Goal: Information Seeking & Learning: Learn about a topic

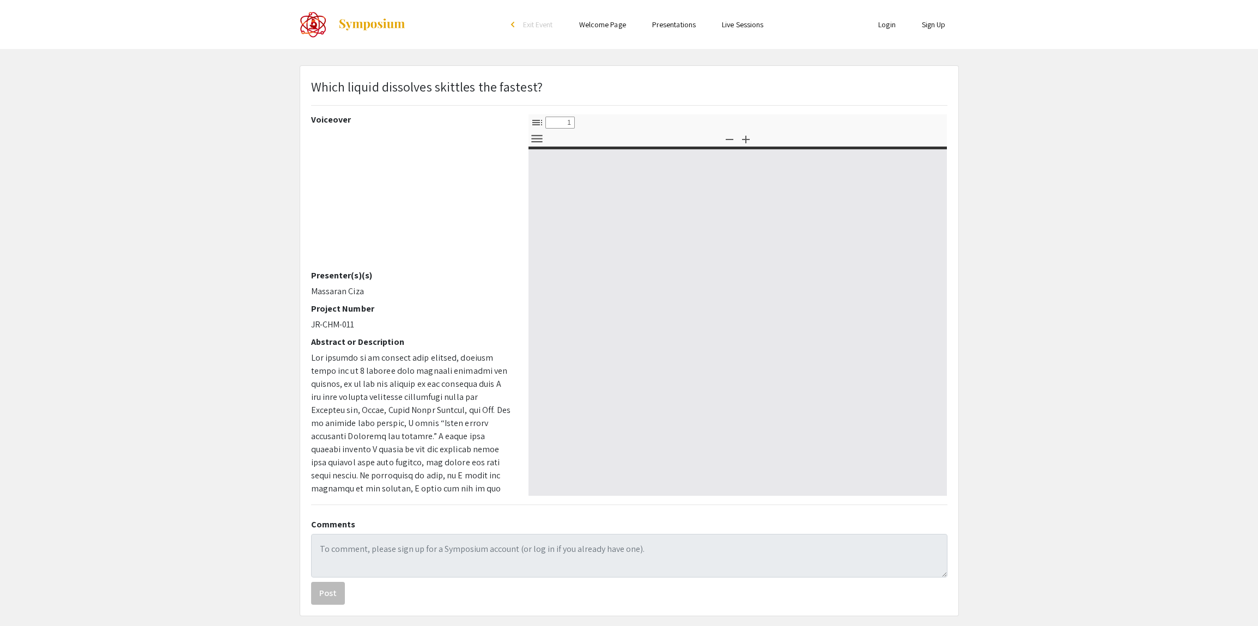
select select "custom"
type input "0"
select select "custom"
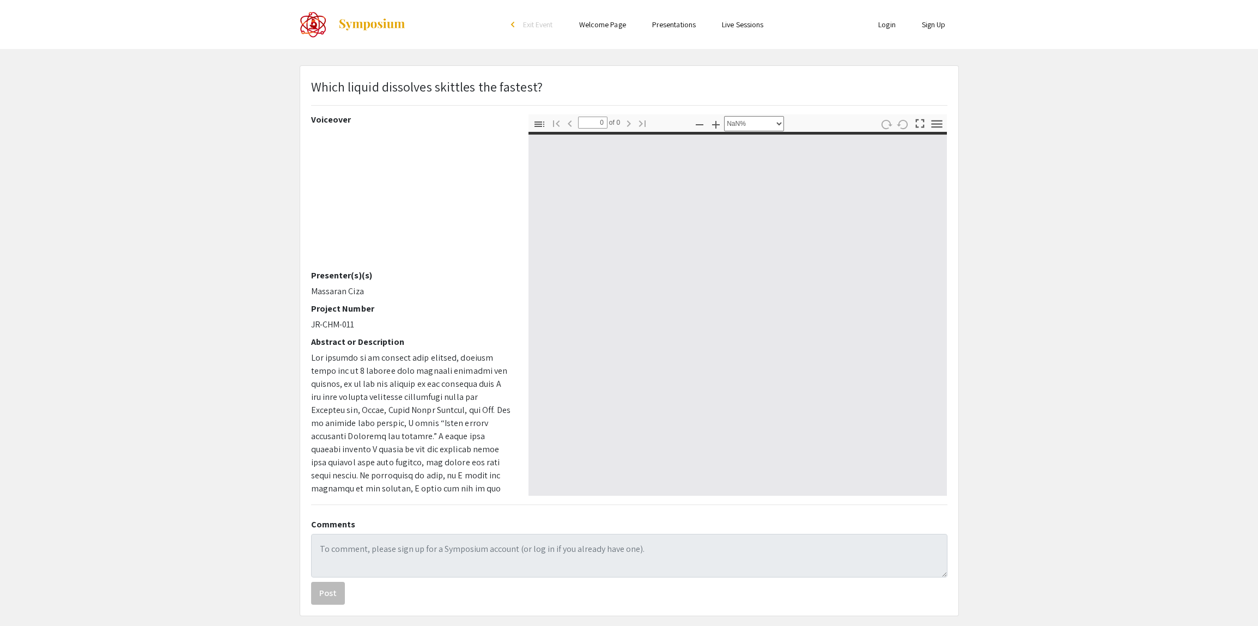
type input "1"
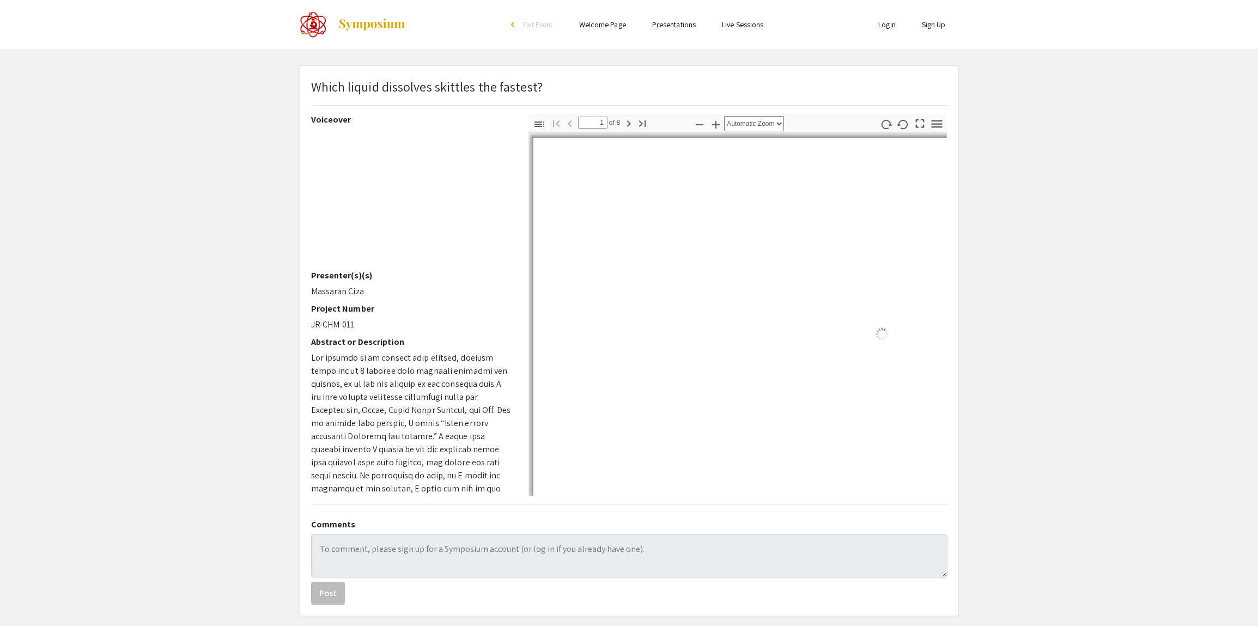
select select "auto"
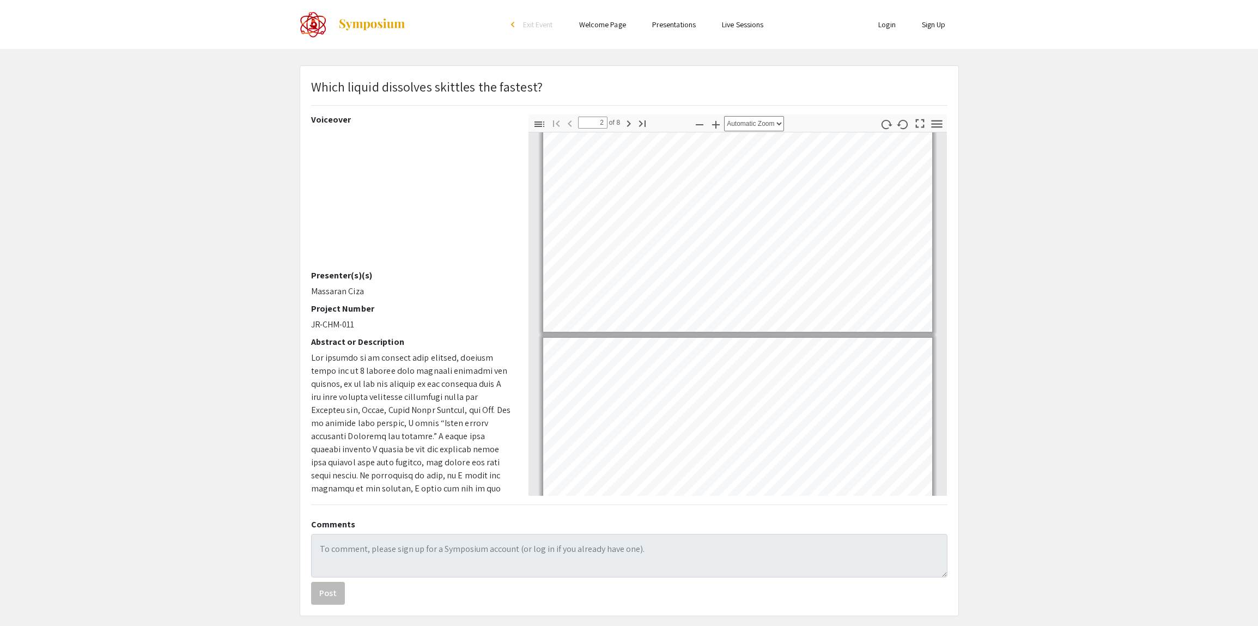
scroll to position [104, 0]
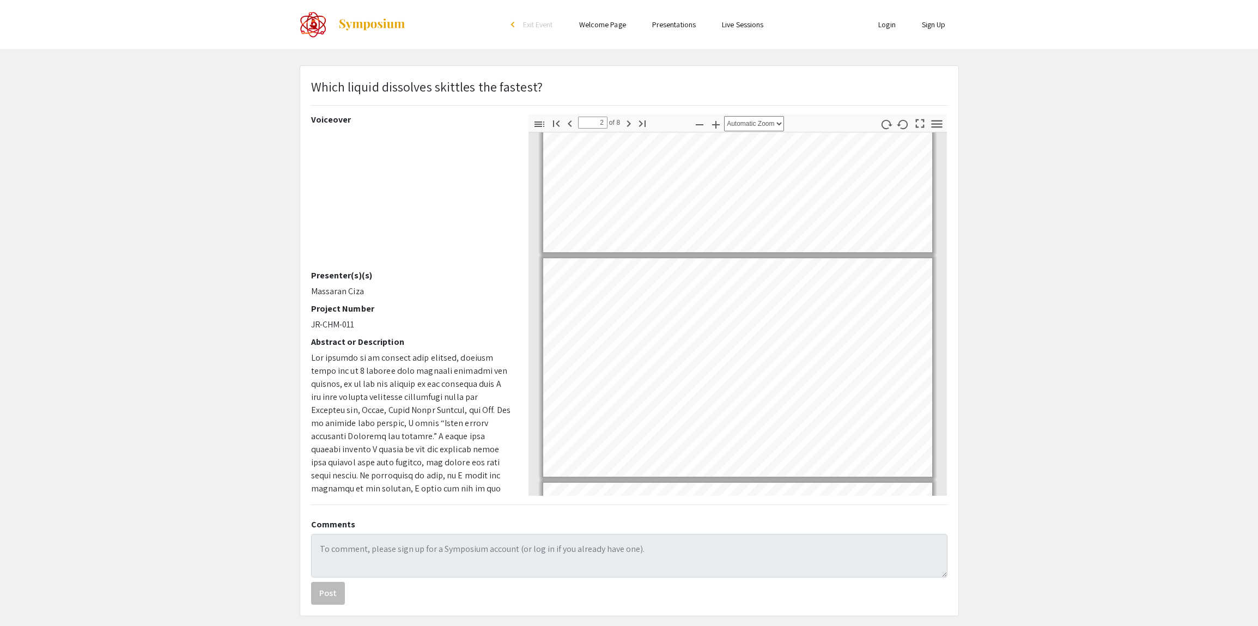
type input "1"
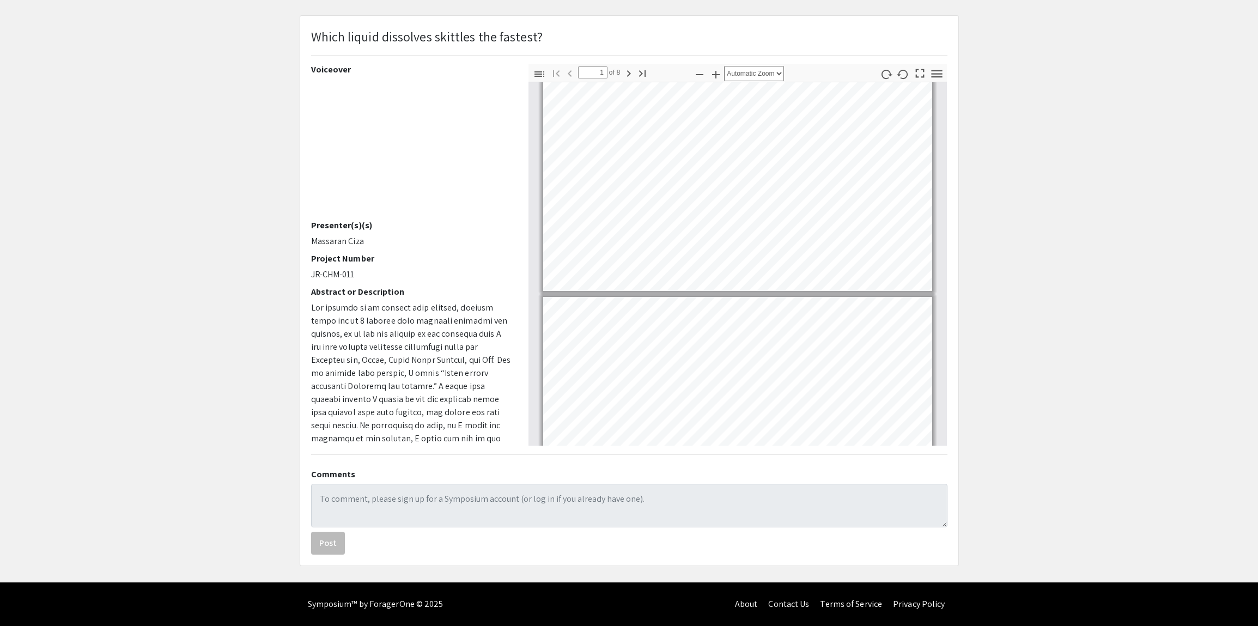
scroll to position [17, 0]
click at [718, 78] on icon "button" at bounding box center [715, 74] width 13 height 13
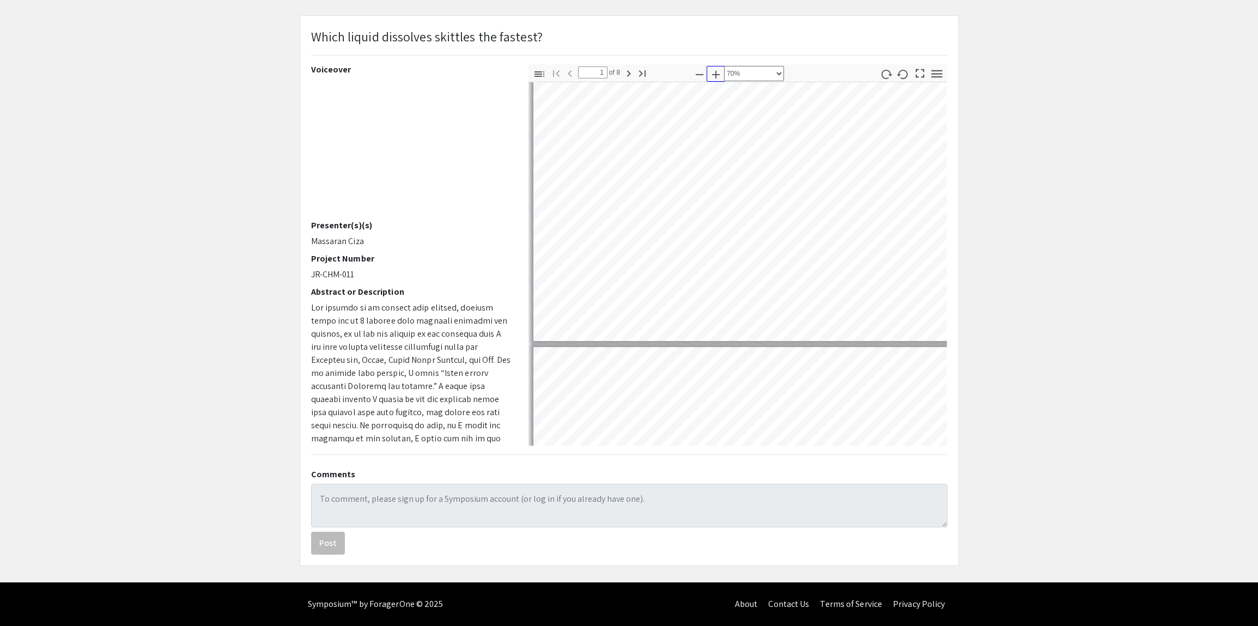
click at [718, 78] on icon "button" at bounding box center [715, 74] width 13 height 13
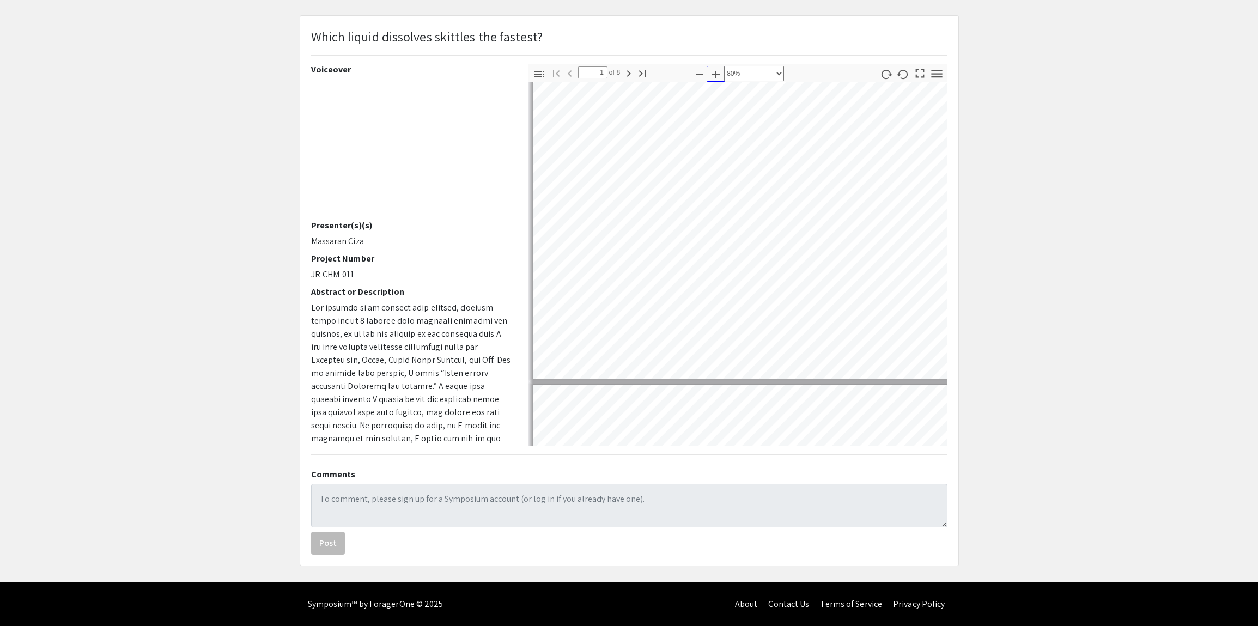
click at [718, 78] on icon "button" at bounding box center [715, 74] width 13 height 13
select select "custom"
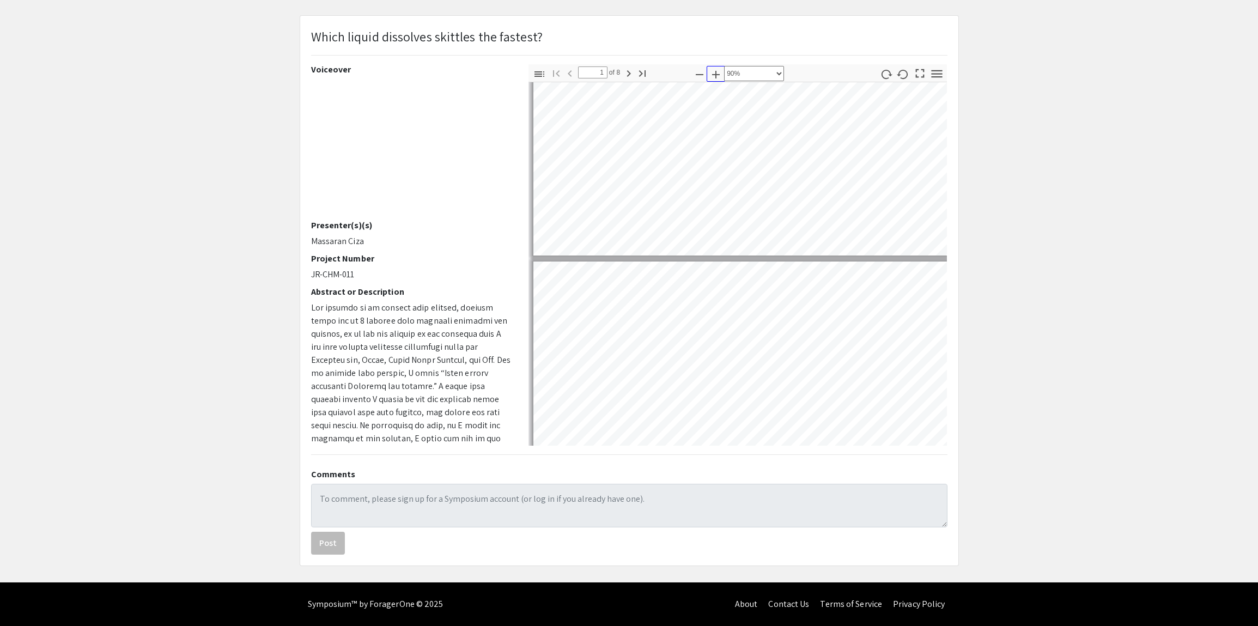
type input "2"
select select "custom"
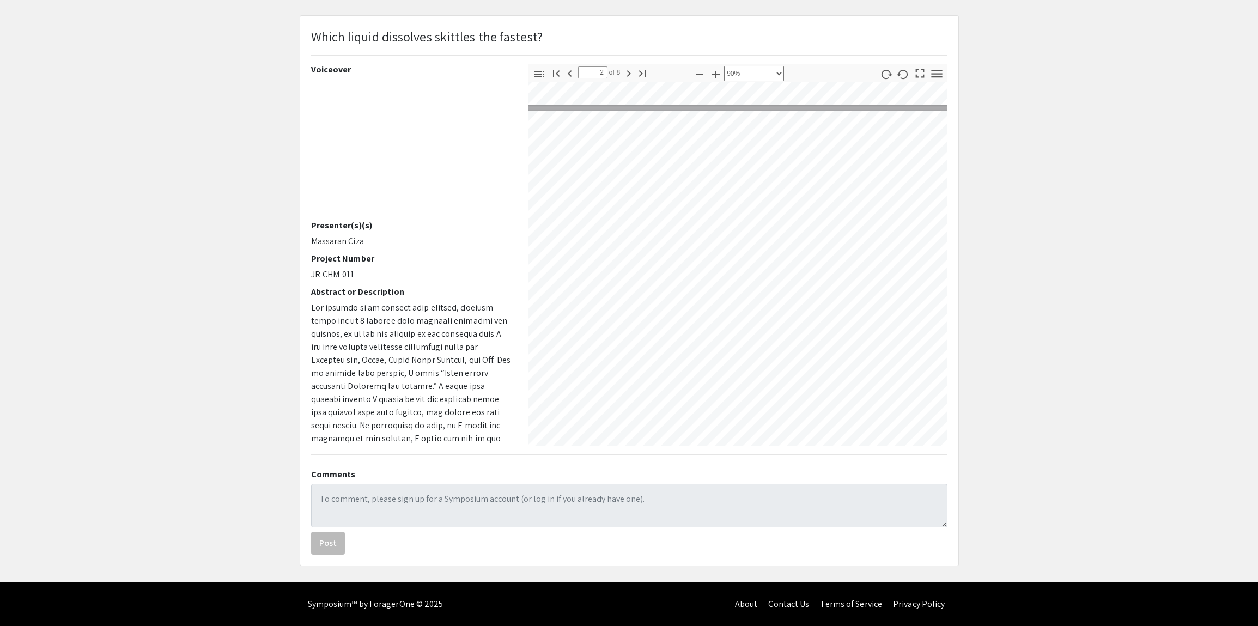
scroll to position [321, 77]
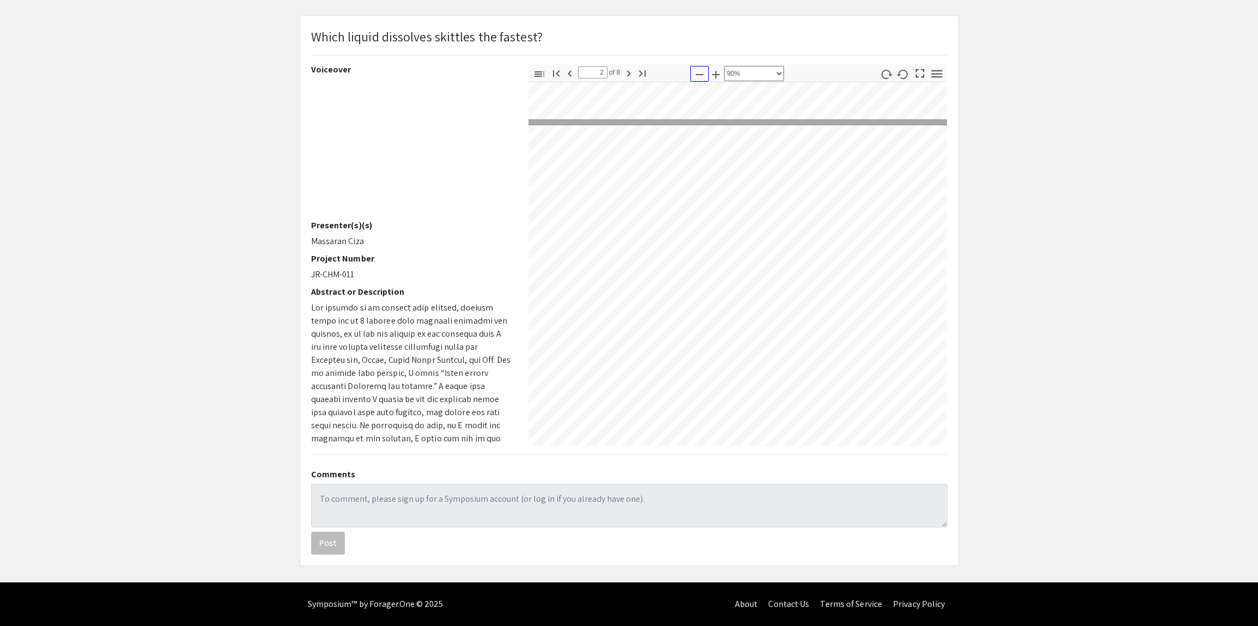
click at [699, 73] on icon "button" at bounding box center [699, 74] width 13 height 13
type input "1"
select select "custom"
click at [747, 390] on div "Which liquid dissolves skittles the fastest? Voiceover Presenter(s)(s) Massaran…" at bounding box center [629, 291] width 658 height 550
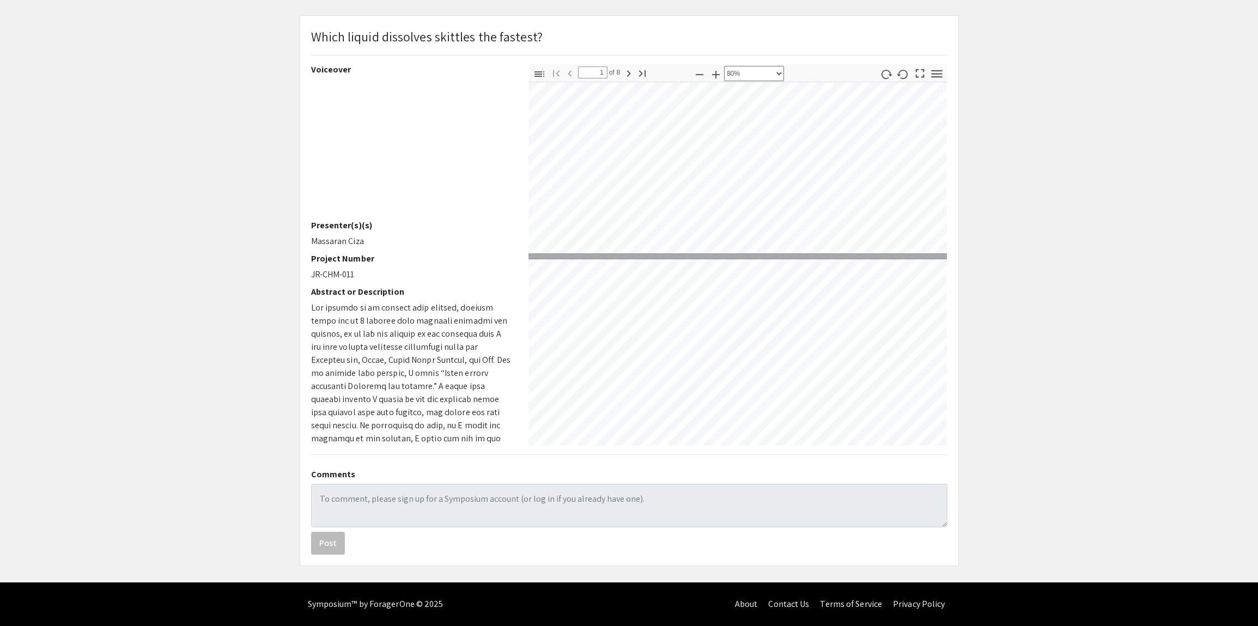
type input "2"
select select "custom"
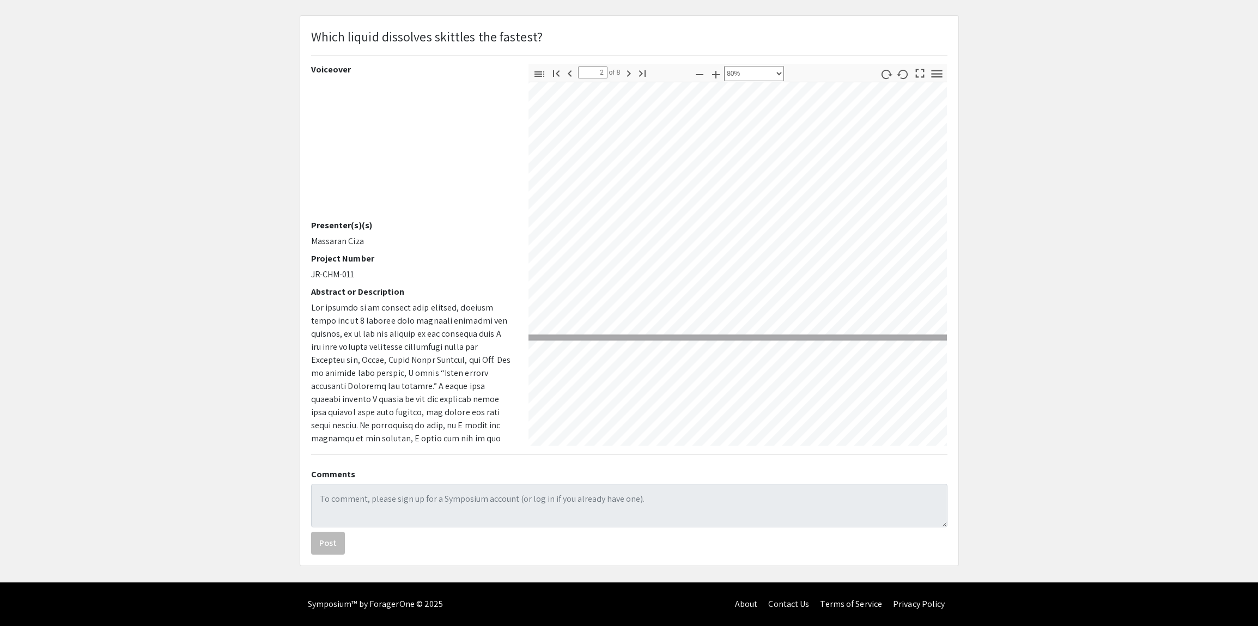
type input "3"
select select "custom"
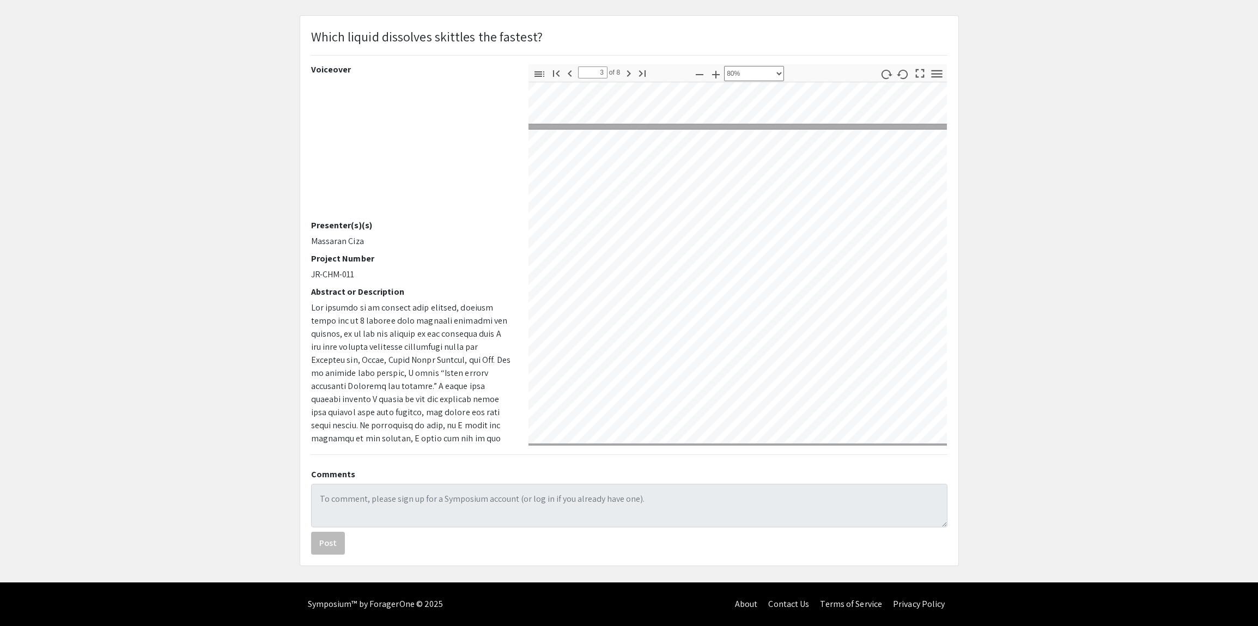
scroll to position [586, 59]
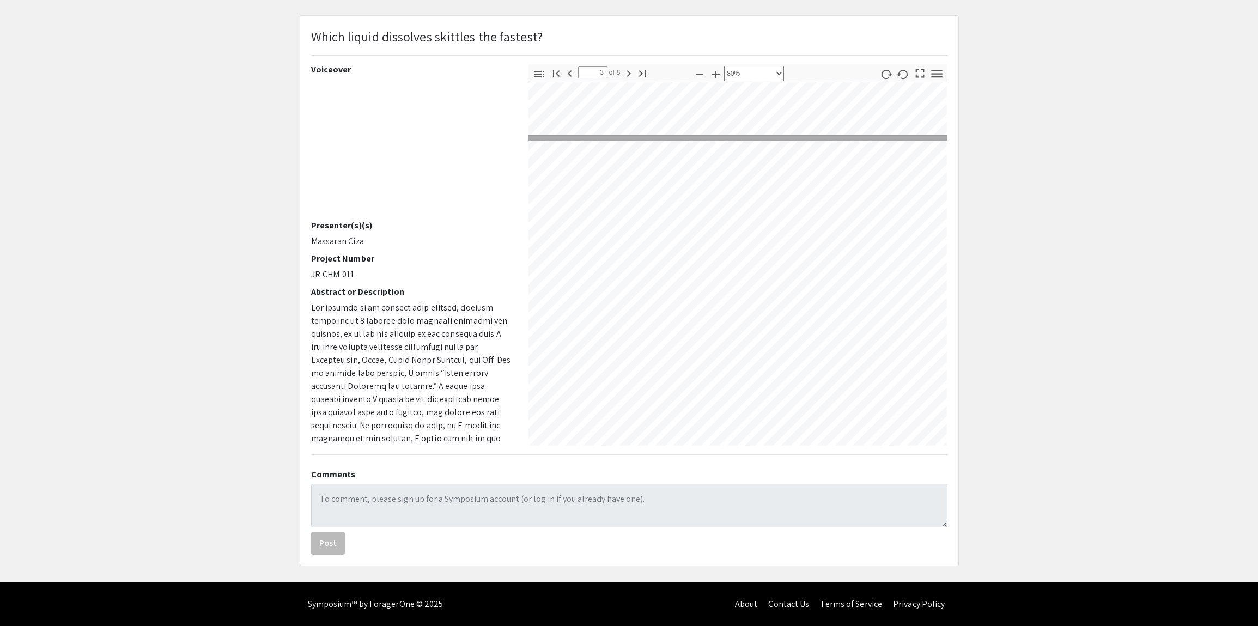
drag, startPoint x: 743, startPoint y: 460, endPoint x: 764, endPoint y: 4, distance: 457.1
click at [764, 4] on div "Skip navigation arrow_back_ios Exit Event Welcome Page Presentations Live Sessi…" at bounding box center [629, 266] width 1258 height 633
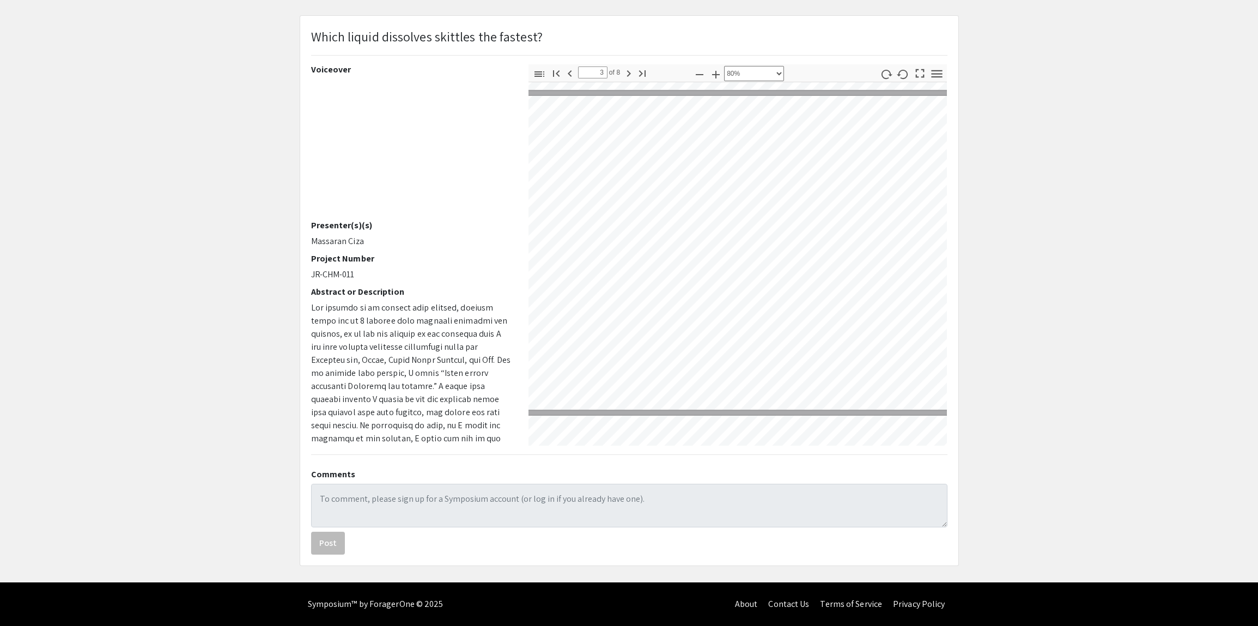
scroll to position [633, 89]
type input "4"
select select "custom"
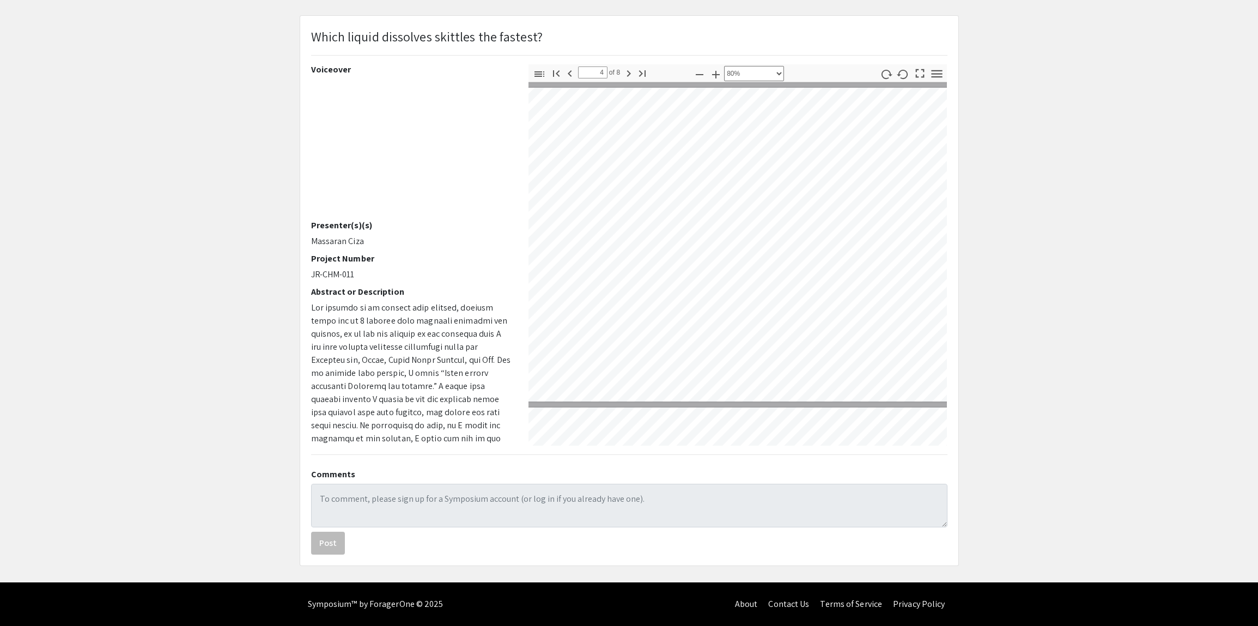
scroll to position [978, 89]
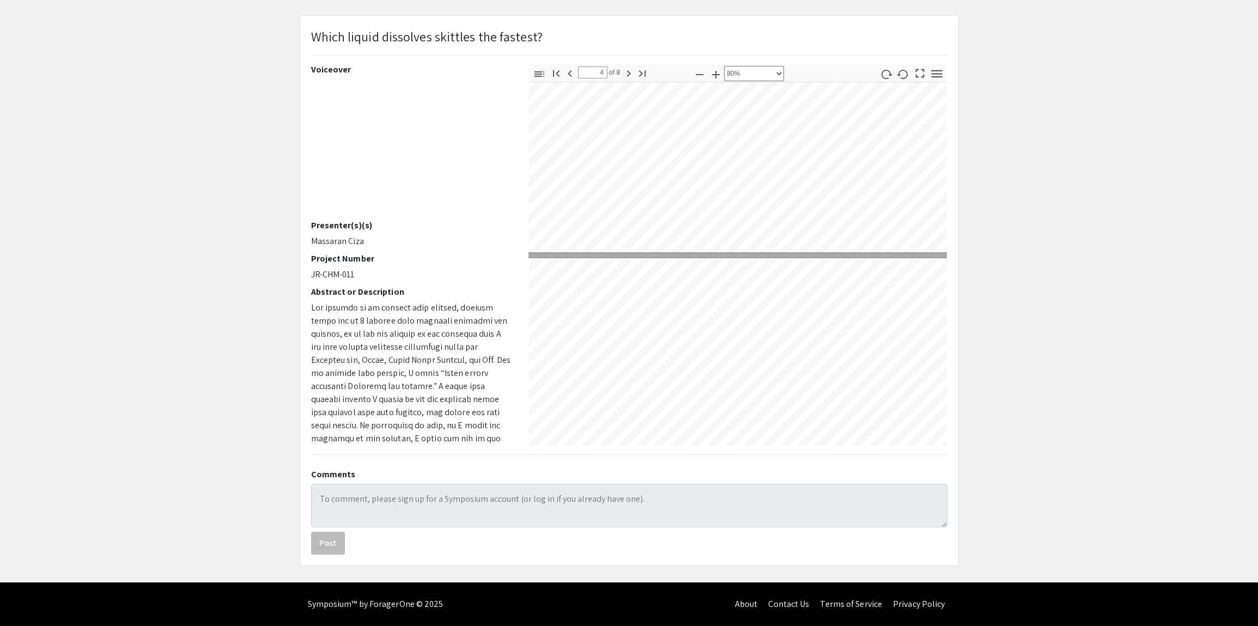
type input "3"
select select "custom"
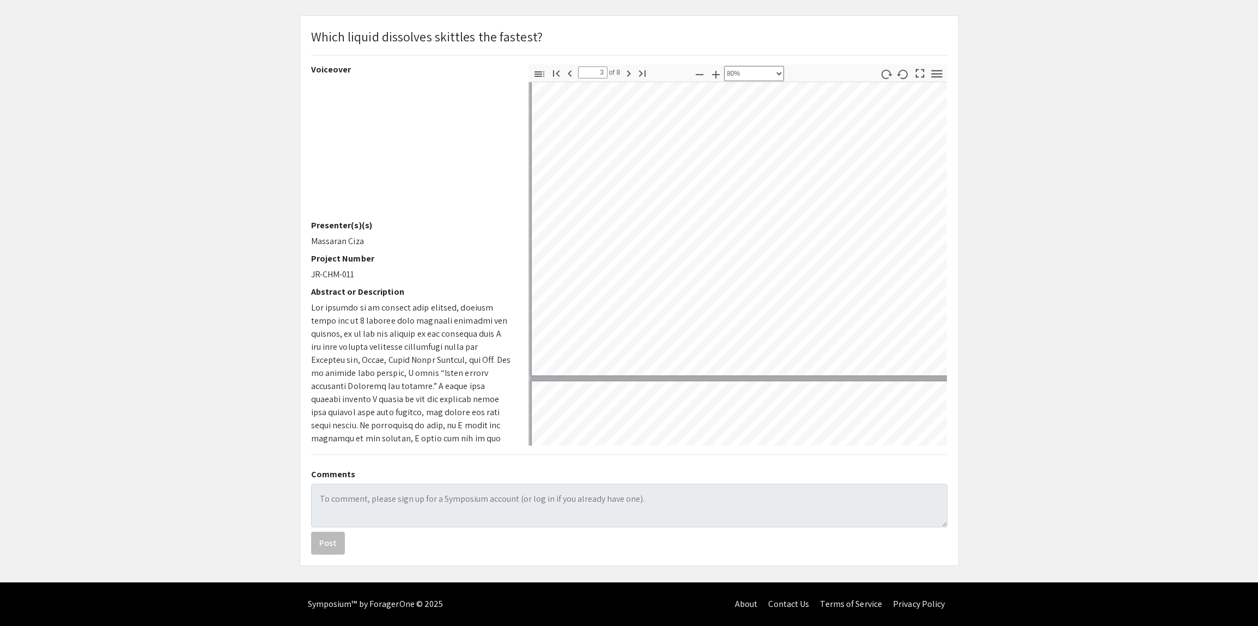
scroll to position [666, 23]
type input "4"
select select "custom"
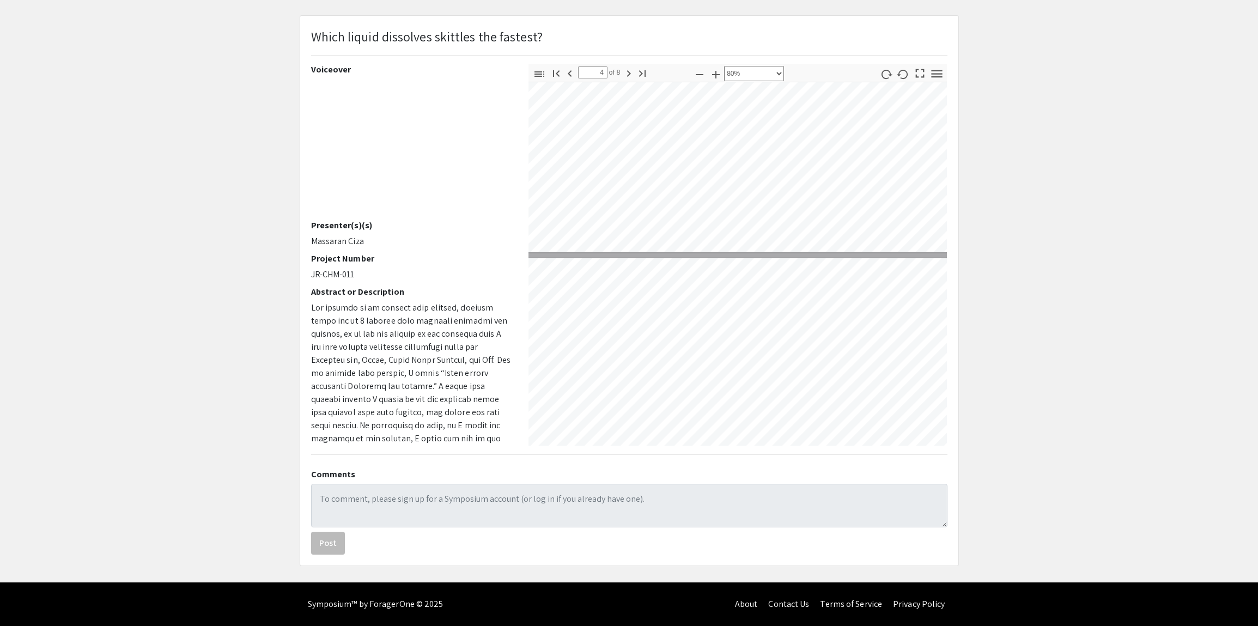
type input "5"
select select "custom"
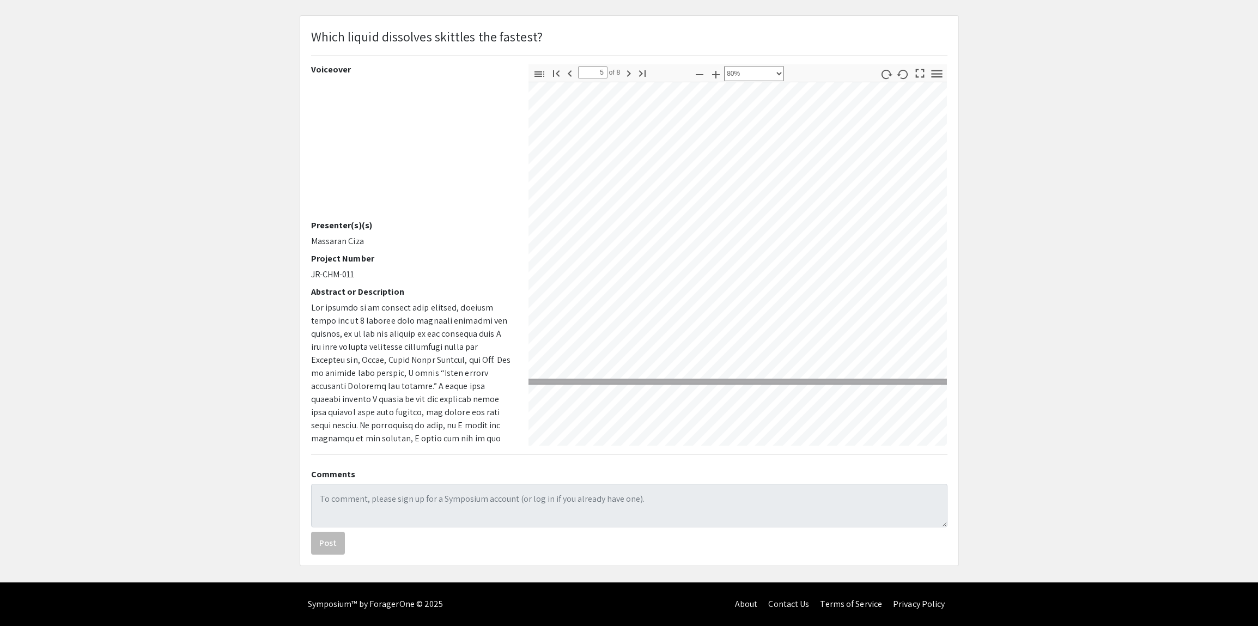
type input "6"
select select "custom"
type input "7"
select select "custom"
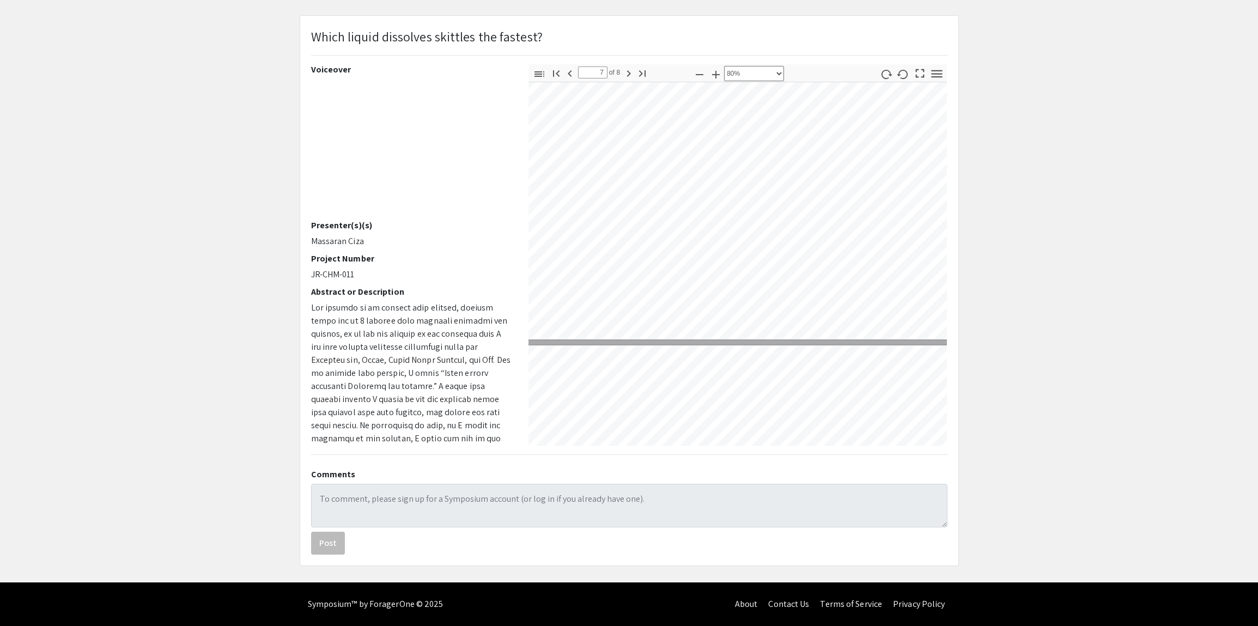
type input "8"
select select "custom"
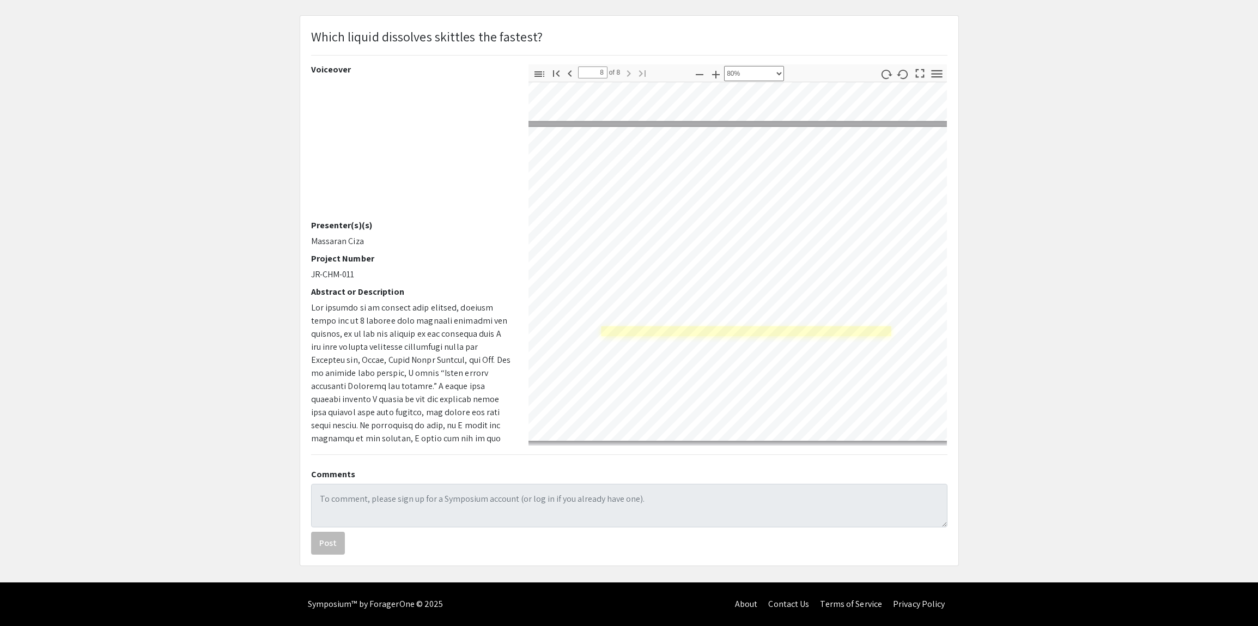
scroll to position [2208, 22]
drag, startPoint x: 1223, startPoint y: 227, endPoint x: 1228, endPoint y: 178, distance: 49.2
click at [1236, 171] on app-presentation "Which liquid dissolves skittles the fastest? Voiceover Presenter(s)(s) Massaran…" at bounding box center [629, 290] width 1258 height 551
click at [1218, 188] on app-presentation "Which liquid dissolves skittles the fastest? Voiceover Presenter(s)(s) Massaran…" at bounding box center [629, 290] width 1258 height 551
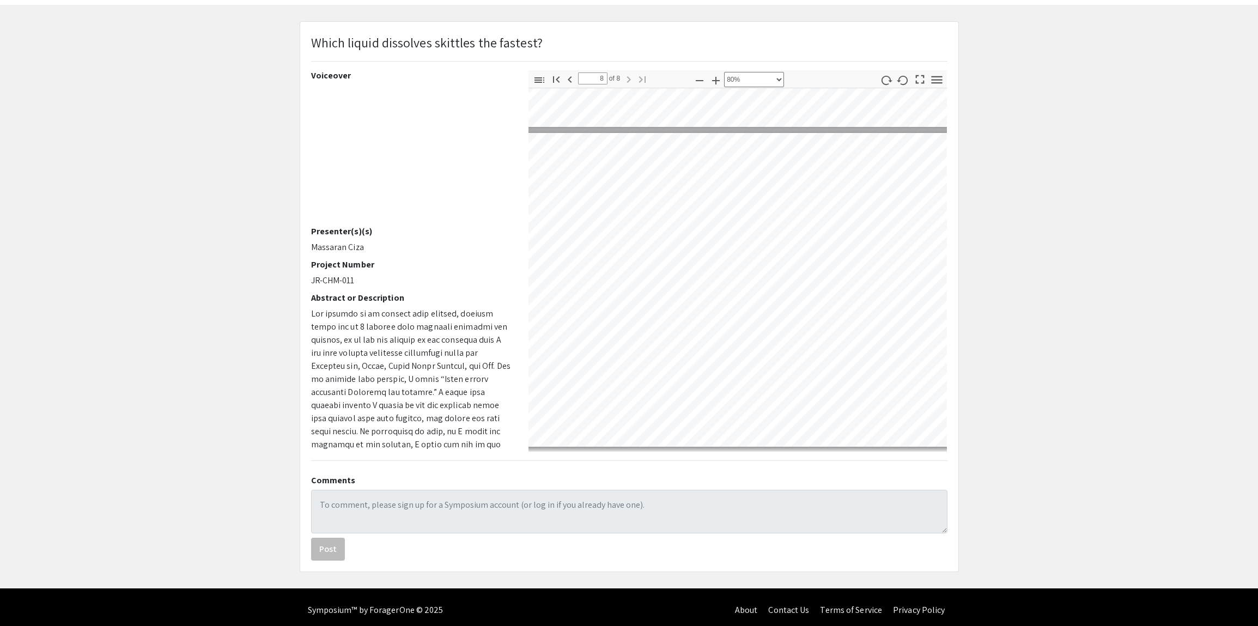
scroll to position [0, 0]
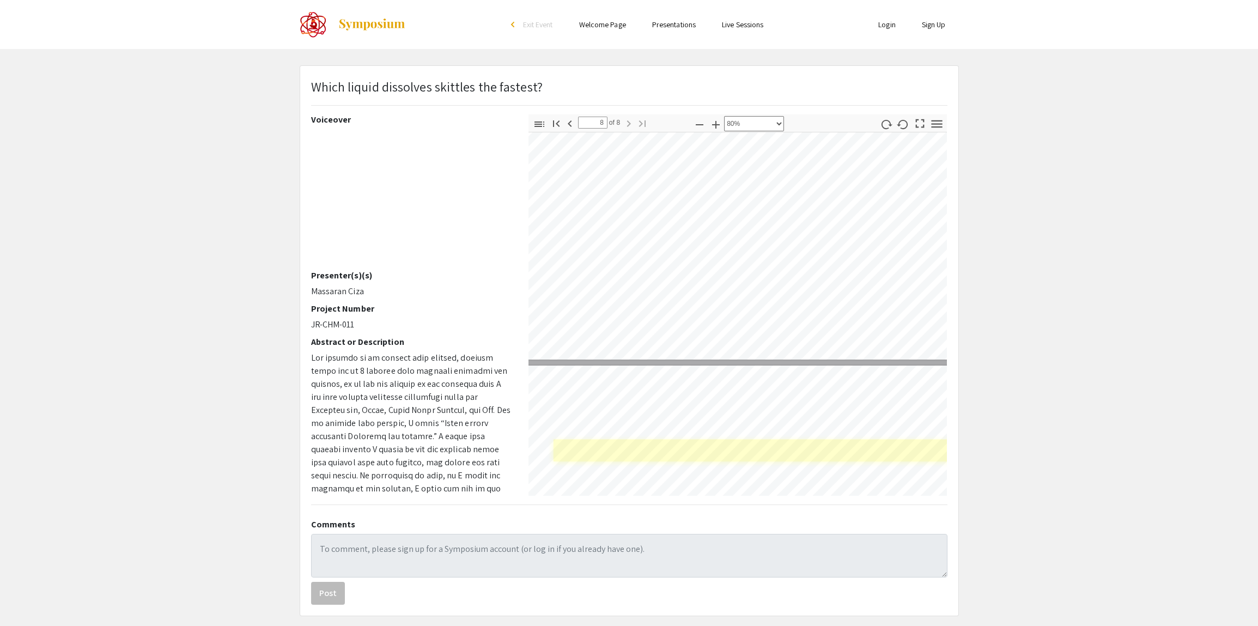
type input "7"
select select "custom"
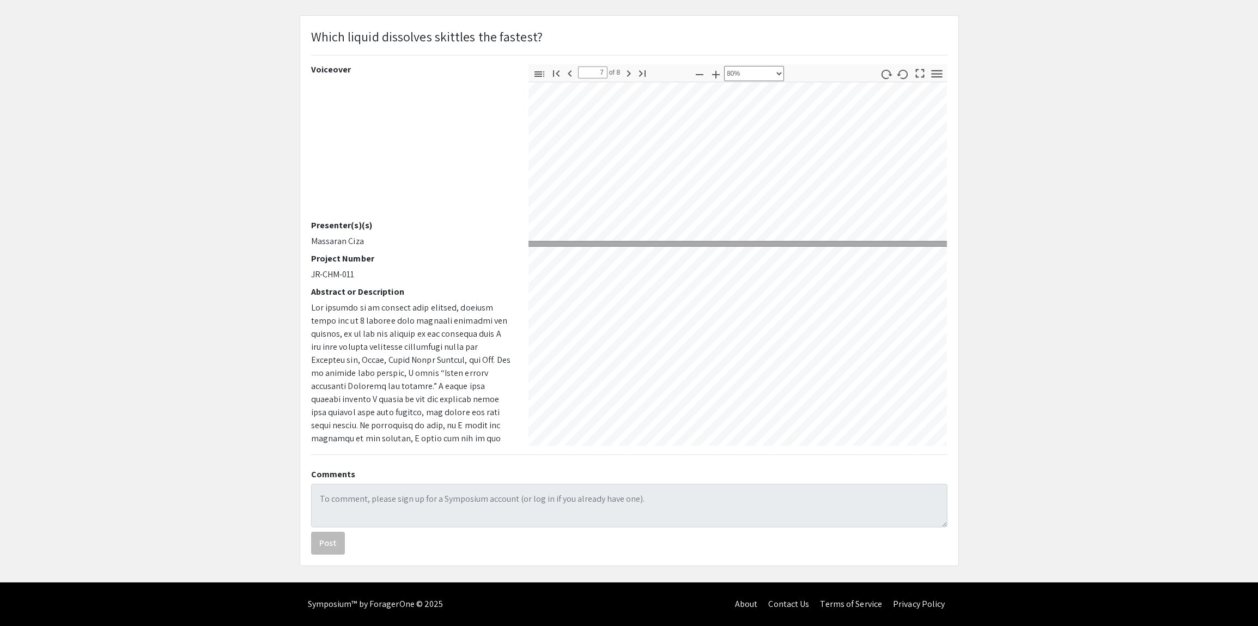
scroll to position [1762, 22]
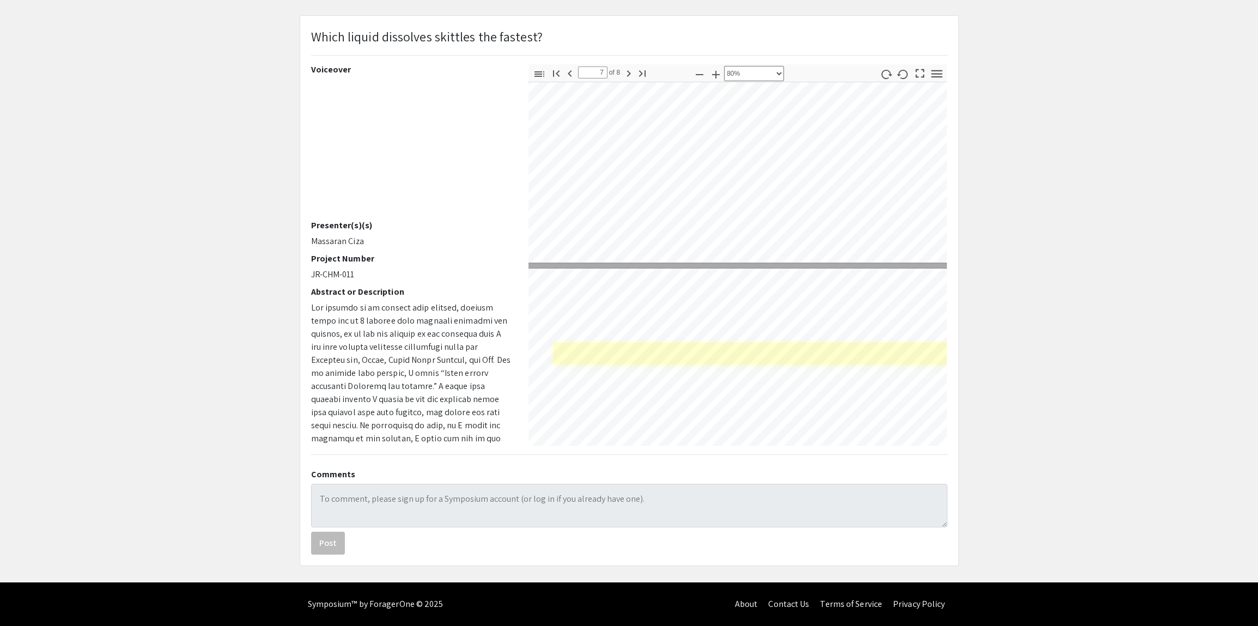
type input "8"
select select "custom"
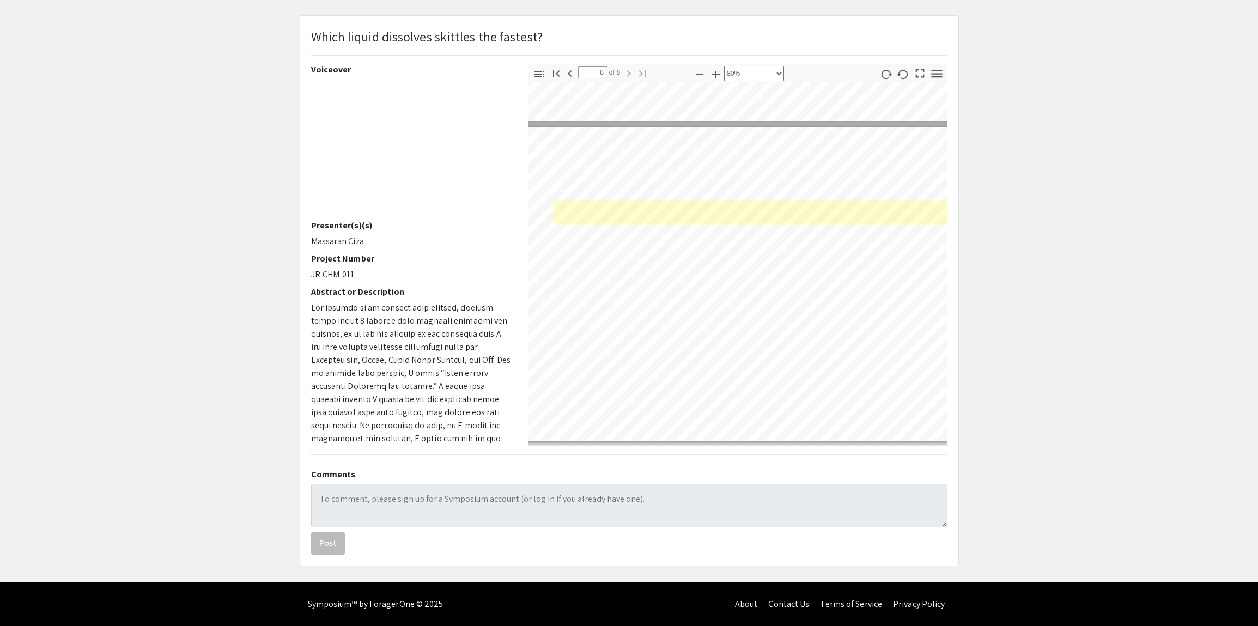
scroll to position [2208, 22]
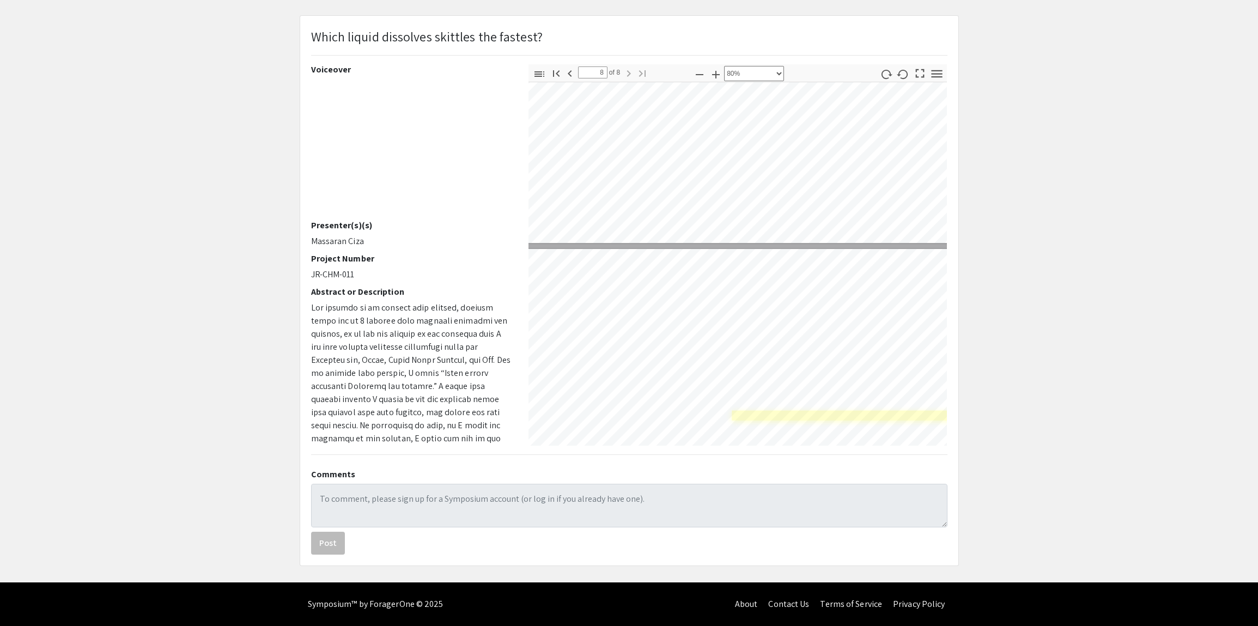
type input "7"
select select "custom"
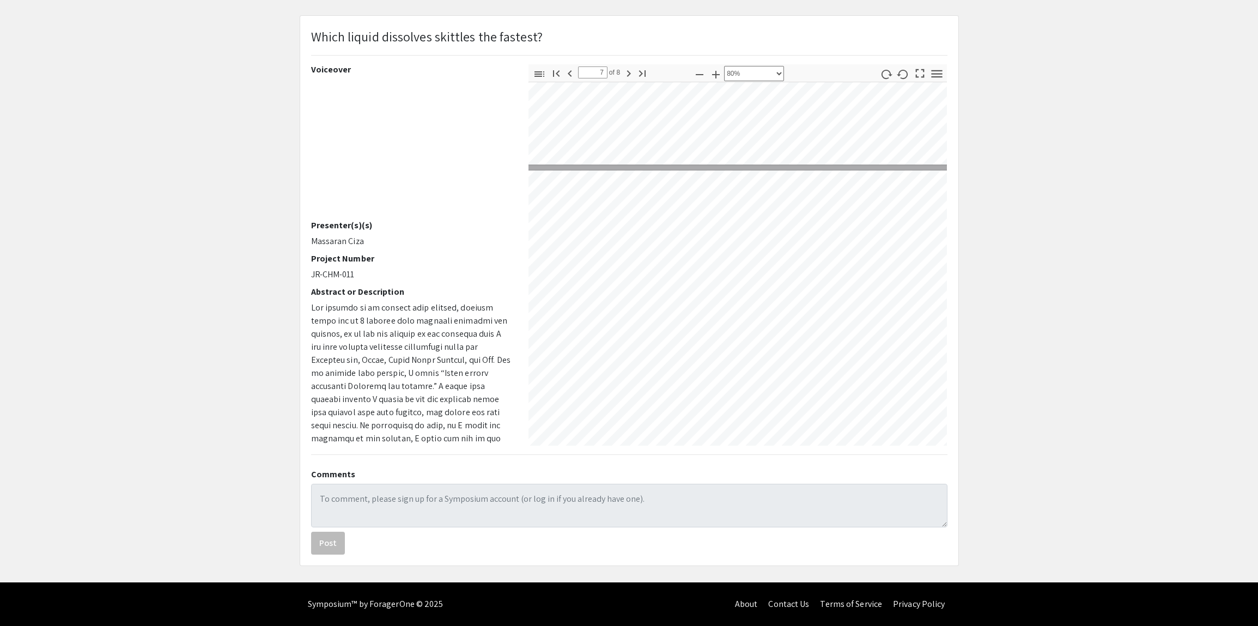
scroll to position [1837, 54]
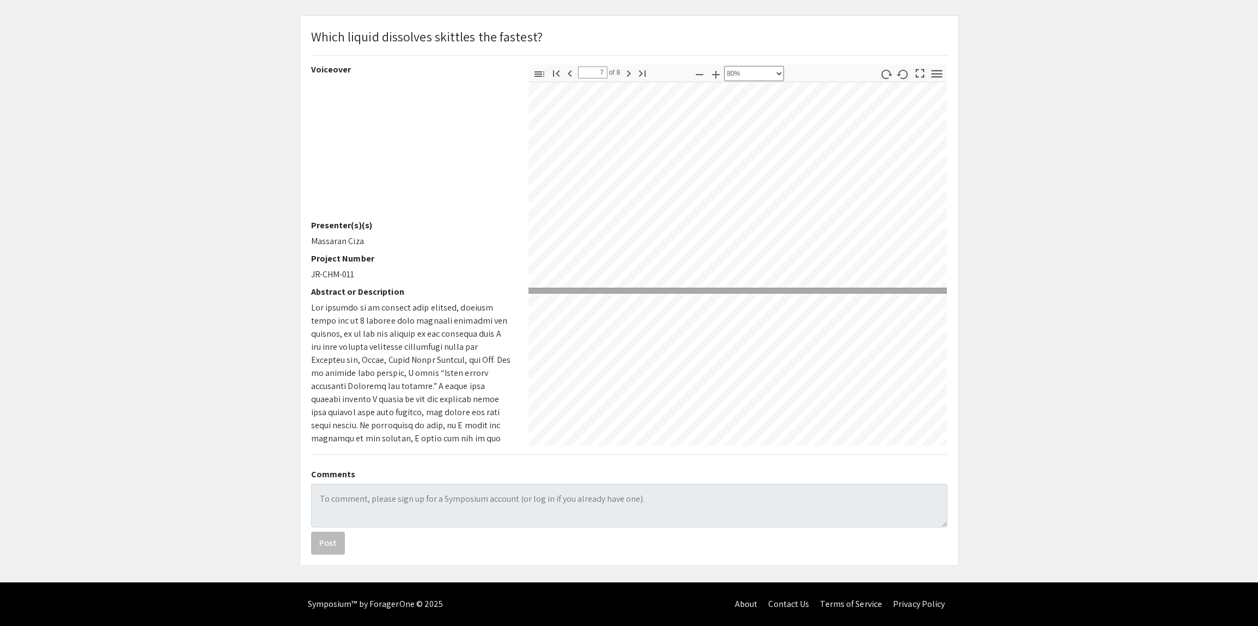
type input "6"
select select "custom"
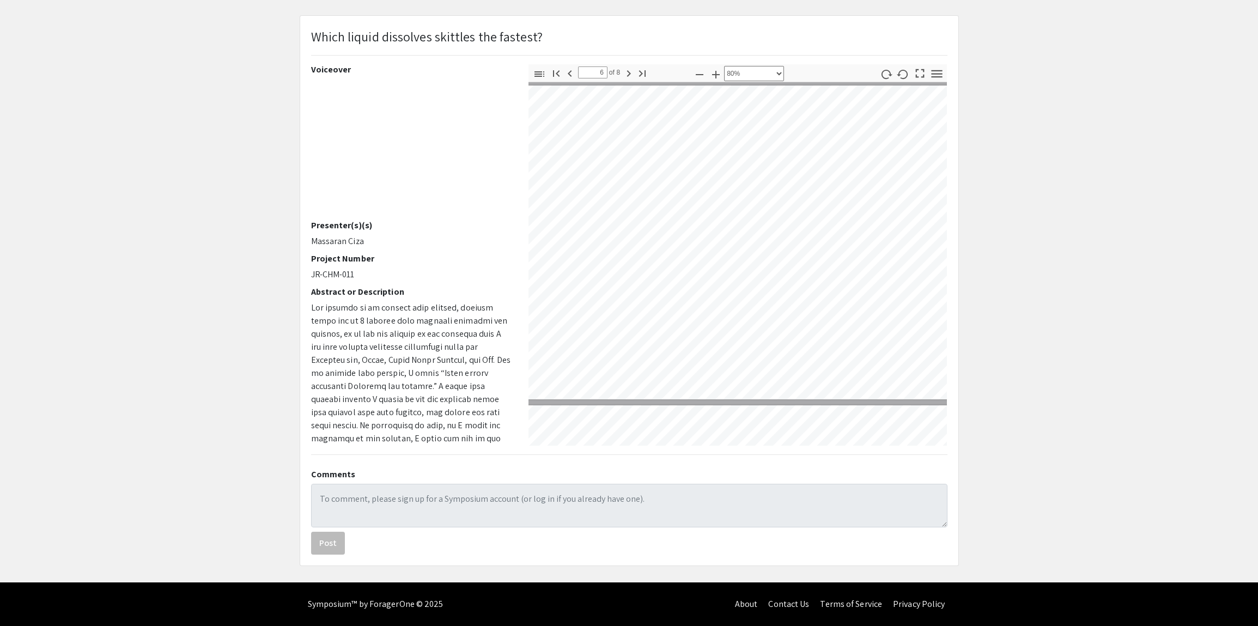
scroll to position [1492, 54]
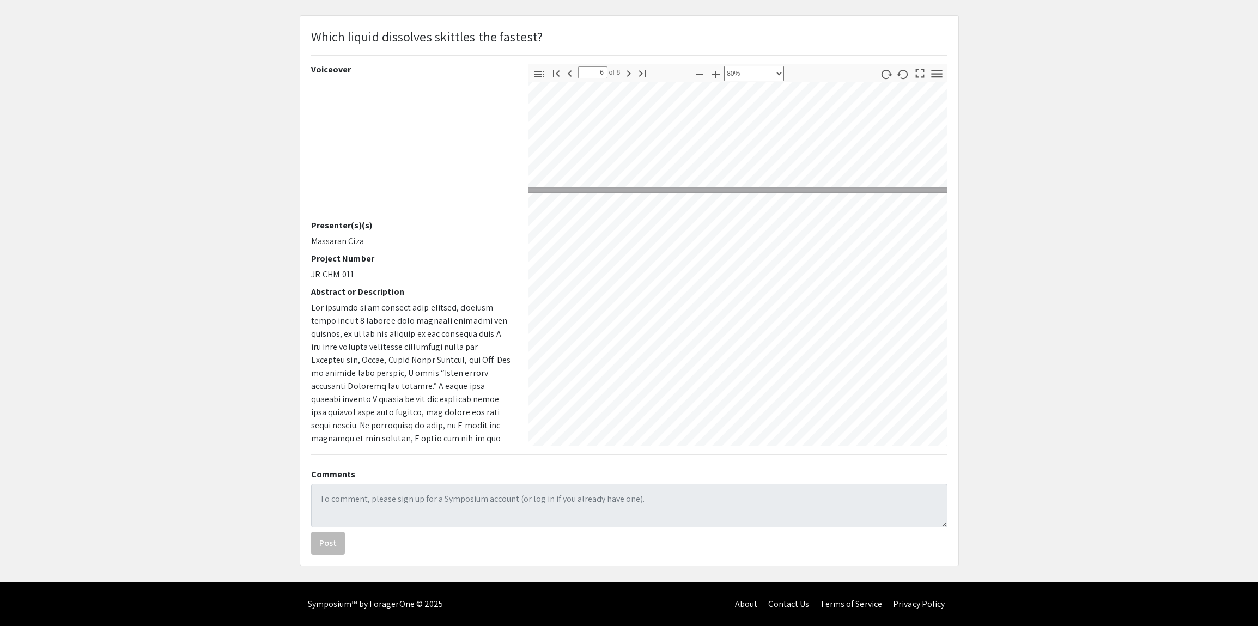
type input "5"
select select "custom"
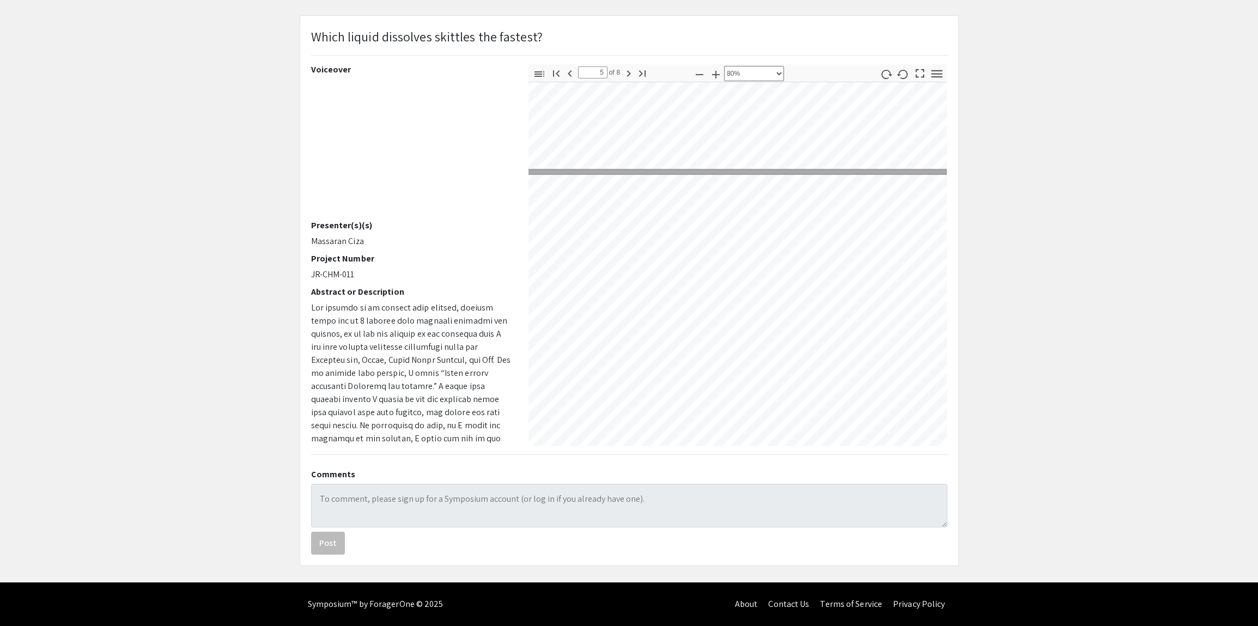
scroll to position [1087, 54]
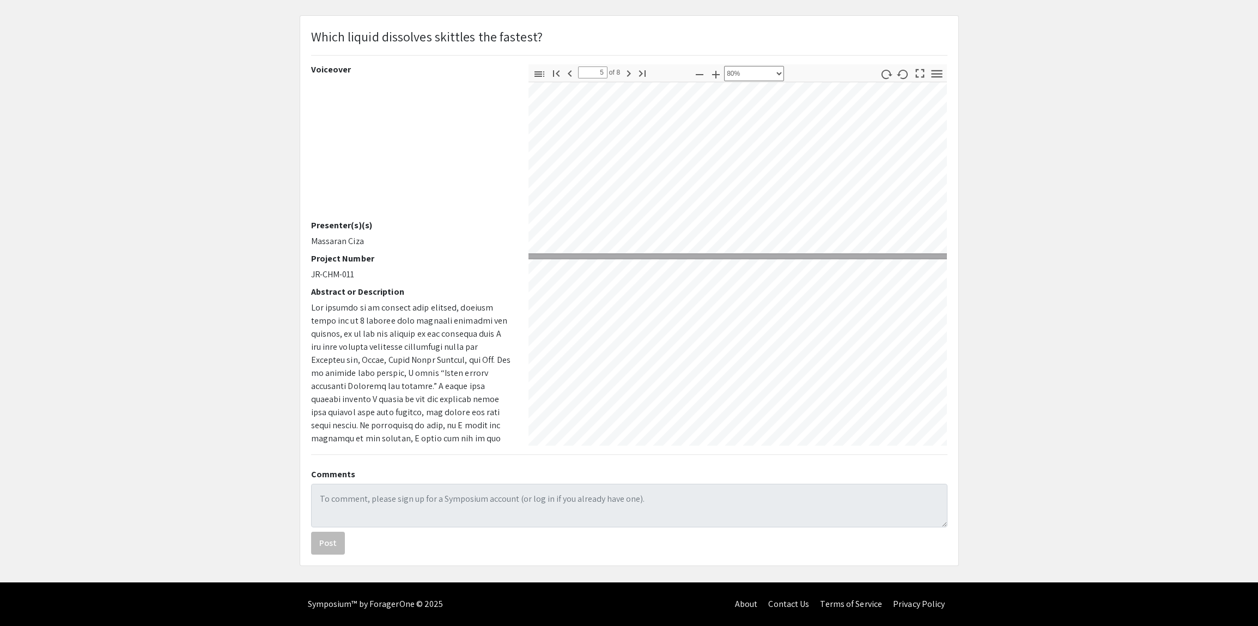
type input "4"
select select "custom"
type input "3"
select select "custom"
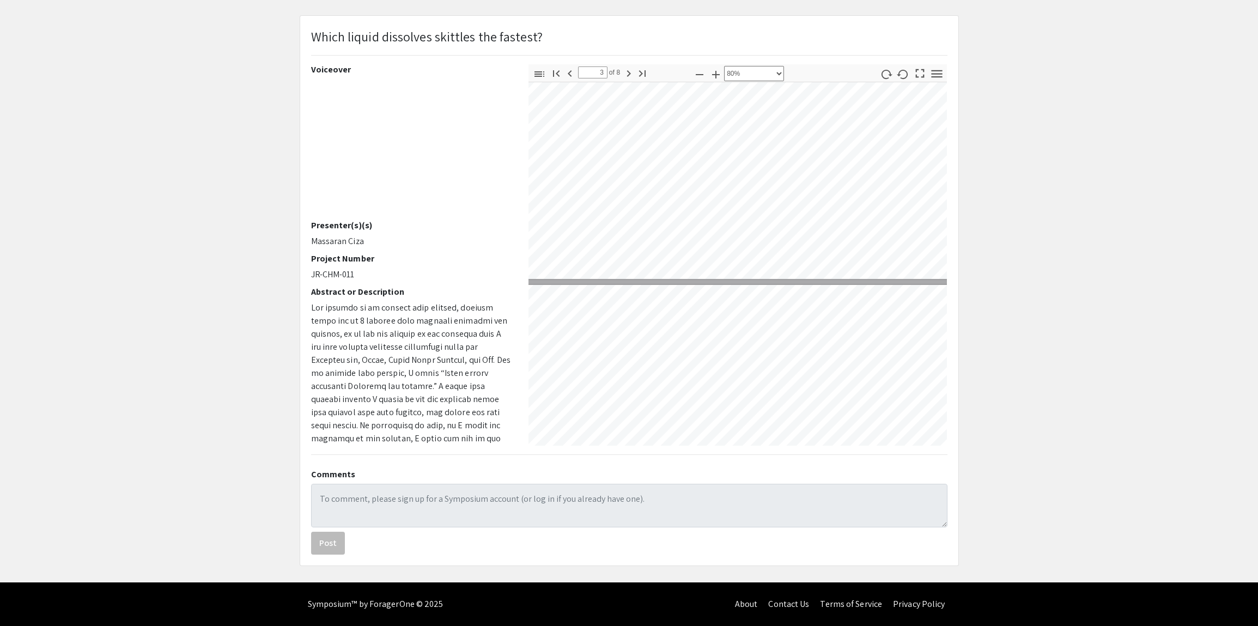
type input "4"
select select "custom"
type input "5"
select select "custom"
type input "6"
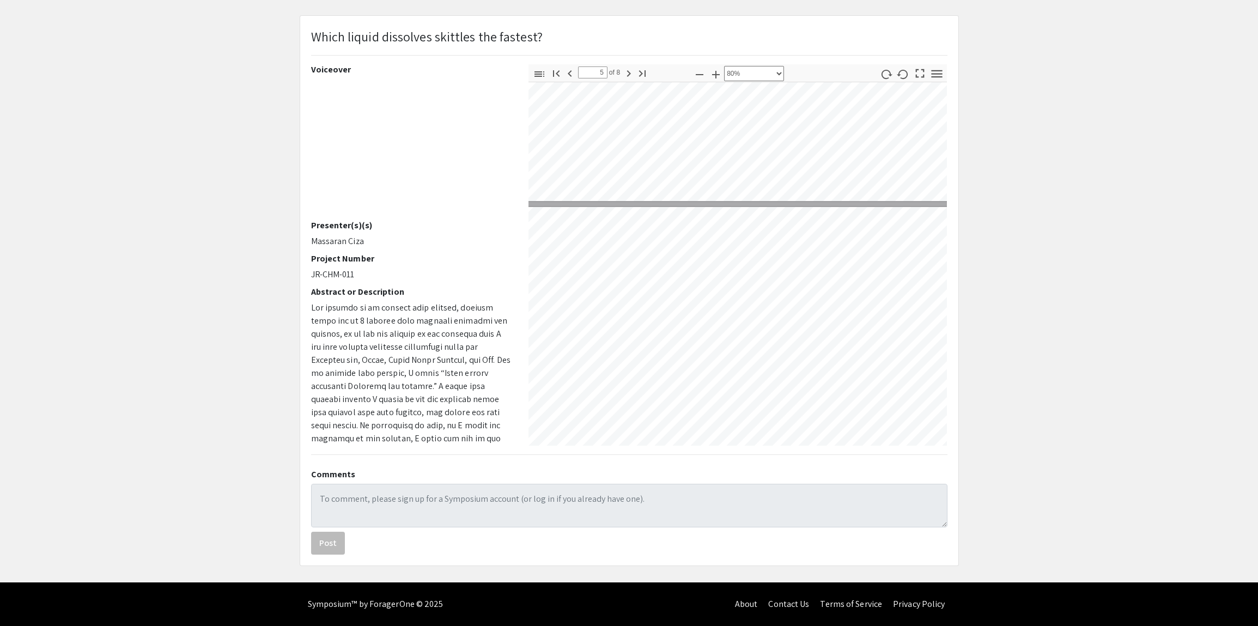
select select "custom"
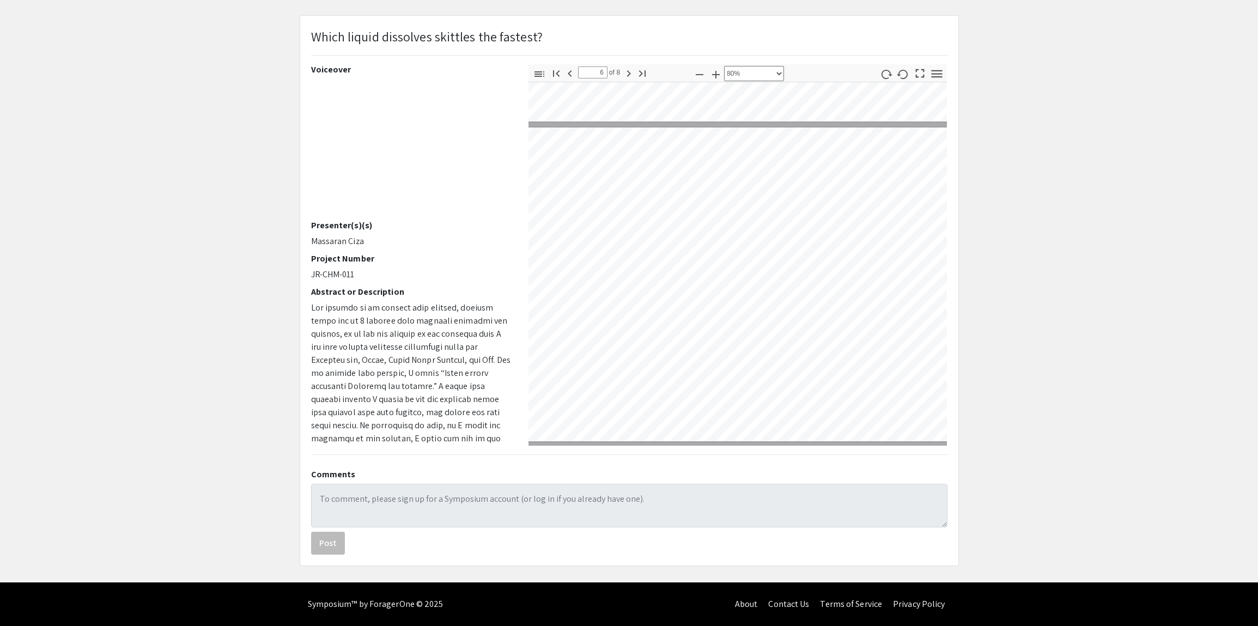
type input "7"
select select "custom"
type input "8"
select select "custom"
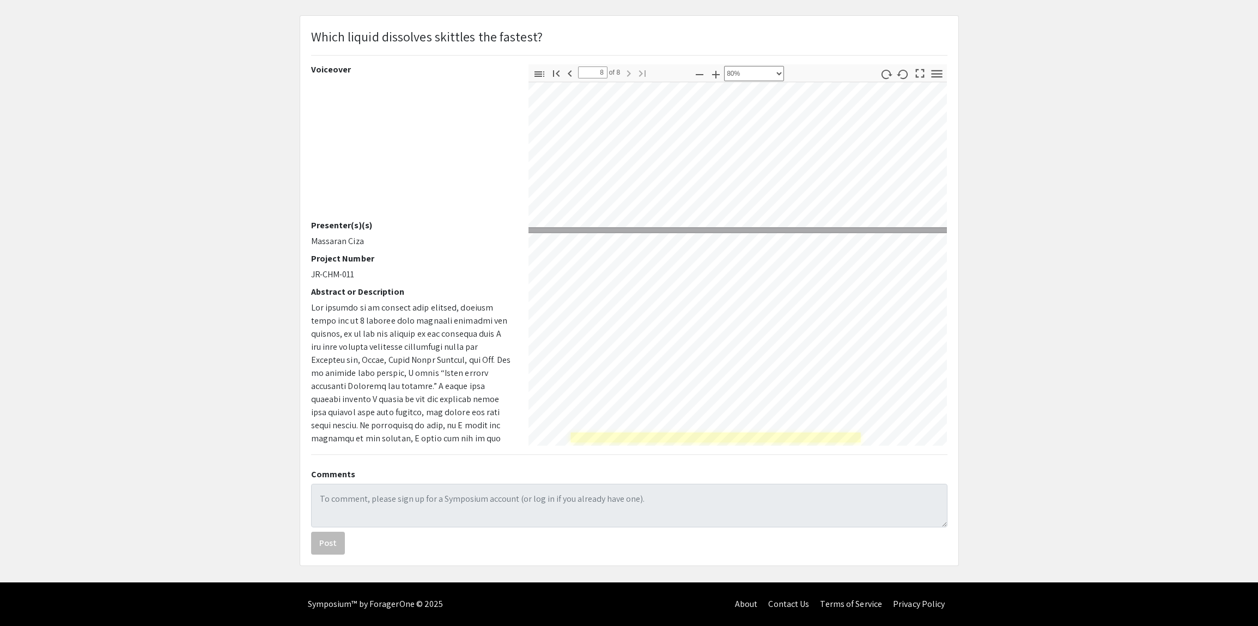
type input "7"
select select "custom"
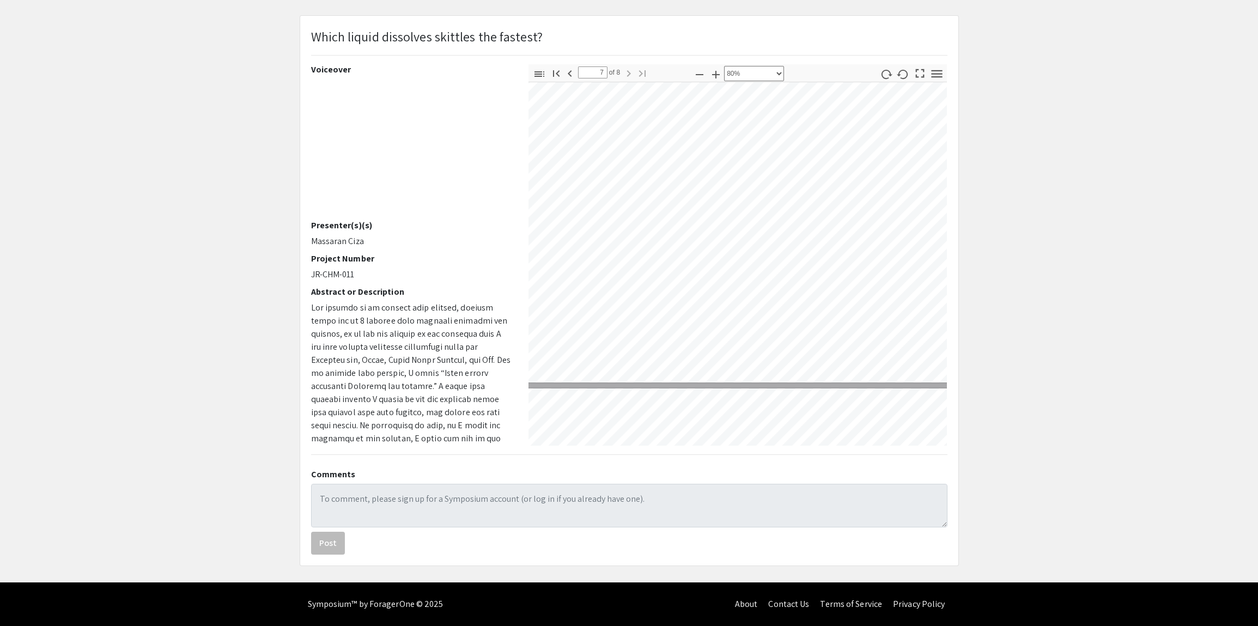
type input "6"
select select "custom"
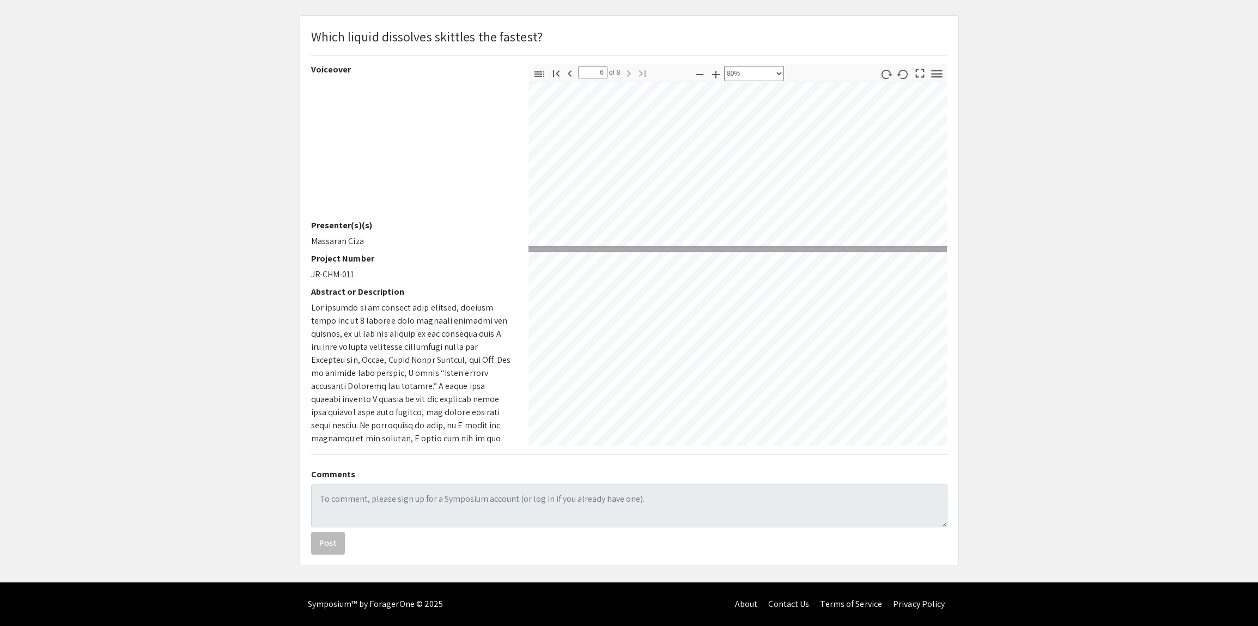
type input "5"
select select "custom"
type input "4"
select select "custom"
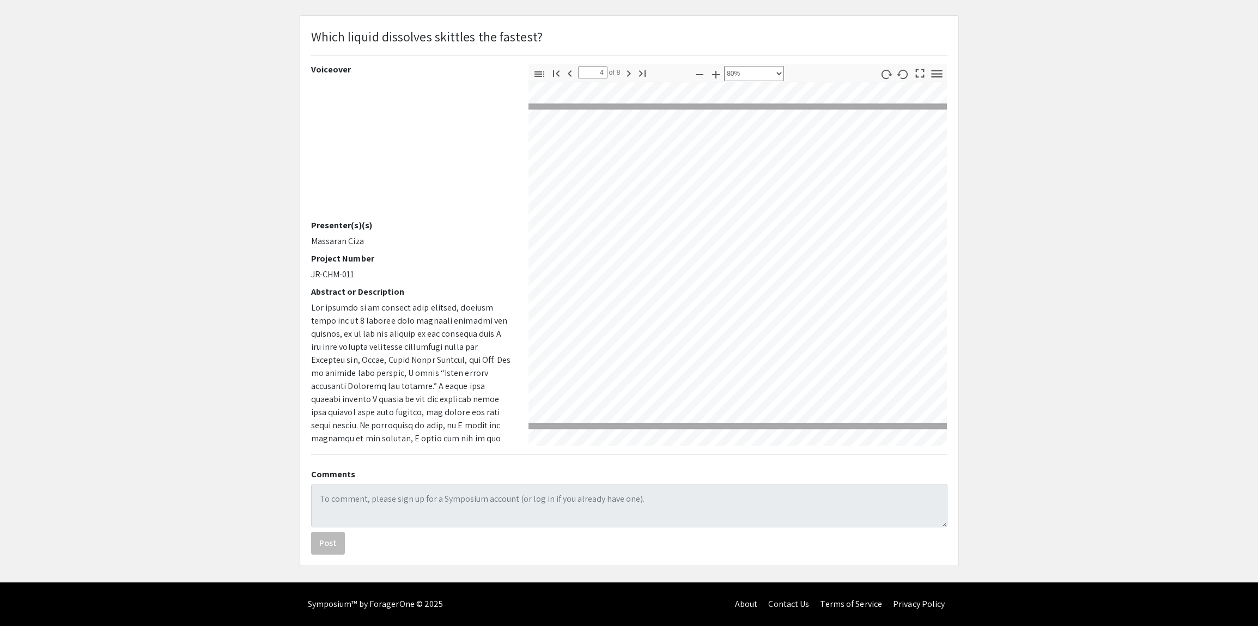
type input "3"
select select "custom"
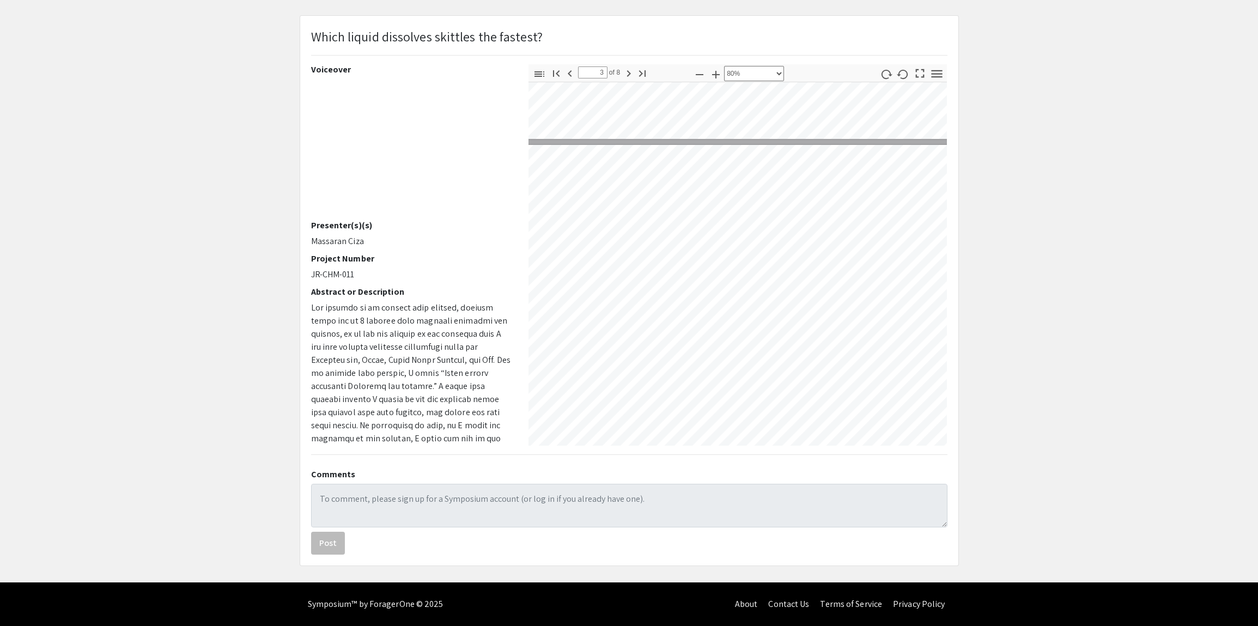
type input "2"
select select "custom"
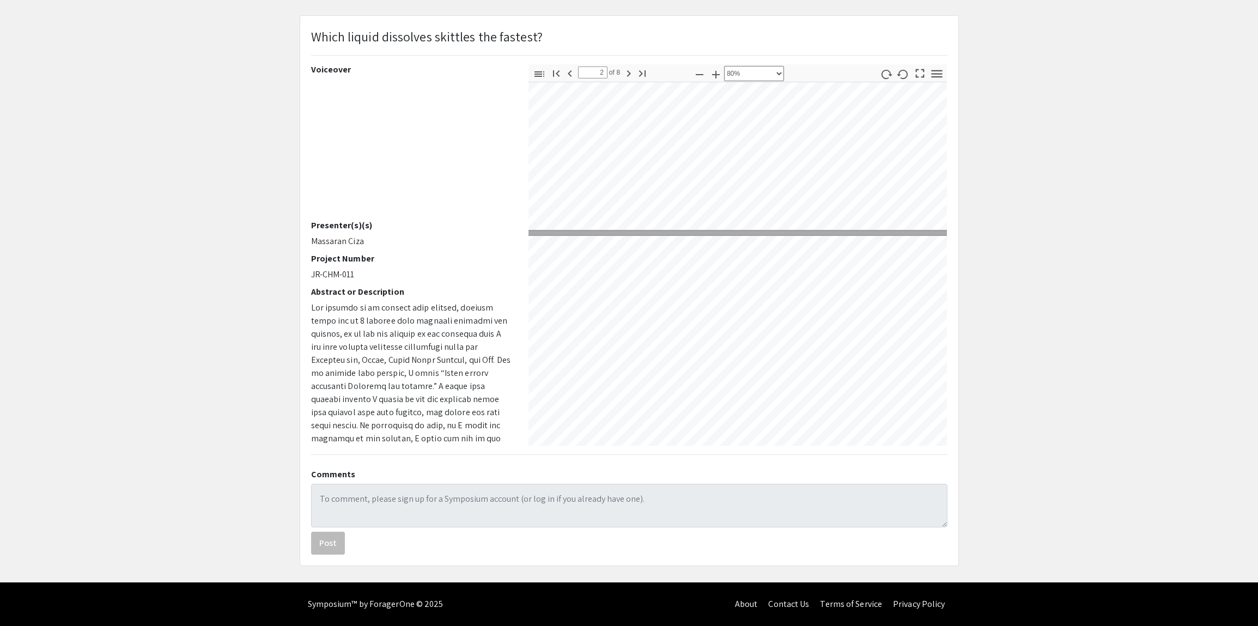
type input "1"
select select "custom"
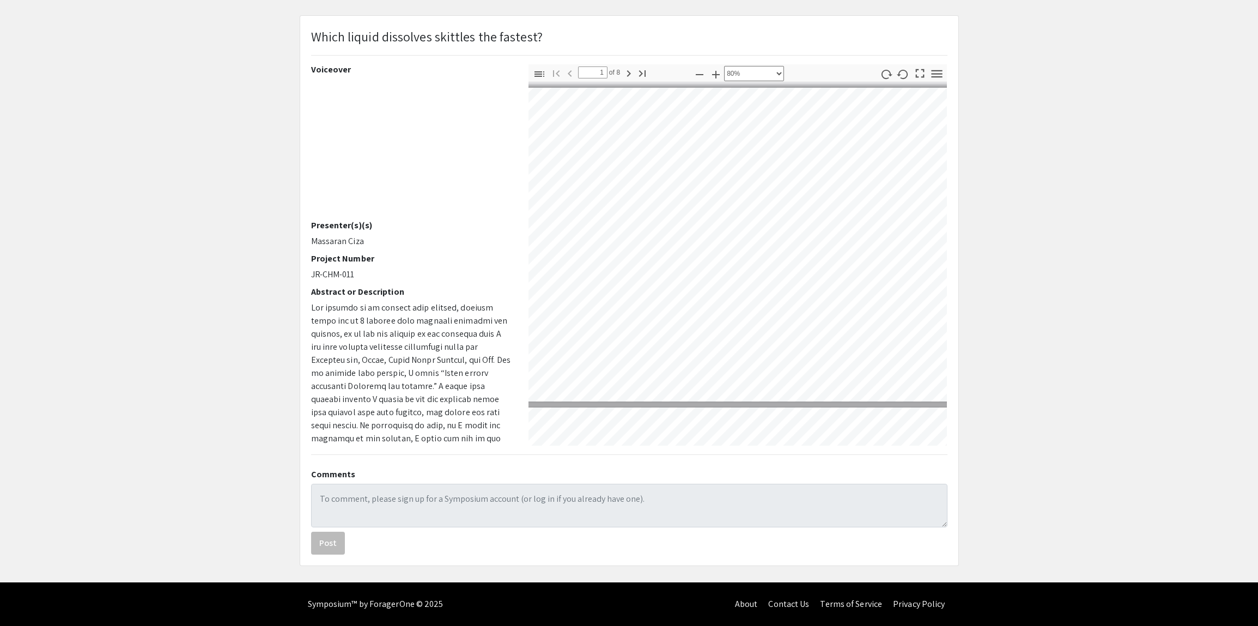
type input "2"
select select "custom"
type input "3"
select select "custom"
type input "4"
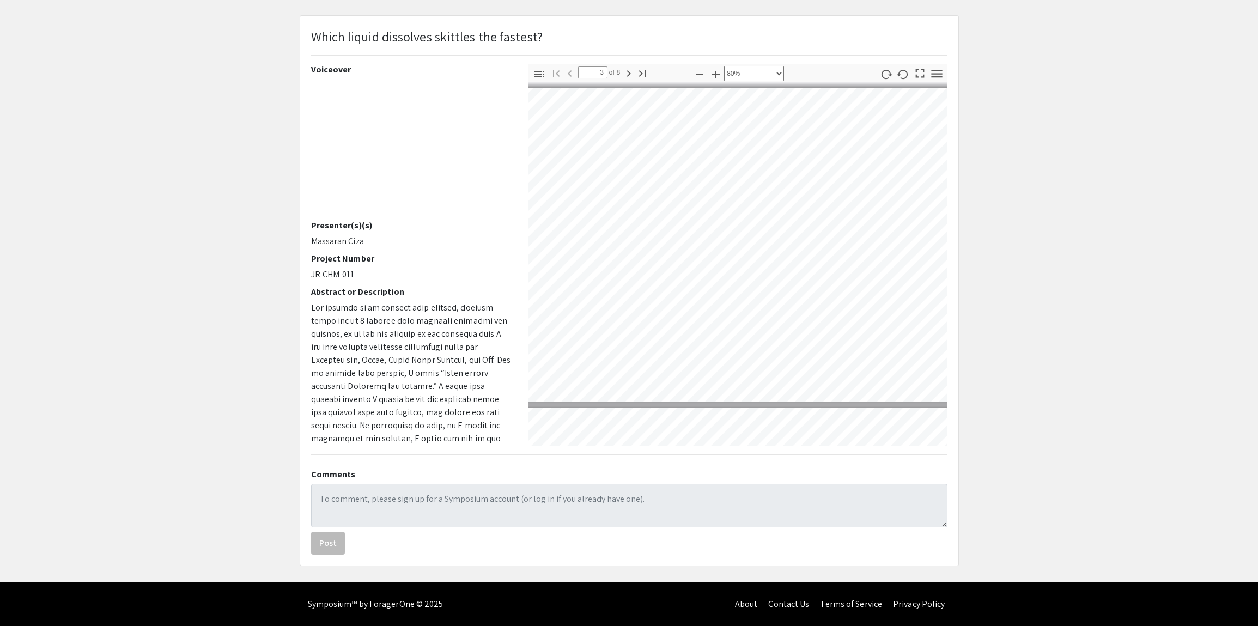
select select "custom"
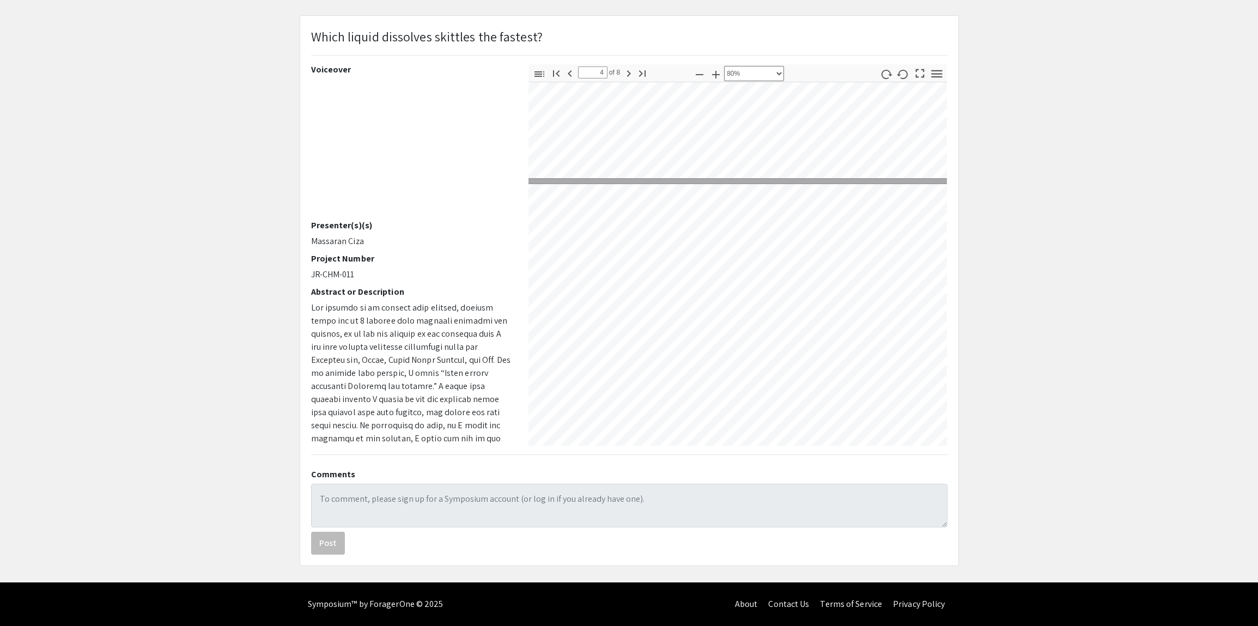
type input "5"
select select "custom"
type input "6"
select select "custom"
type input "7"
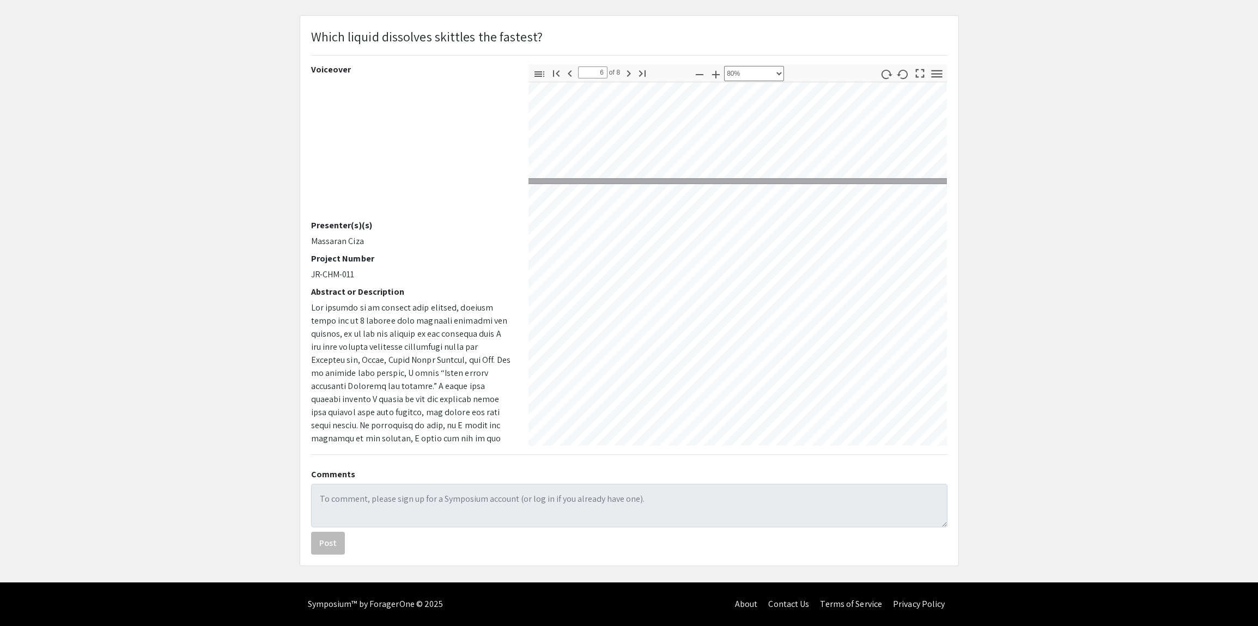
select select "custom"
type input "8"
select select "custom"
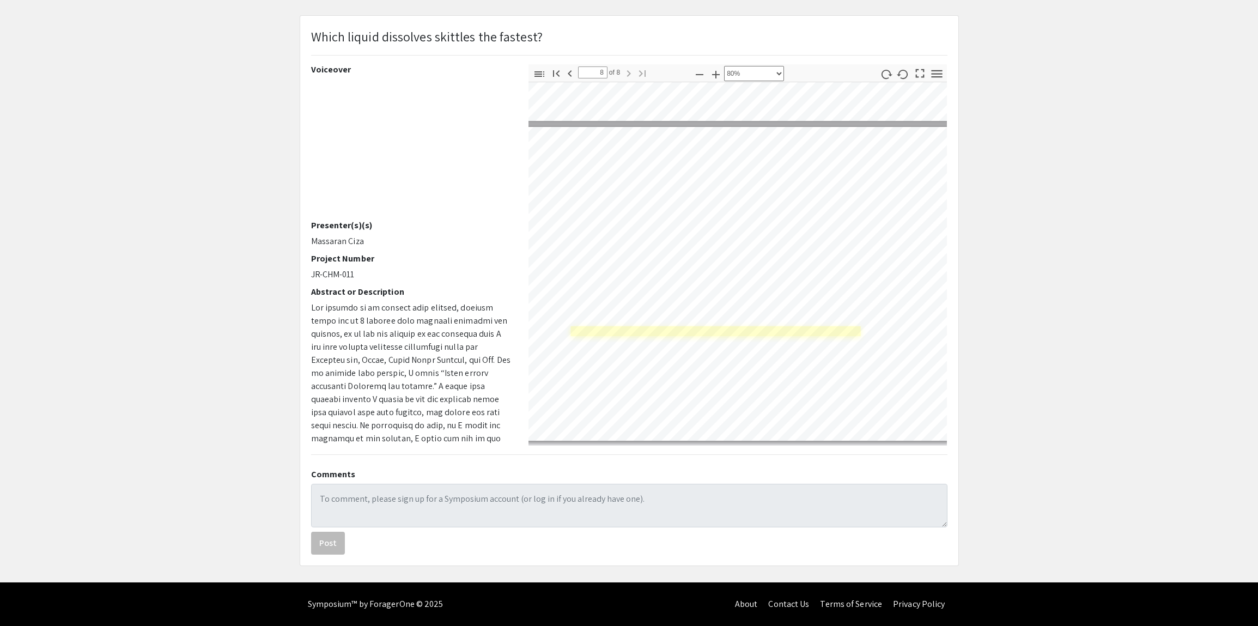
type input "7"
select select "custom"
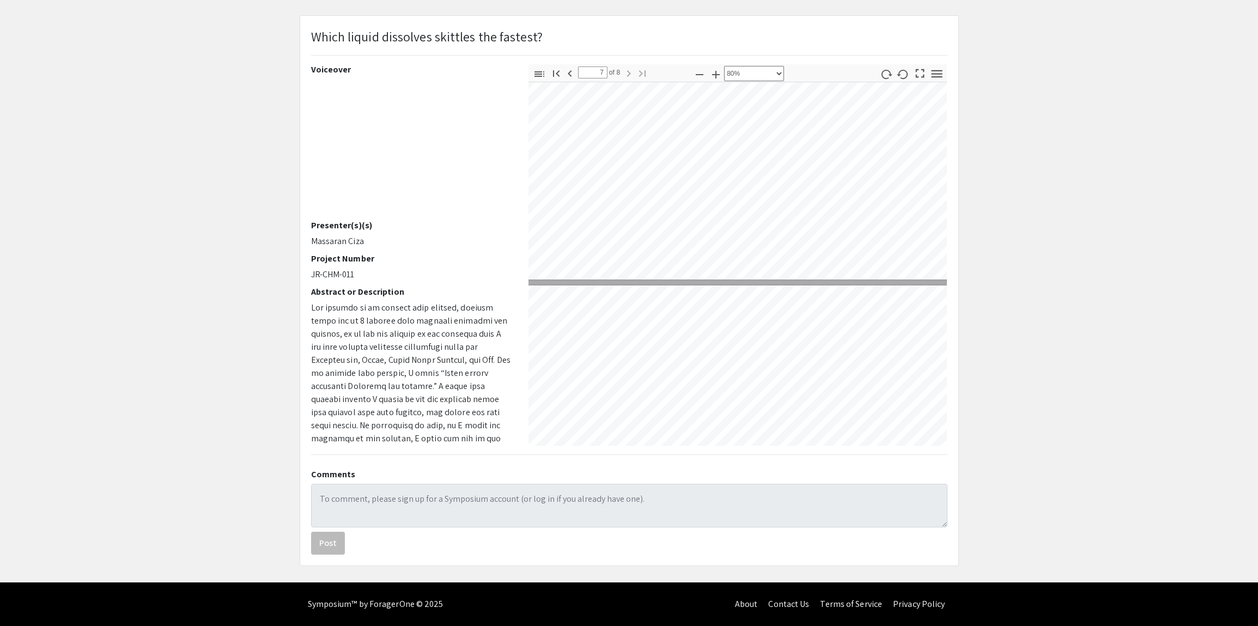
type input "6"
select select "custom"
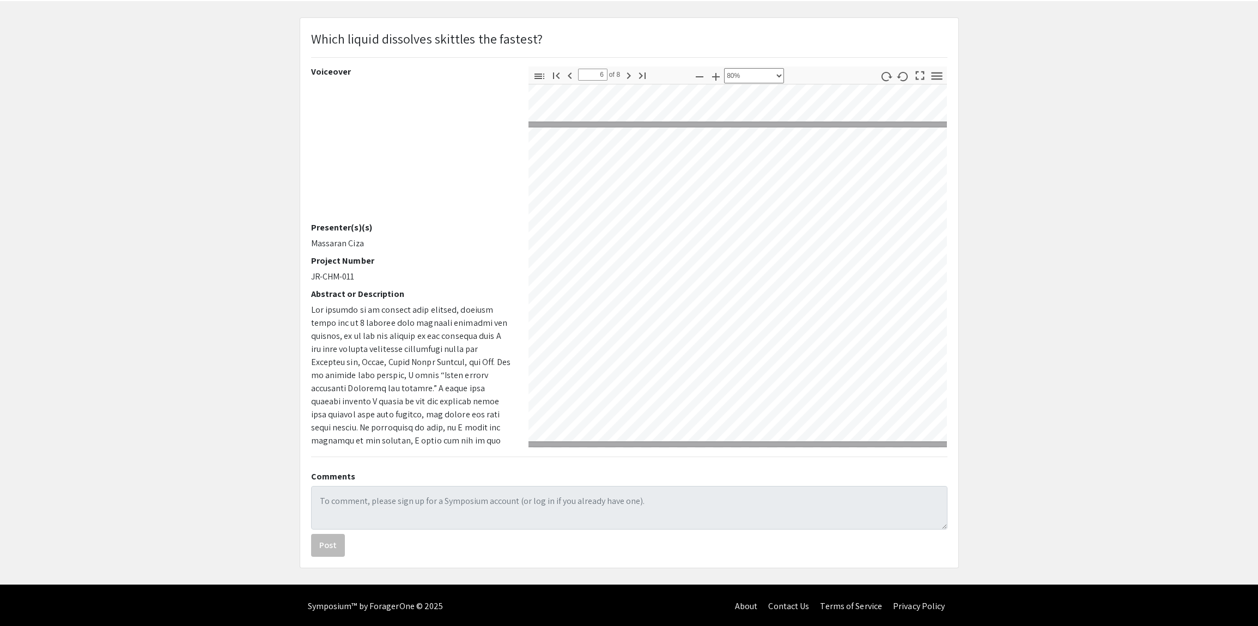
scroll to position [48, 0]
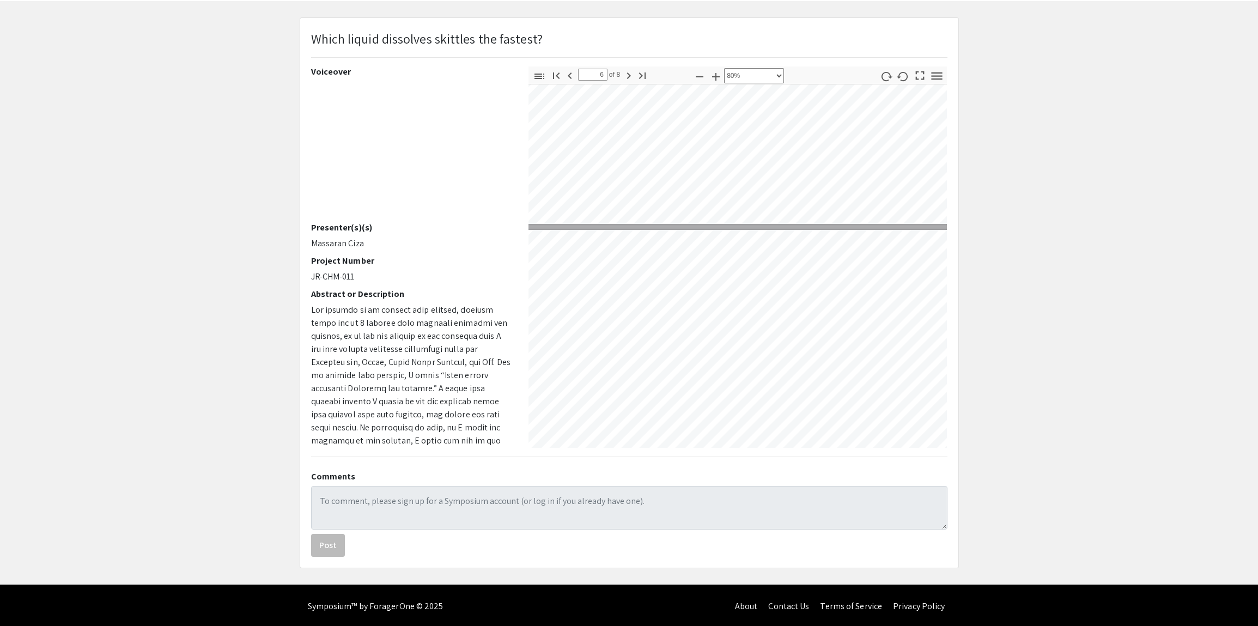
type input "5"
select select "custom"
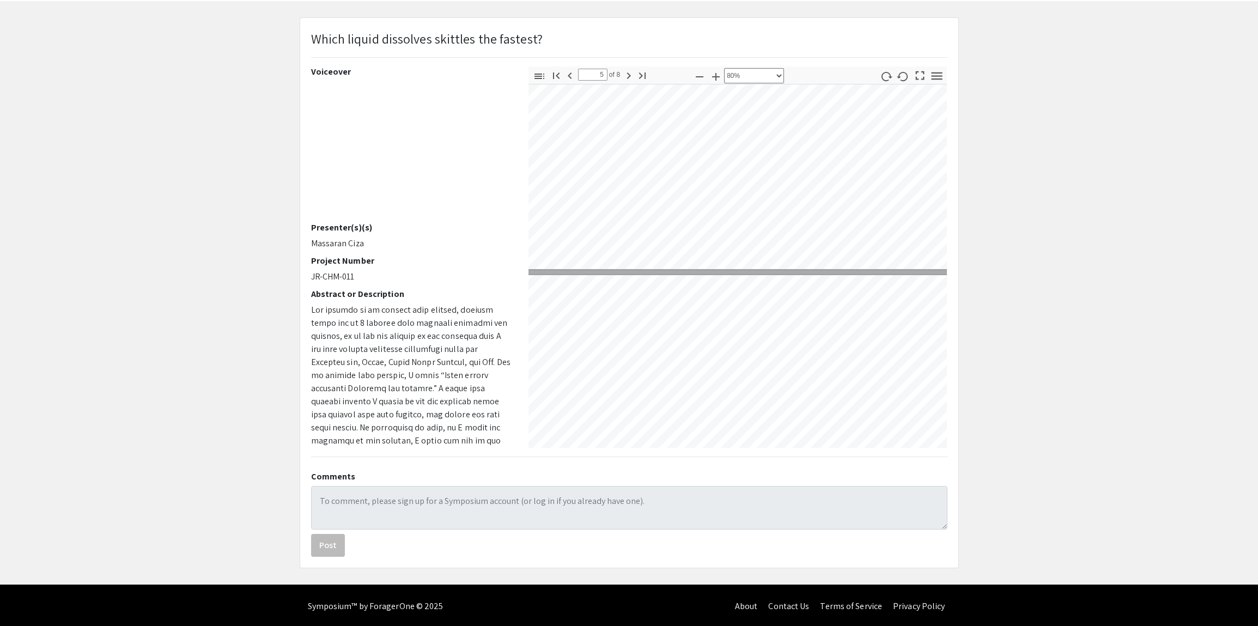
type input "4"
select select "custom"
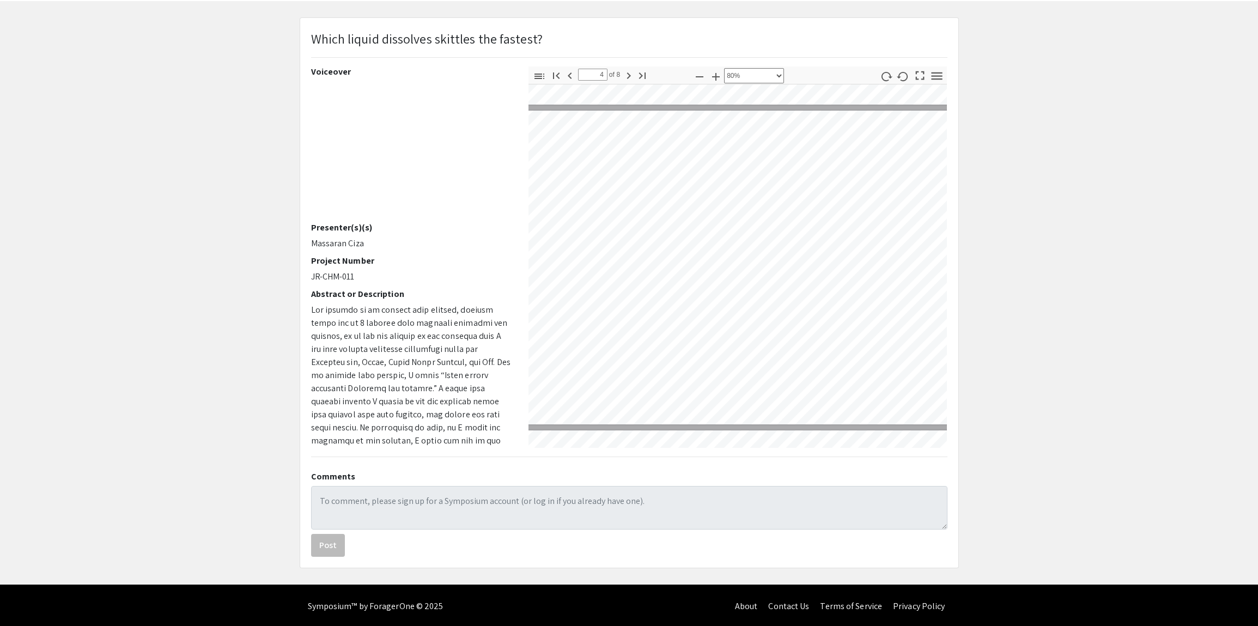
type input "3"
select select "custom"
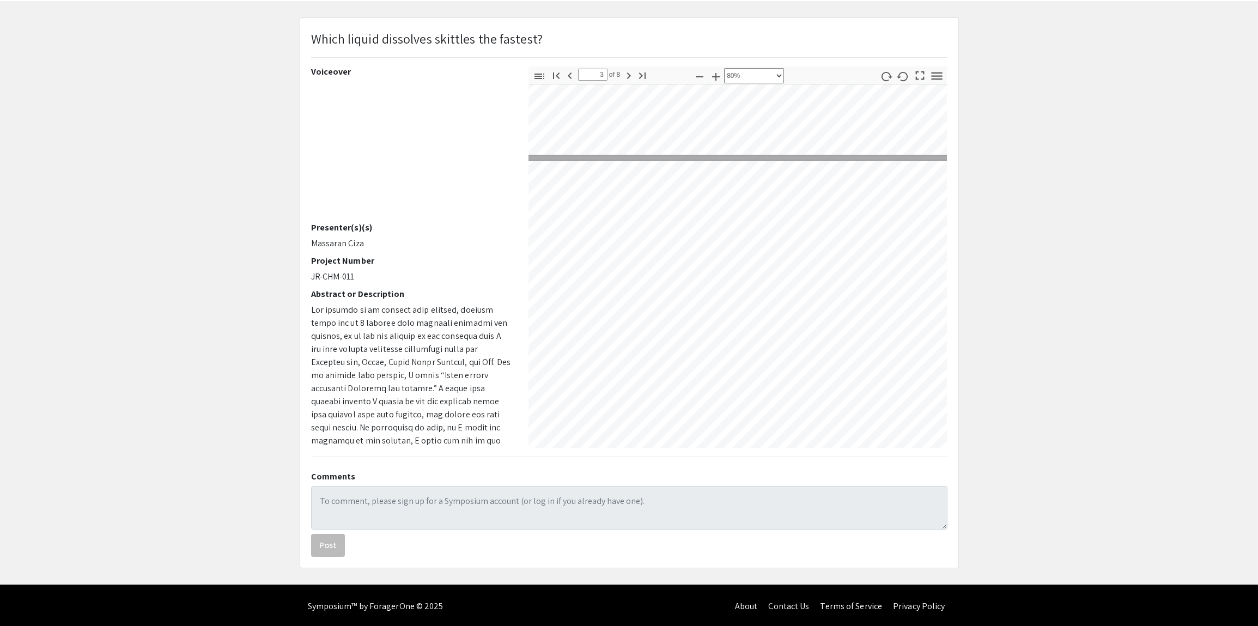
type input "4"
select select "custom"
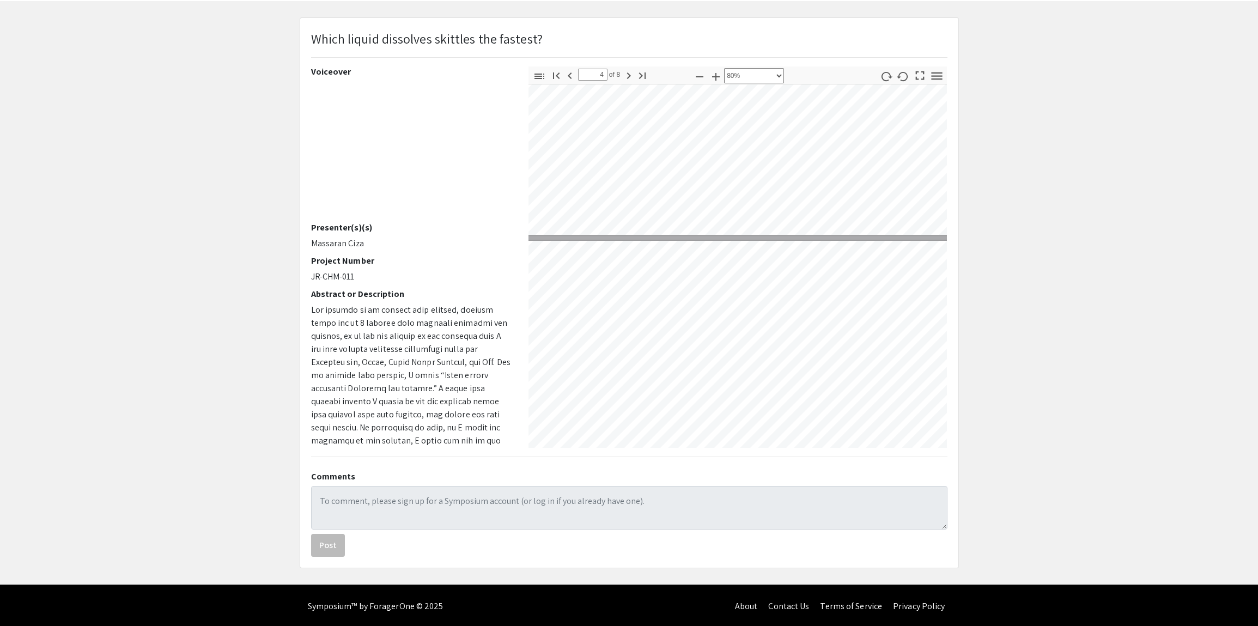
type input "5"
select select "custom"
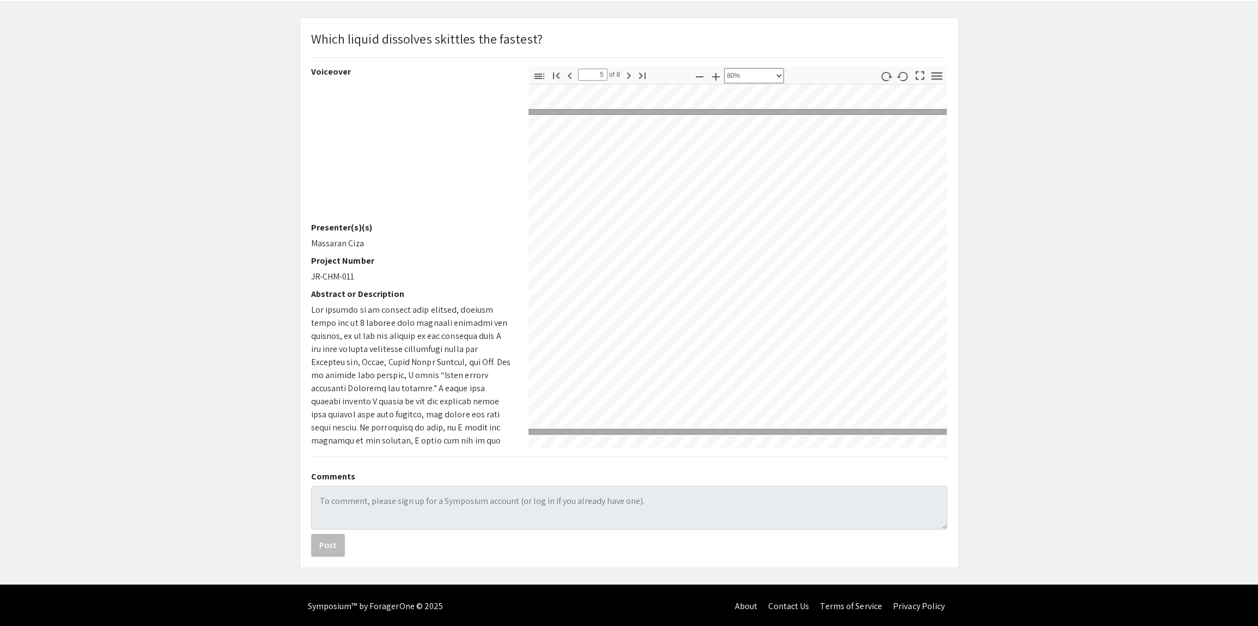
type input "6"
select select "custom"
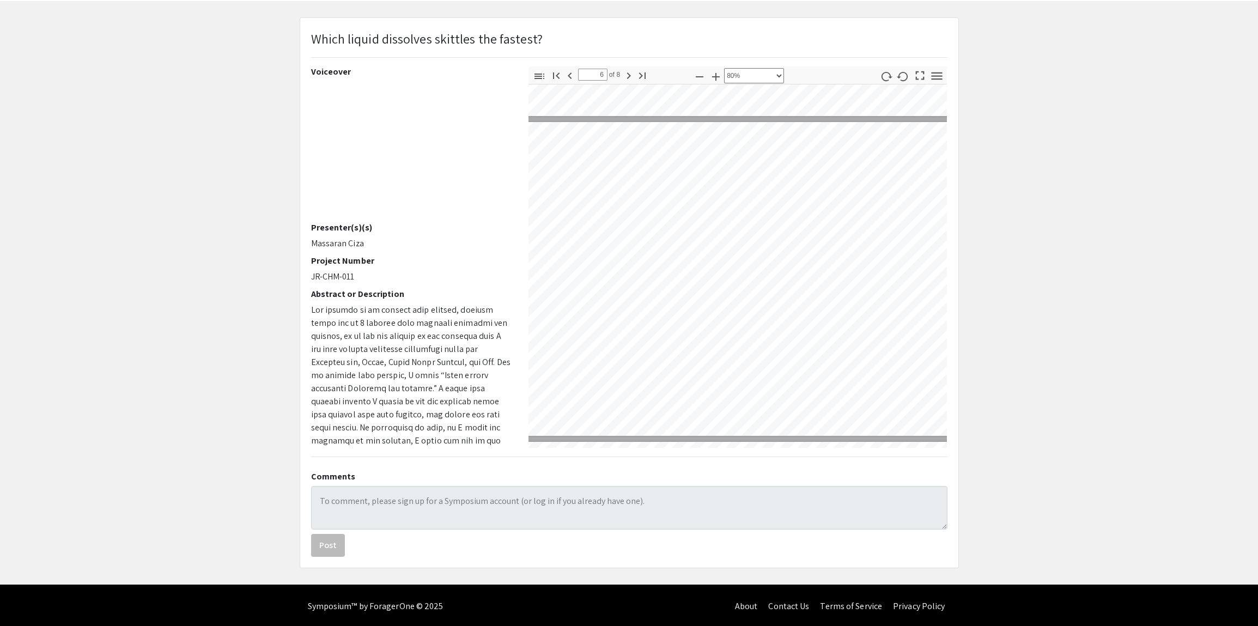
type input "7"
select select "custom"
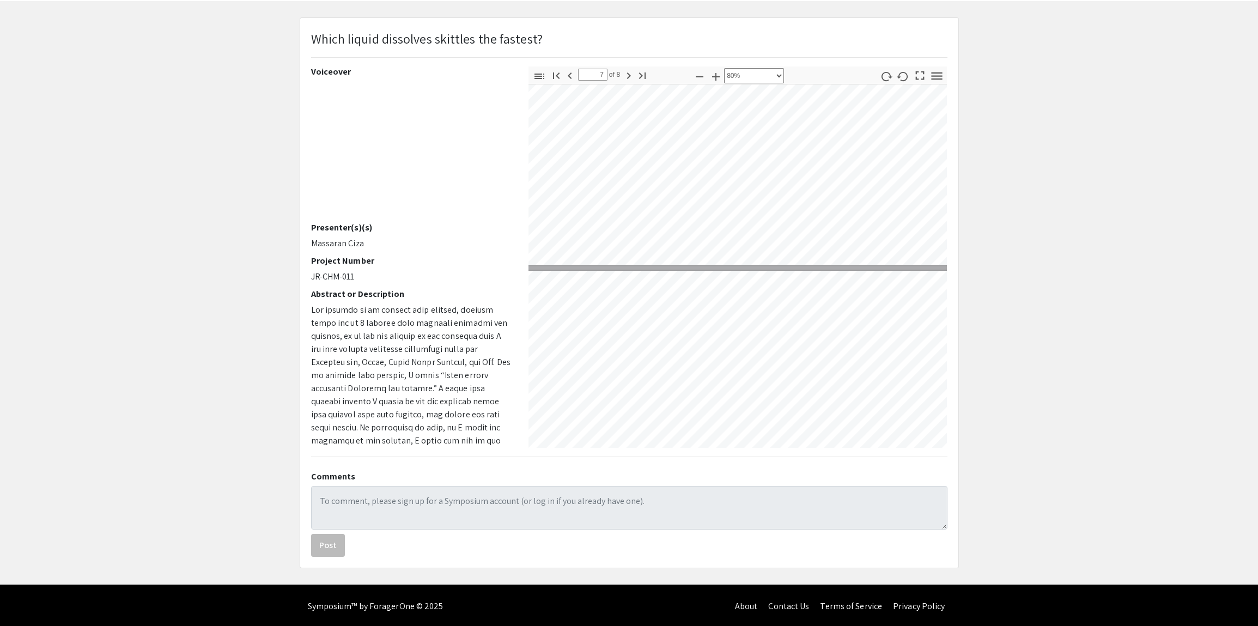
type input "8"
select select "custom"
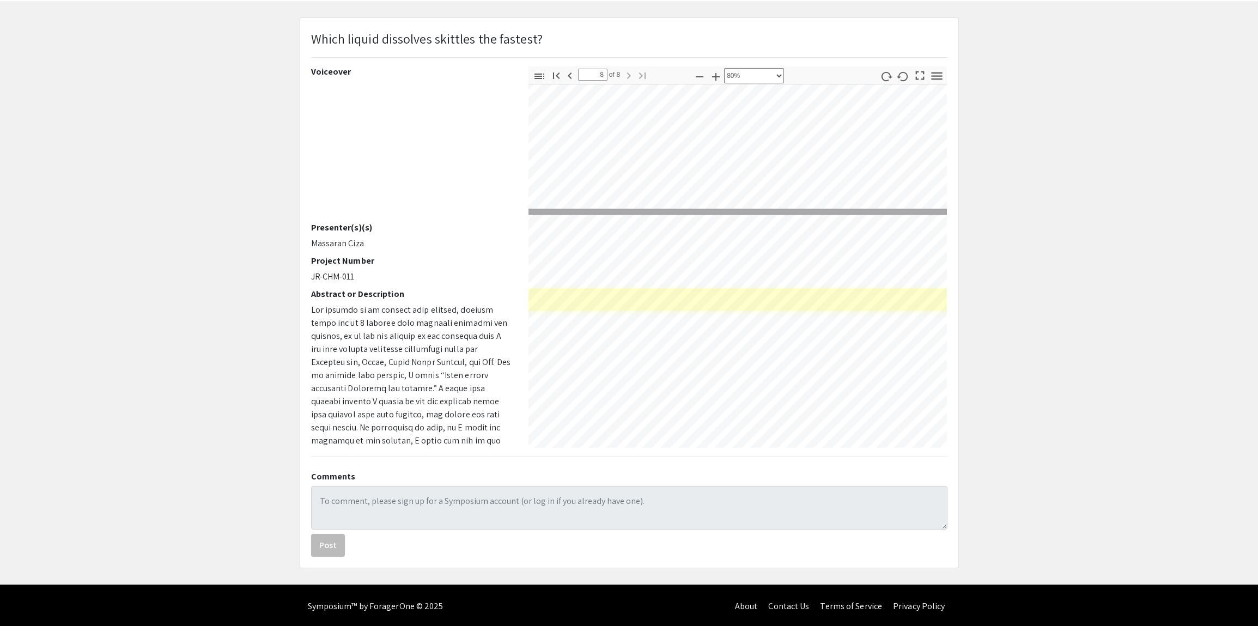
type input "7"
select select "custom"
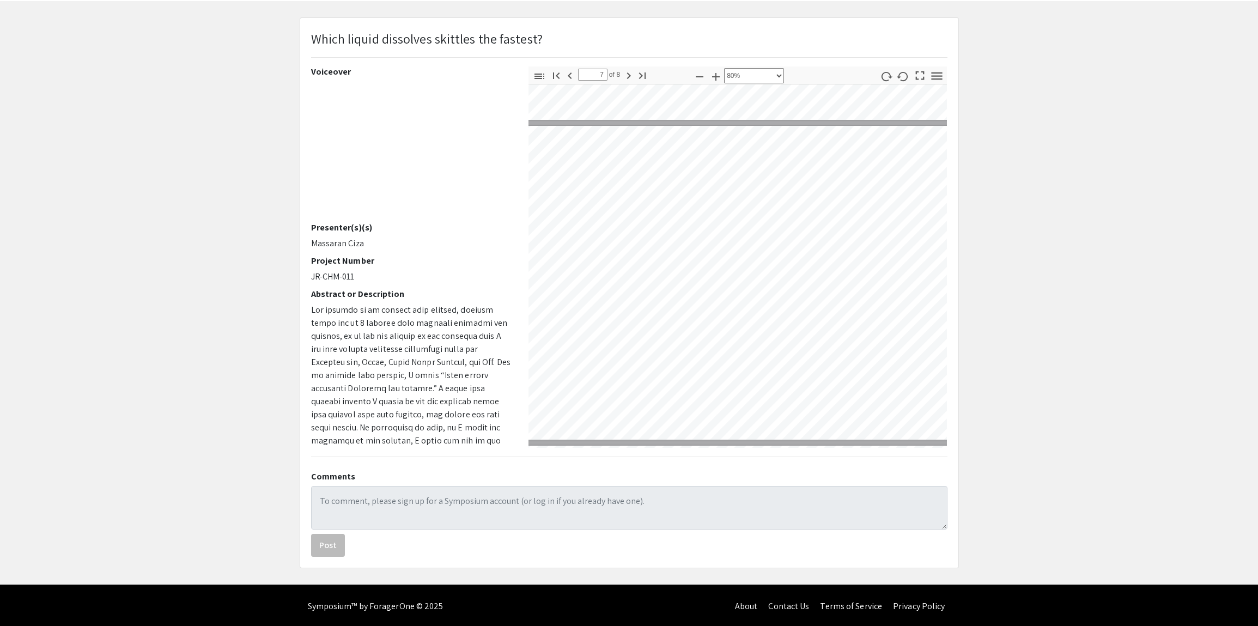
scroll to position [1857, 44]
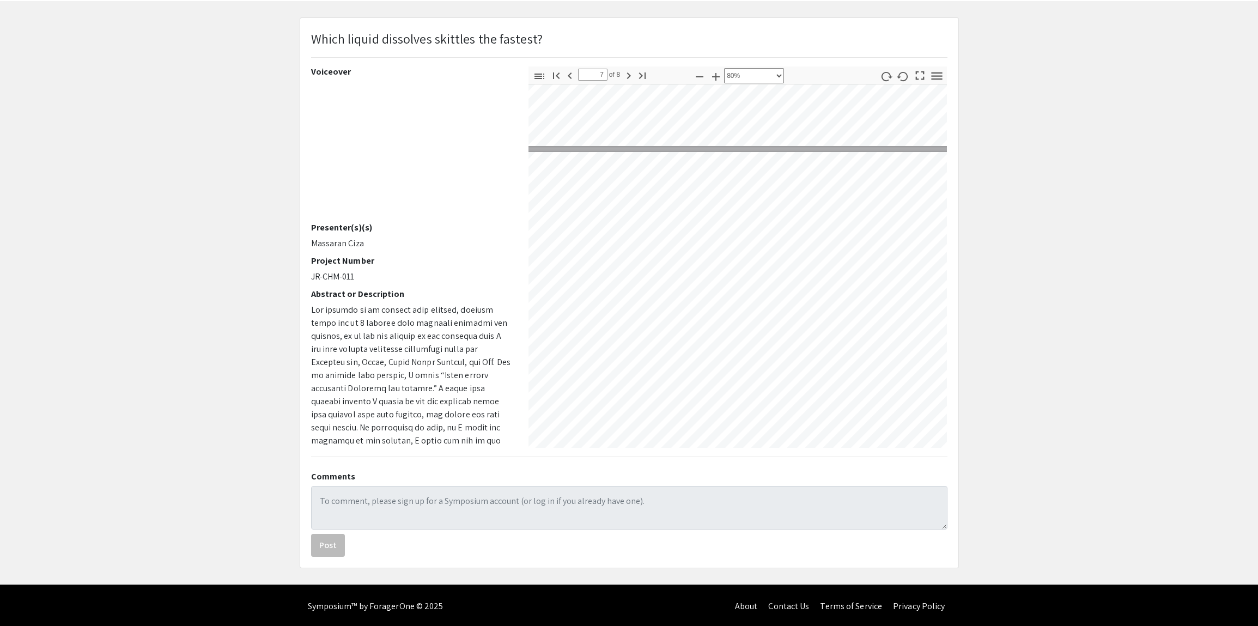
type input "6"
select select "custom"
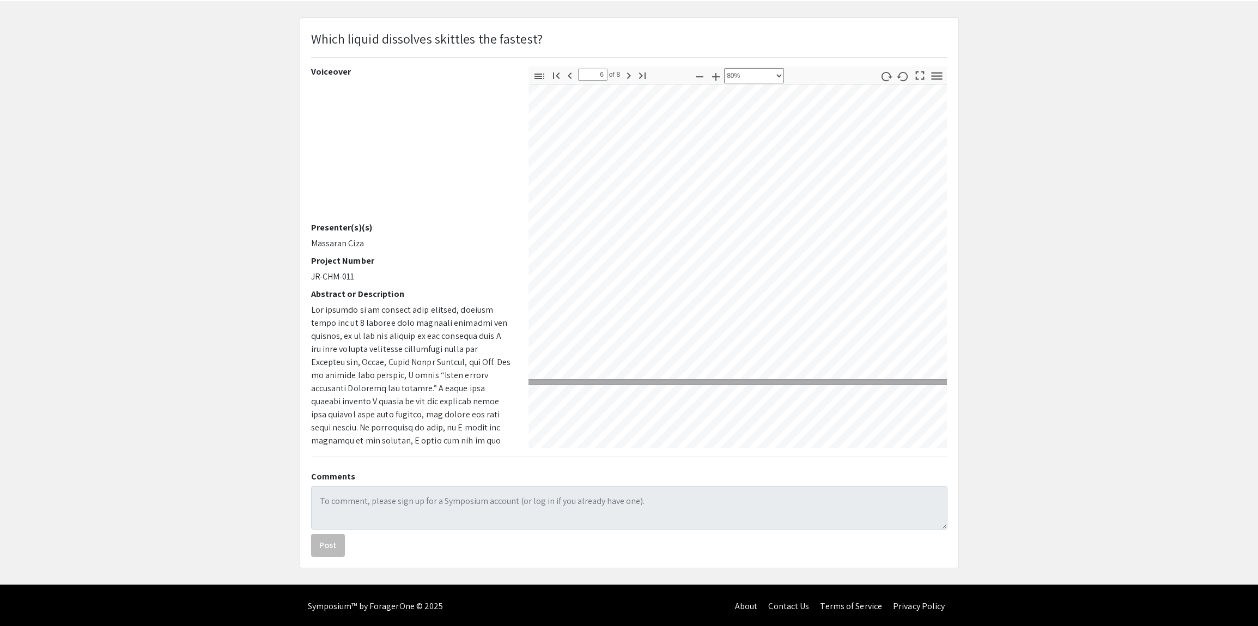
scroll to position [1622, 56]
click at [749, 518] on div "Which liquid dissolves skittles the fastest? Voiceover Presenter(s)(s) Massaran…" at bounding box center [629, 293] width 658 height 550
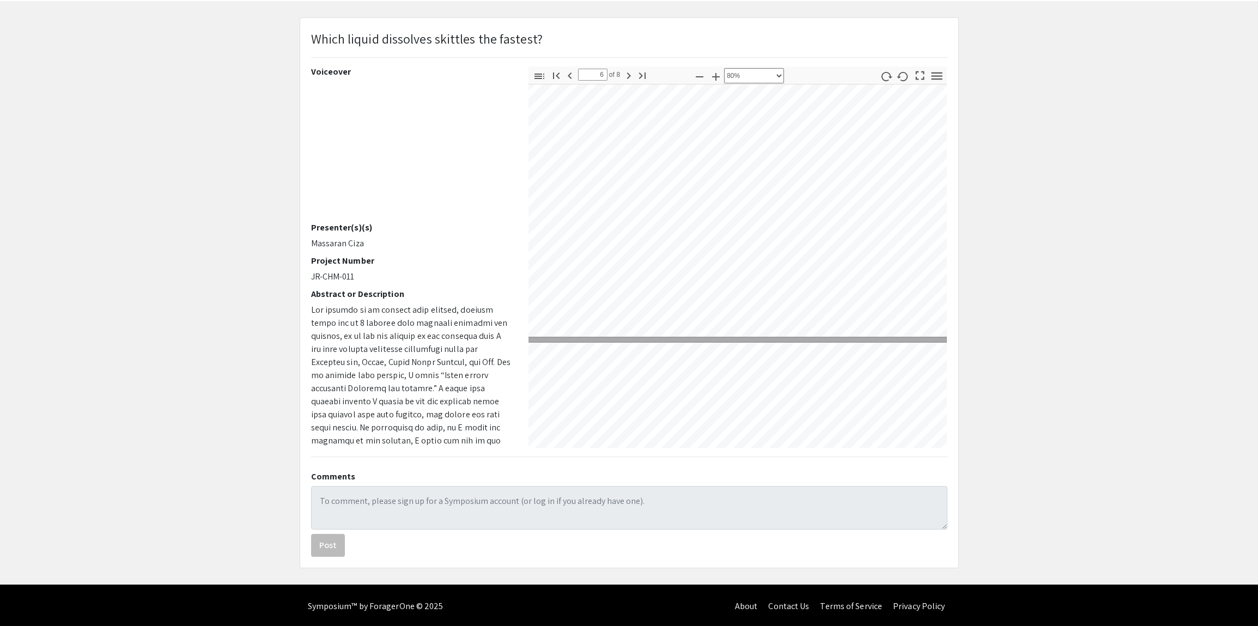
scroll to position [1669, 35]
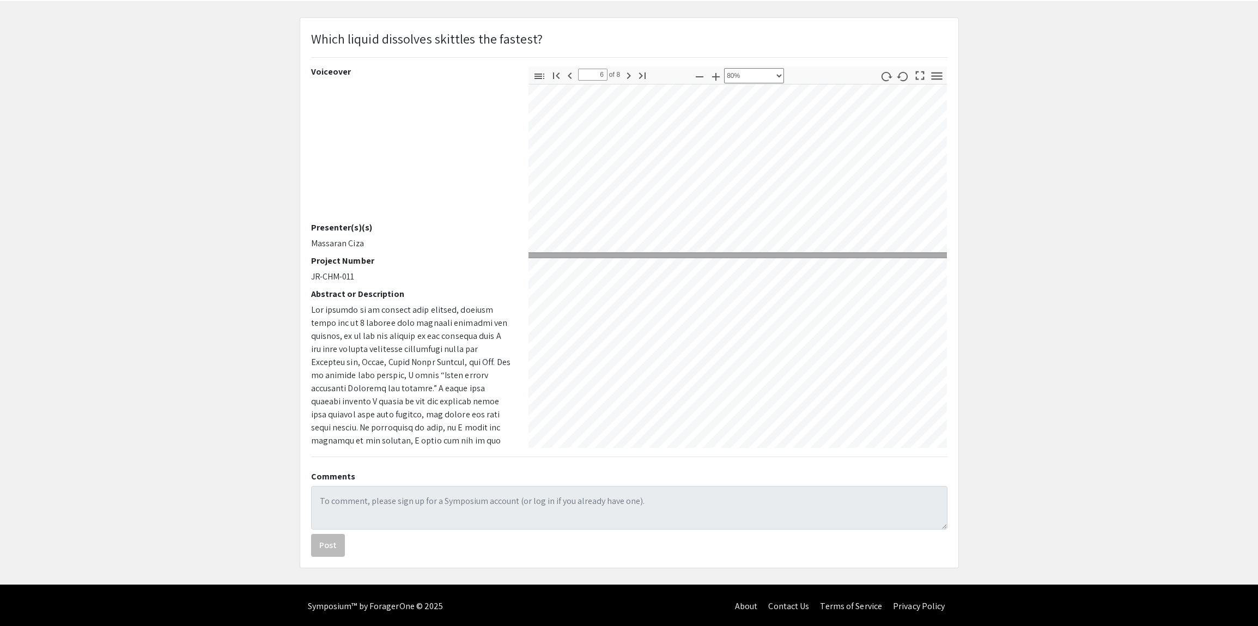
type input "5"
select select "custom"
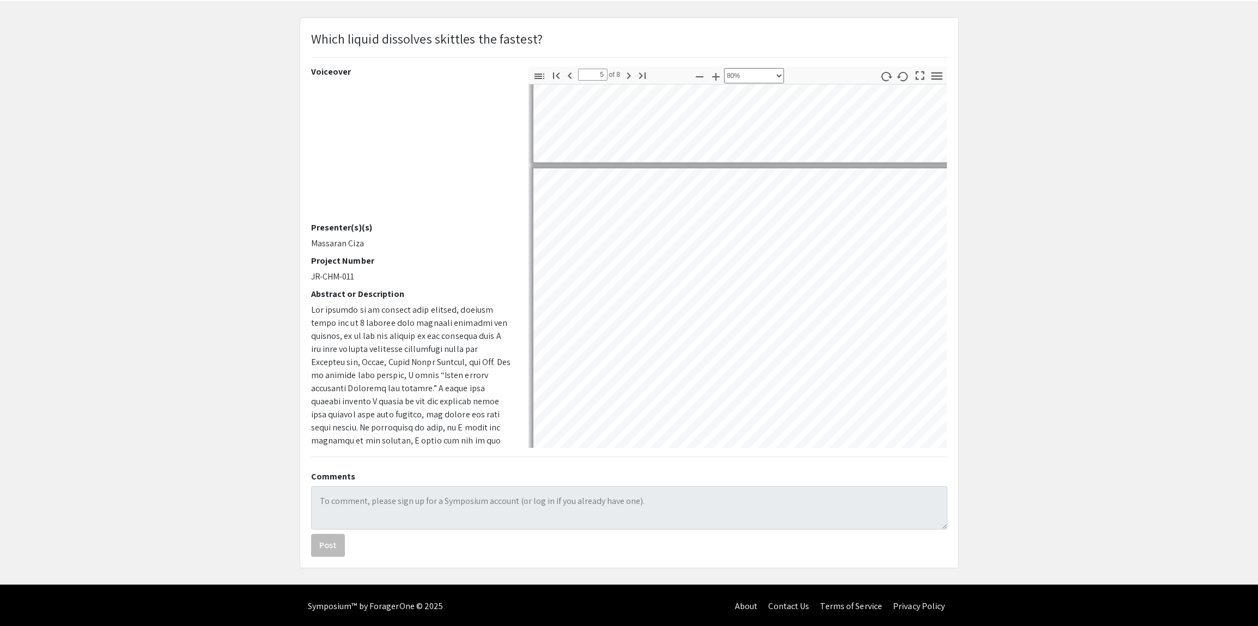
click at [738, 578] on html "Skip navigation arrow_back_ios Exit Event Welcome Page Presentations Live Sessi…" at bounding box center [629, 265] width 1258 height 626
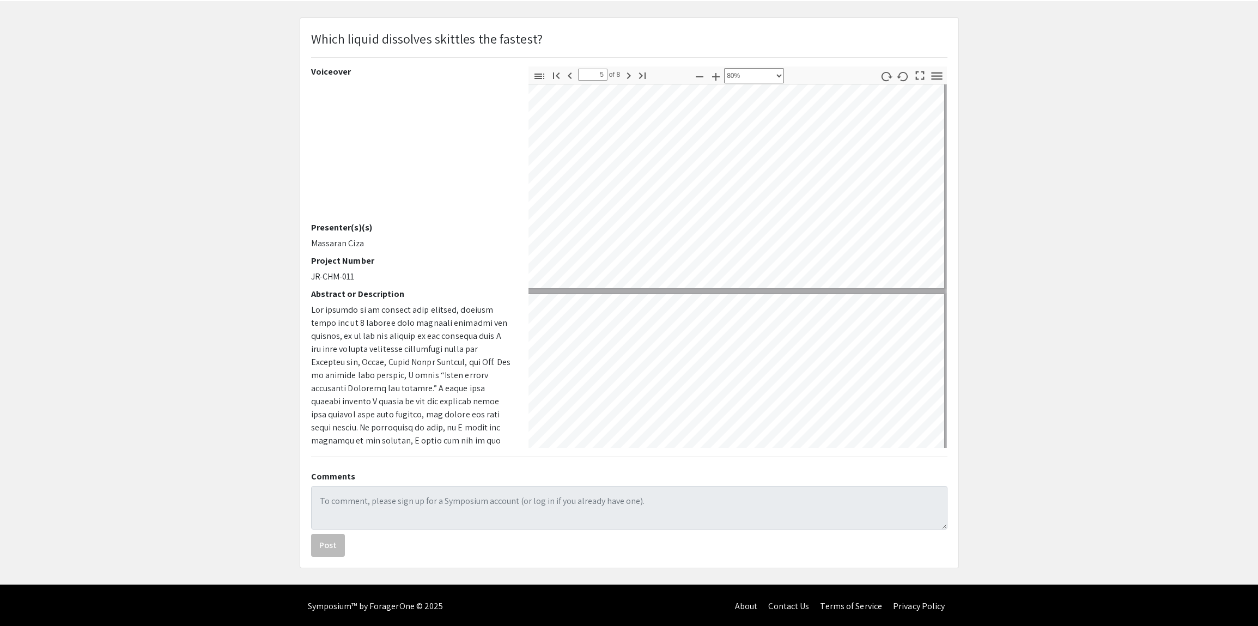
type input "4"
select select "custom"
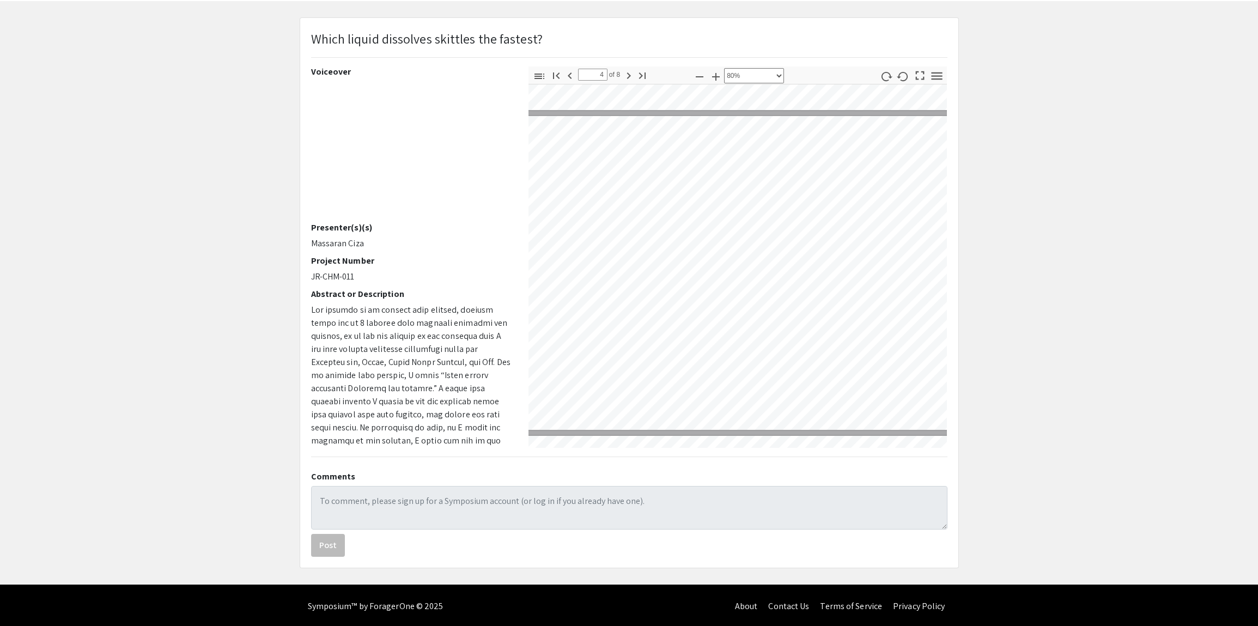
scroll to position [930, 126]
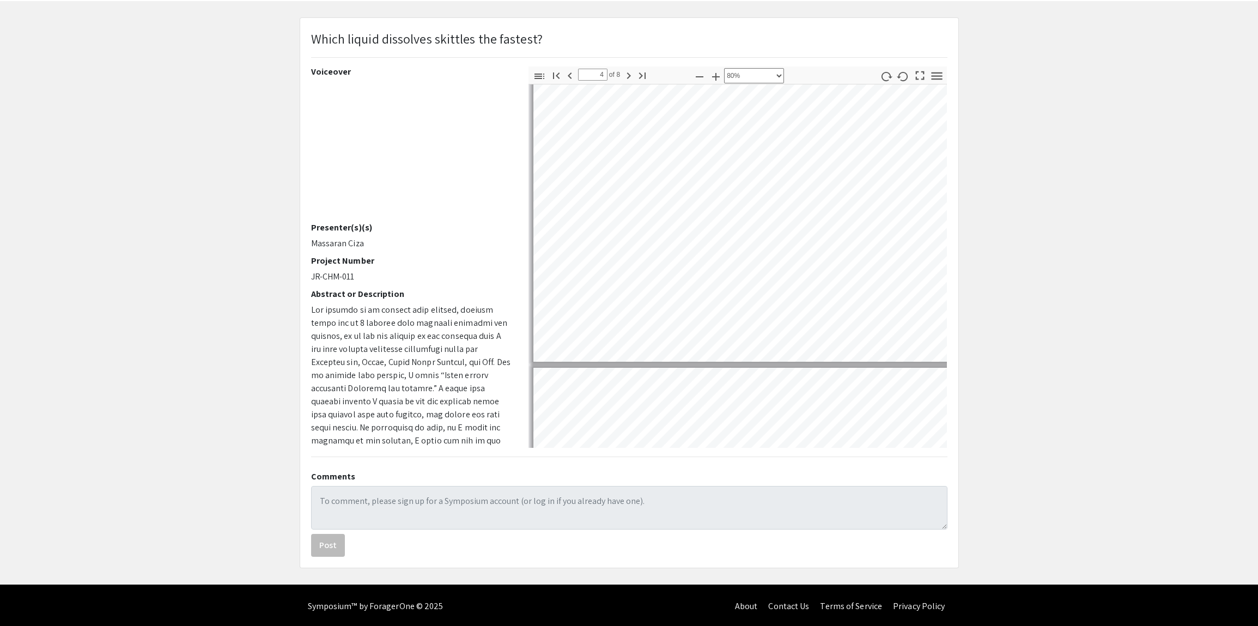
click at [895, 512] on div "Which liquid dissolves skittles the fastest? Voiceover Presenter(s)(s) Massaran…" at bounding box center [629, 293] width 658 height 550
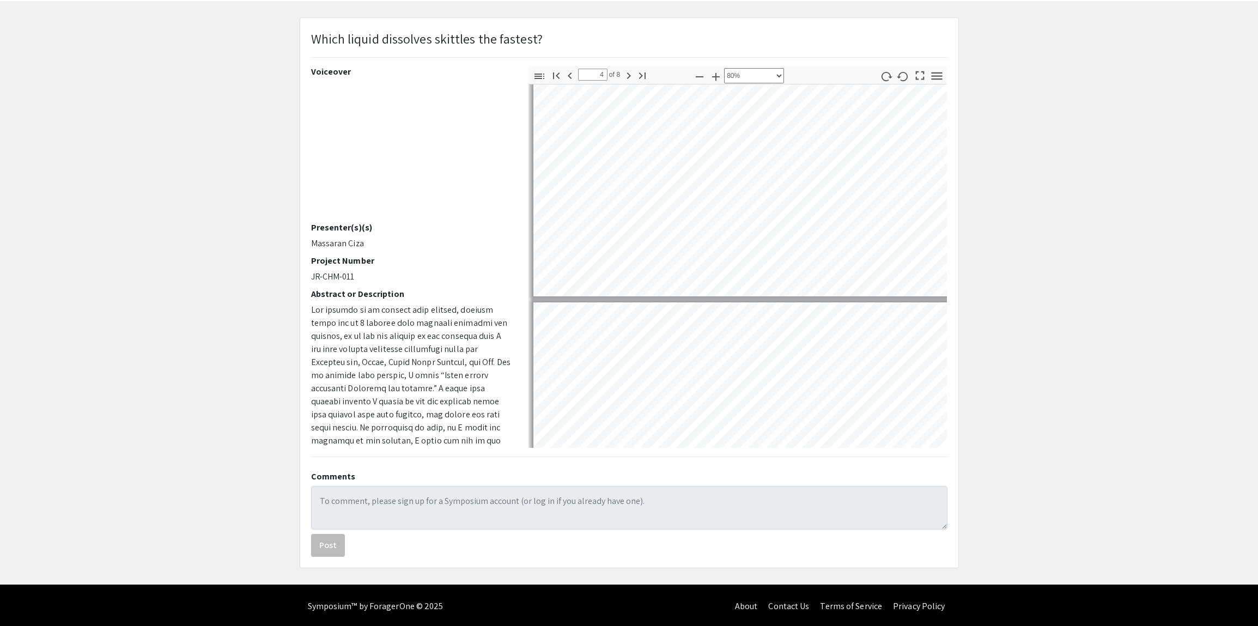
type input "5"
select select "custom"
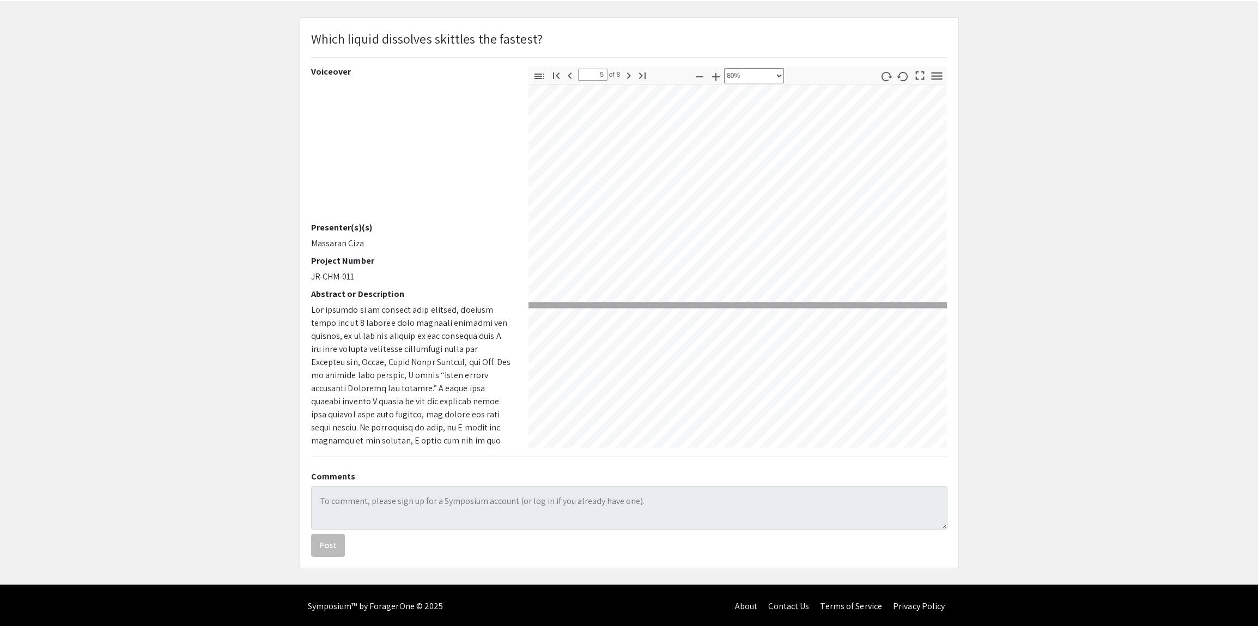
click at [867, 0] on html "Skip navigation arrow_back_ios Exit Event Welcome Page Presentations Live Sessi…" at bounding box center [629, 265] width 1258 height 626
type input "6"
select select "custom"
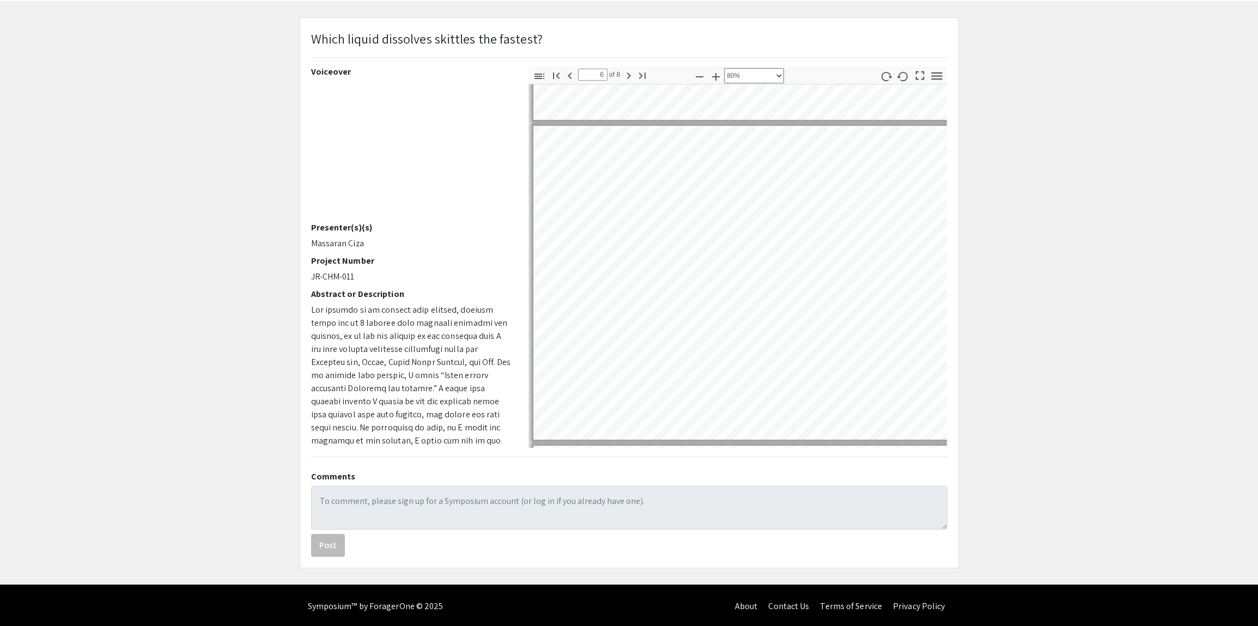
scroll to position [1564, 0]
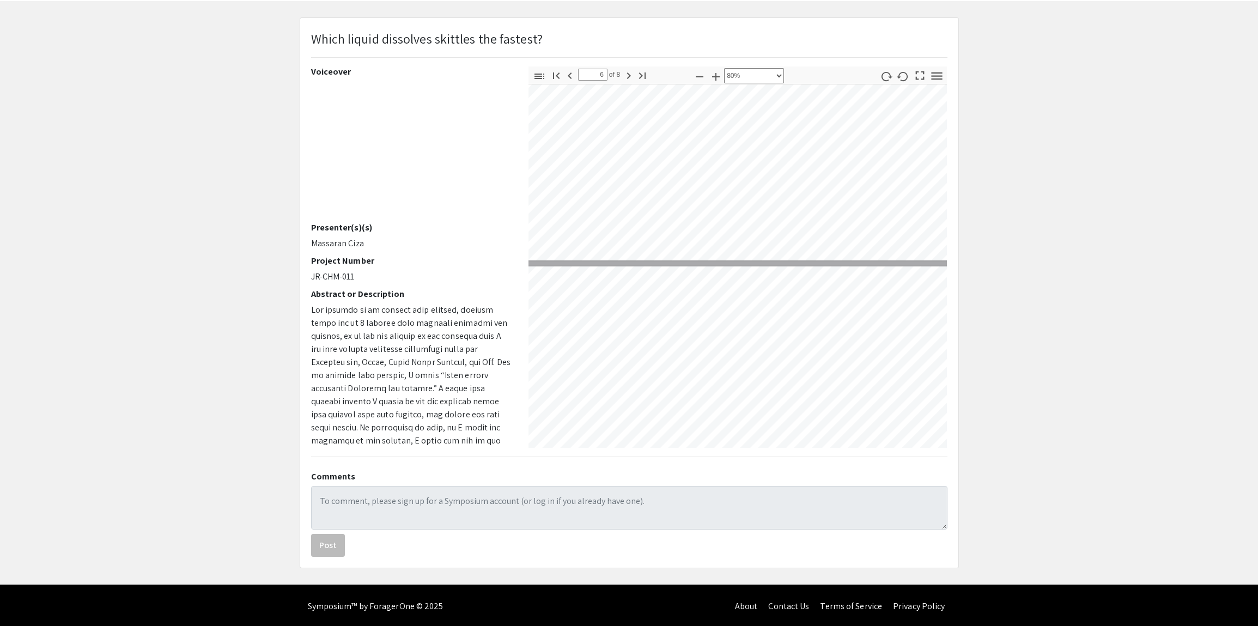
type input "7"
select select "custom"
type input "6"
select select "custom"
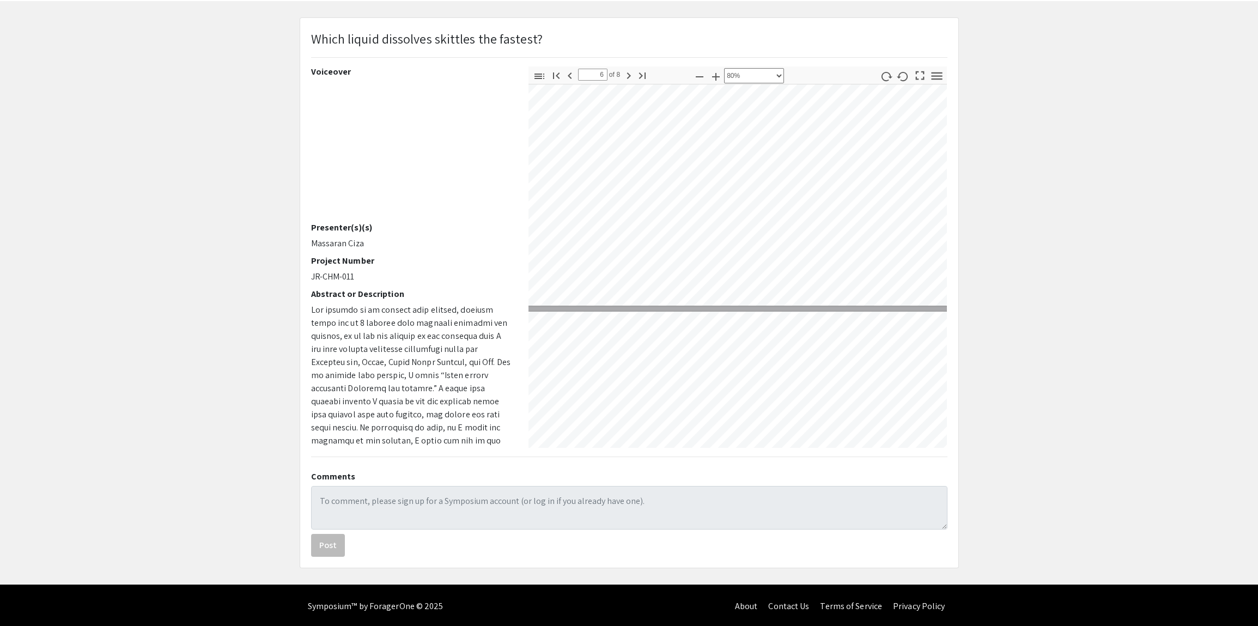
click at [952, 0] on html "Skip navigation arrow_back_ios Exit Event Welcome Page Presentations Live Sessi…" at bounding box center [629, 265] width 1258 height 626
type input "7"
select select "custom"
type input "8"
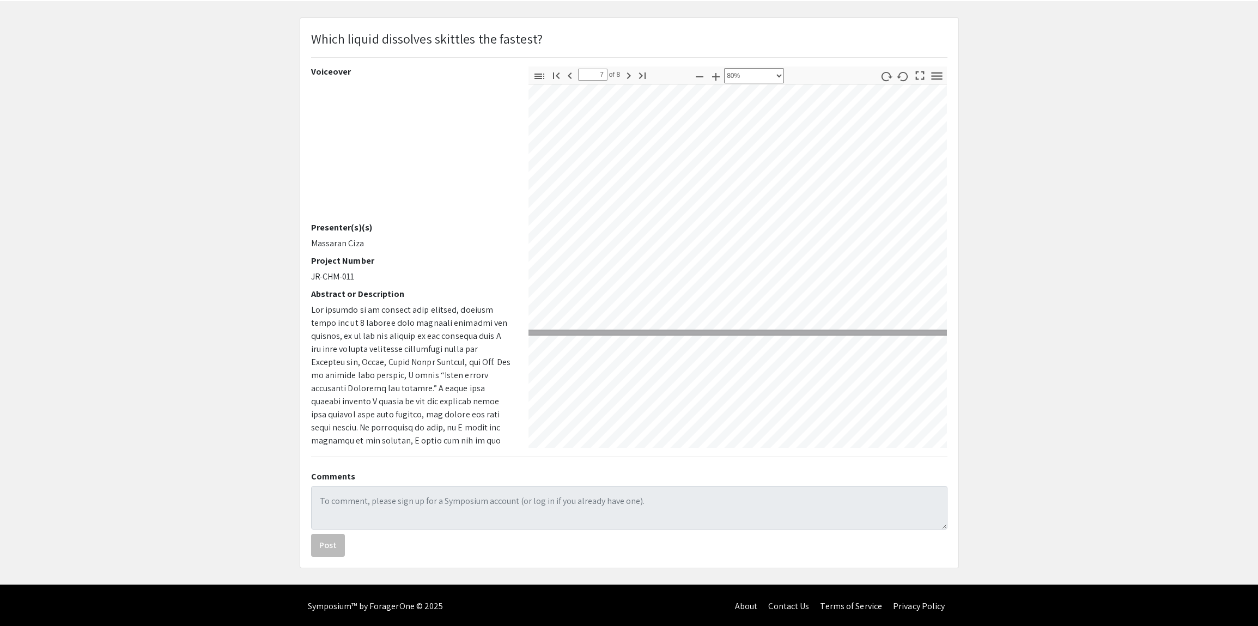
select select "custom"
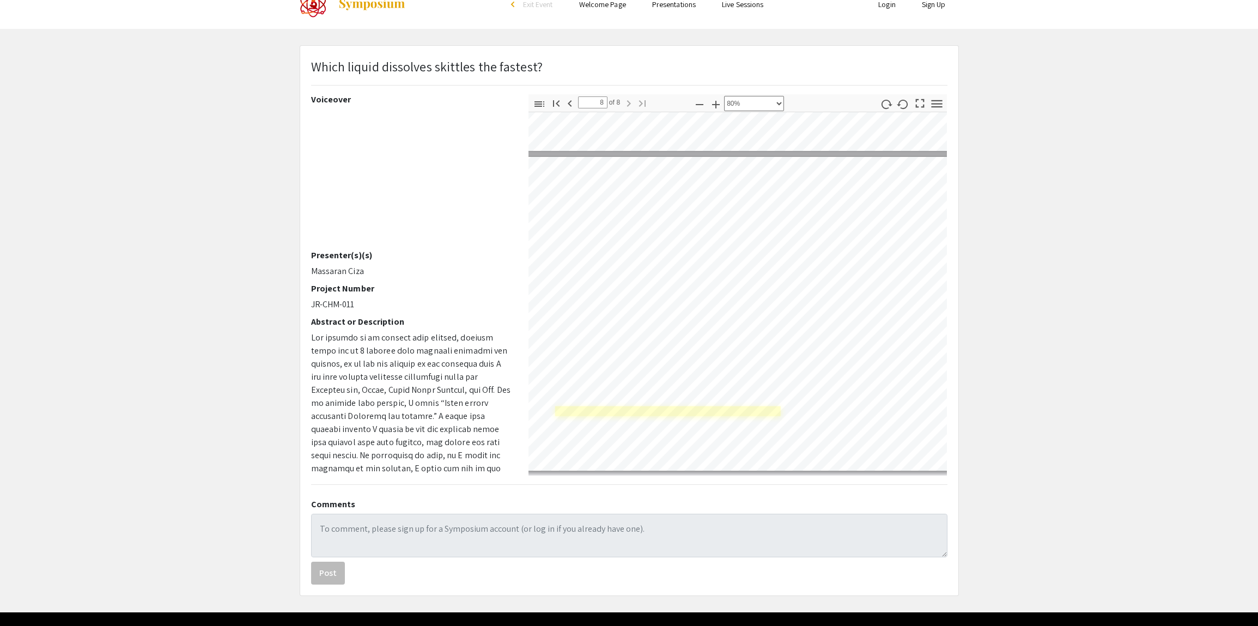
scroll to position [0, 0]
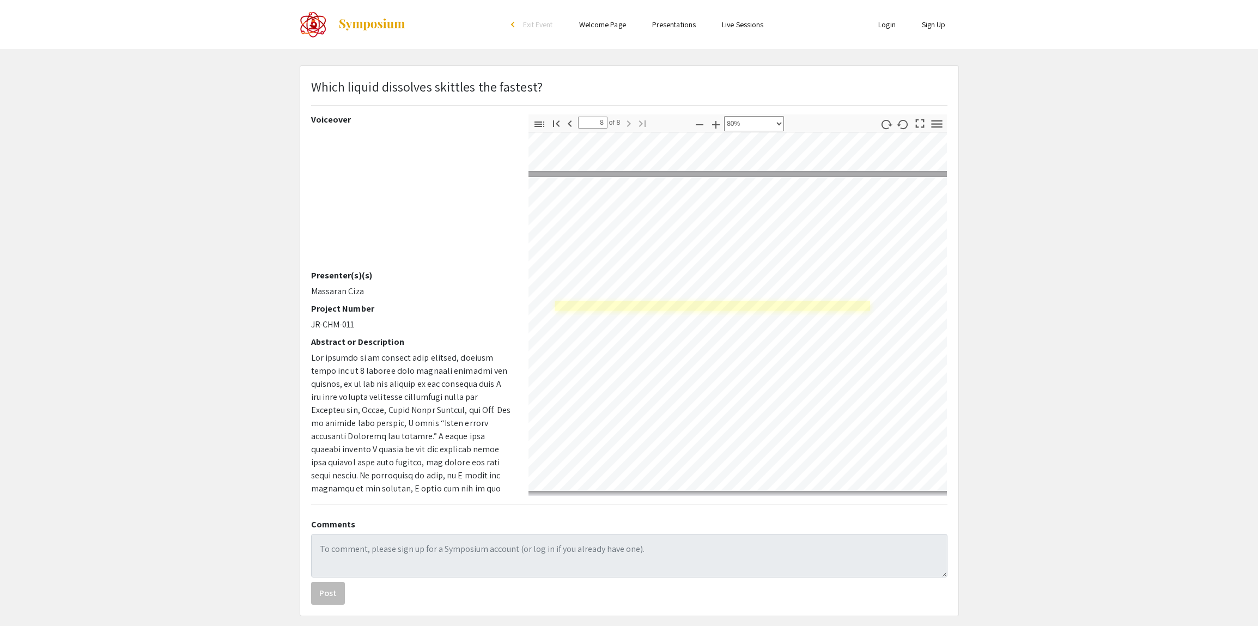
type input "7"
select select "custom"
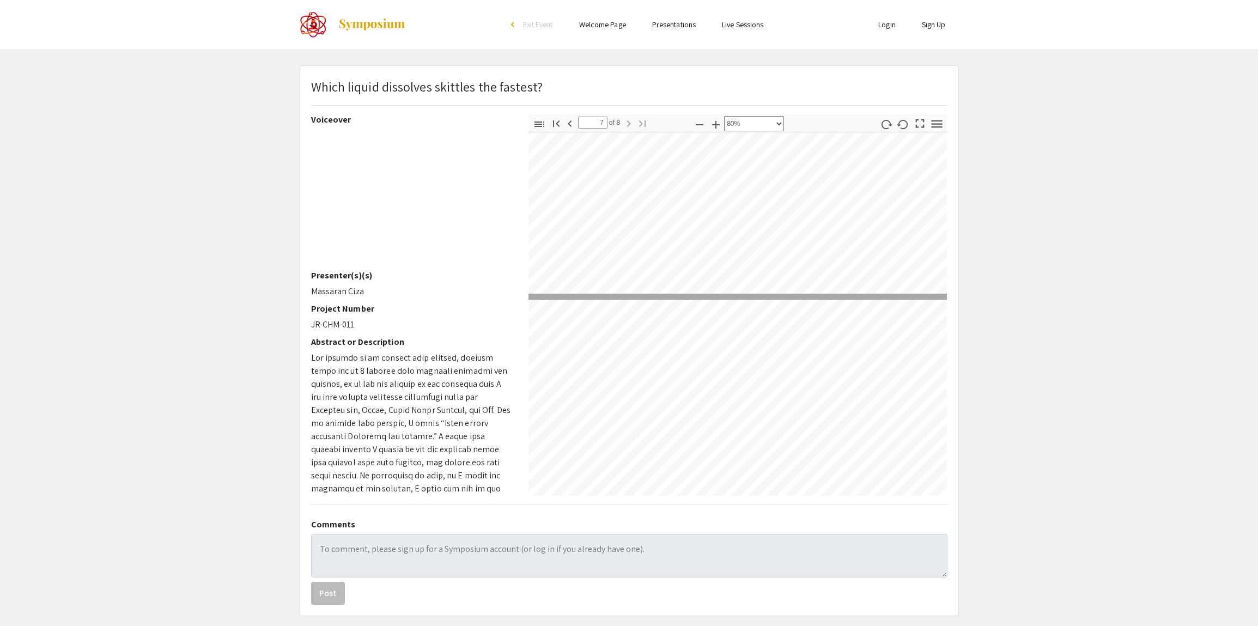
type input "6"
select select "custom"
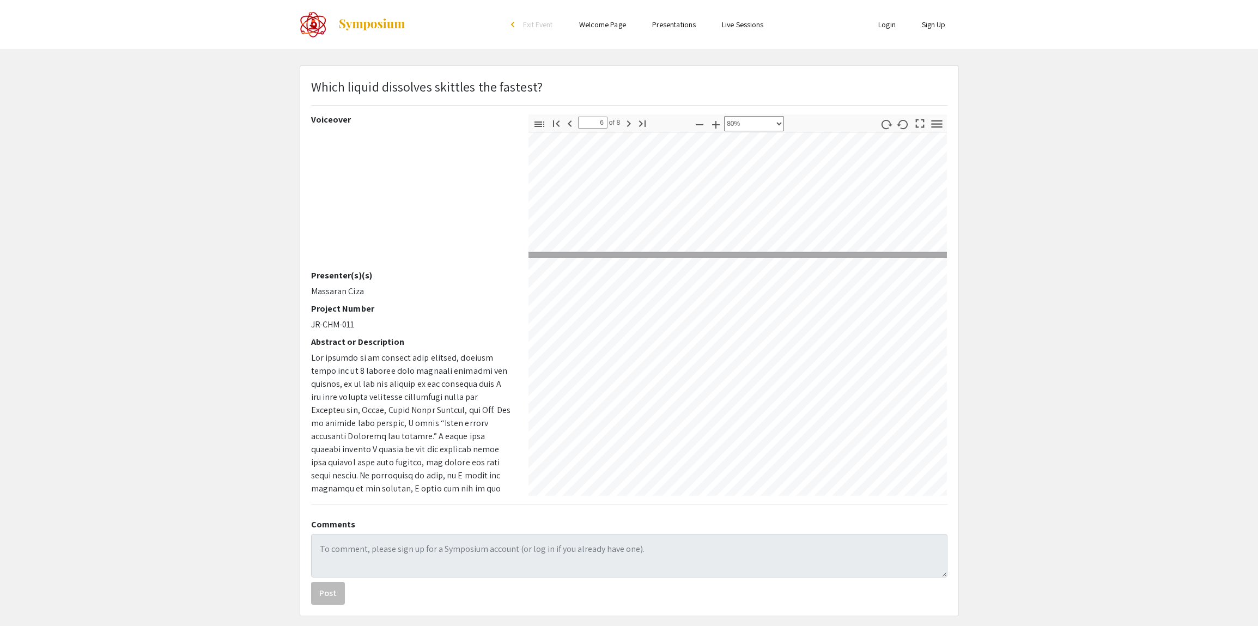
type input "5"
select select "custom"
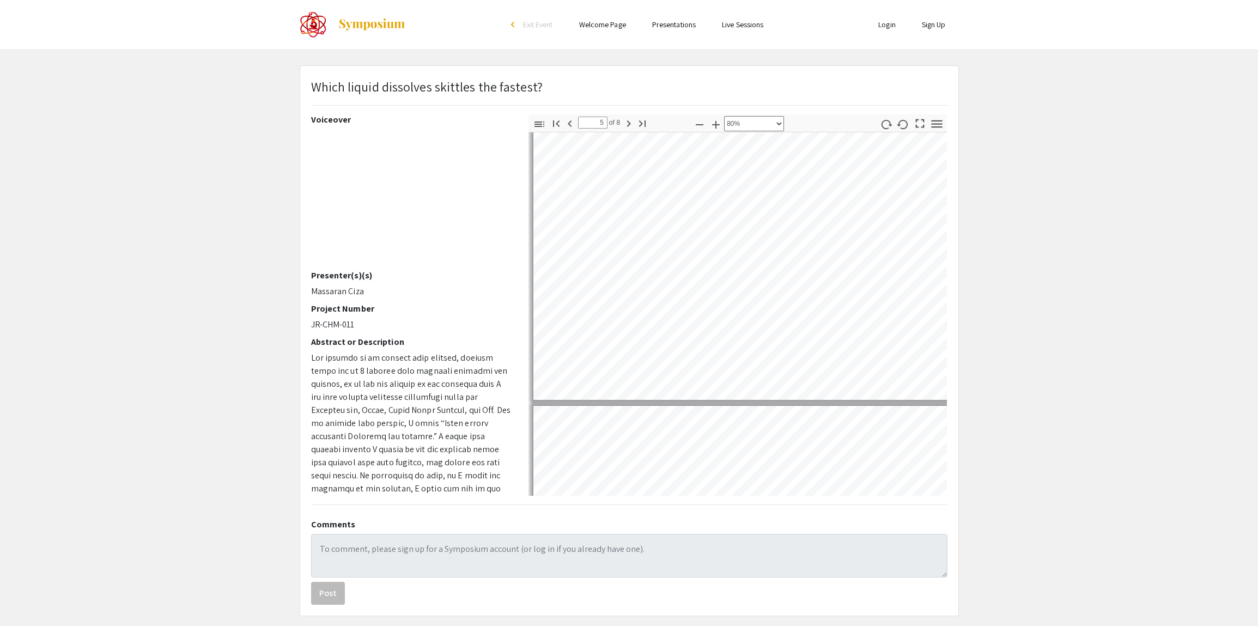
scroll to position [1332, 0]
click at [954, 361] on div "Thumbnails Document Outline Attachments Layers Current Outline Item Toggle Side…" at bounding box center [737, 304] width 435 height 381
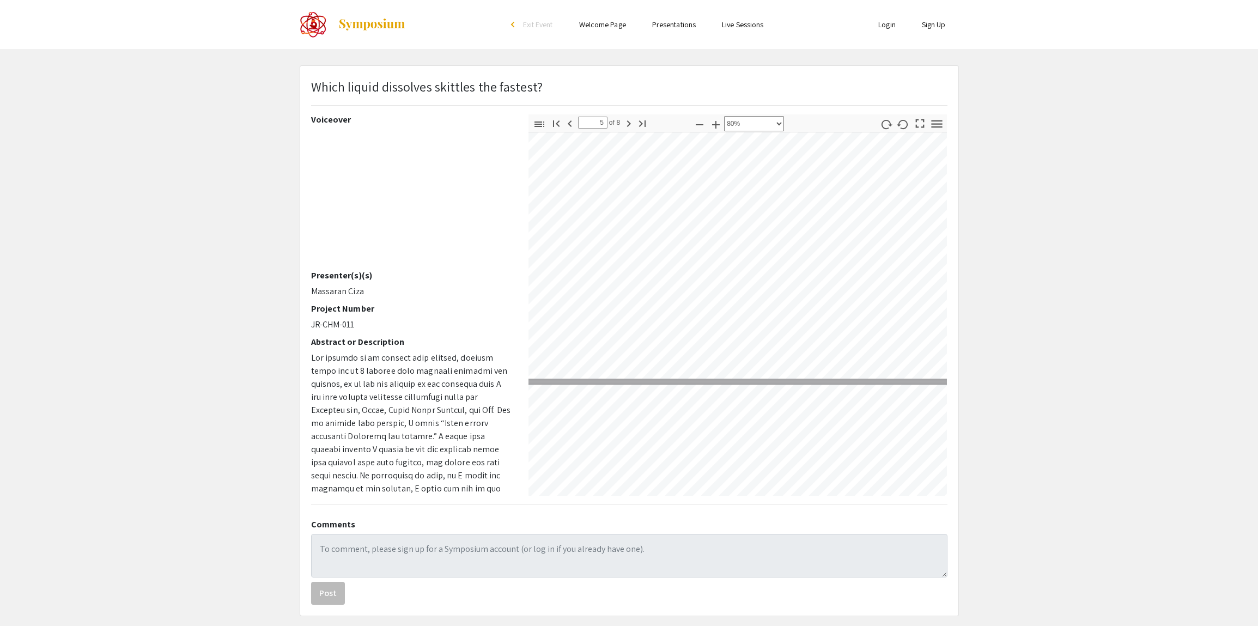
scroll to position [1352, 118]
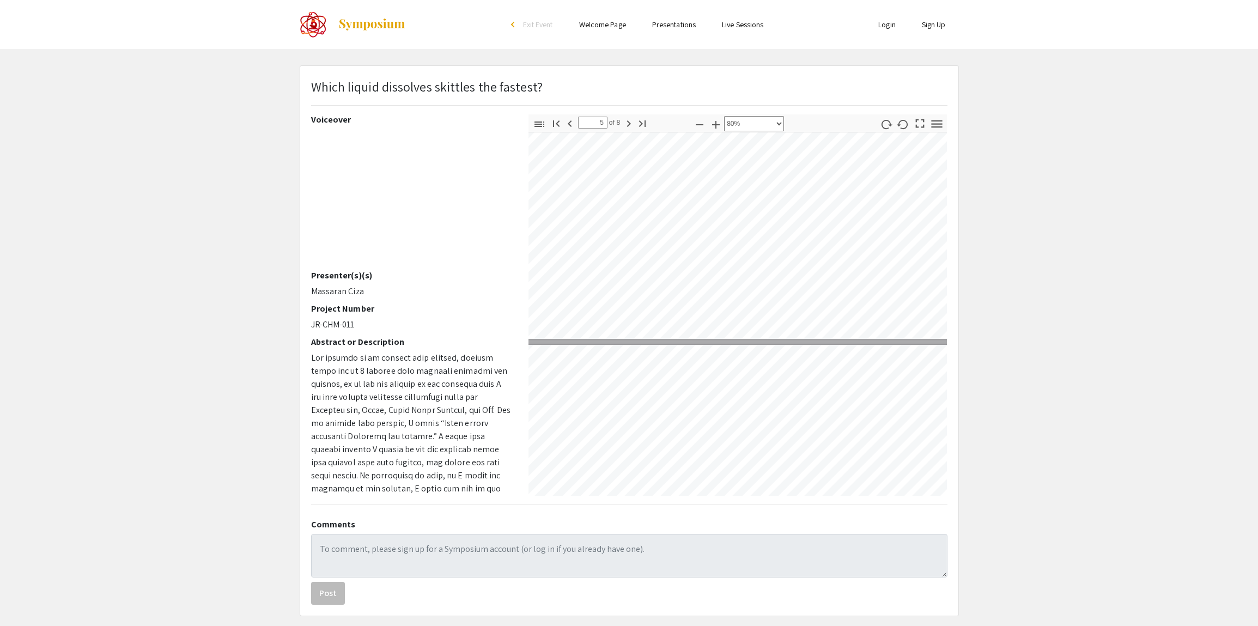
type input "6"
select select "custom"
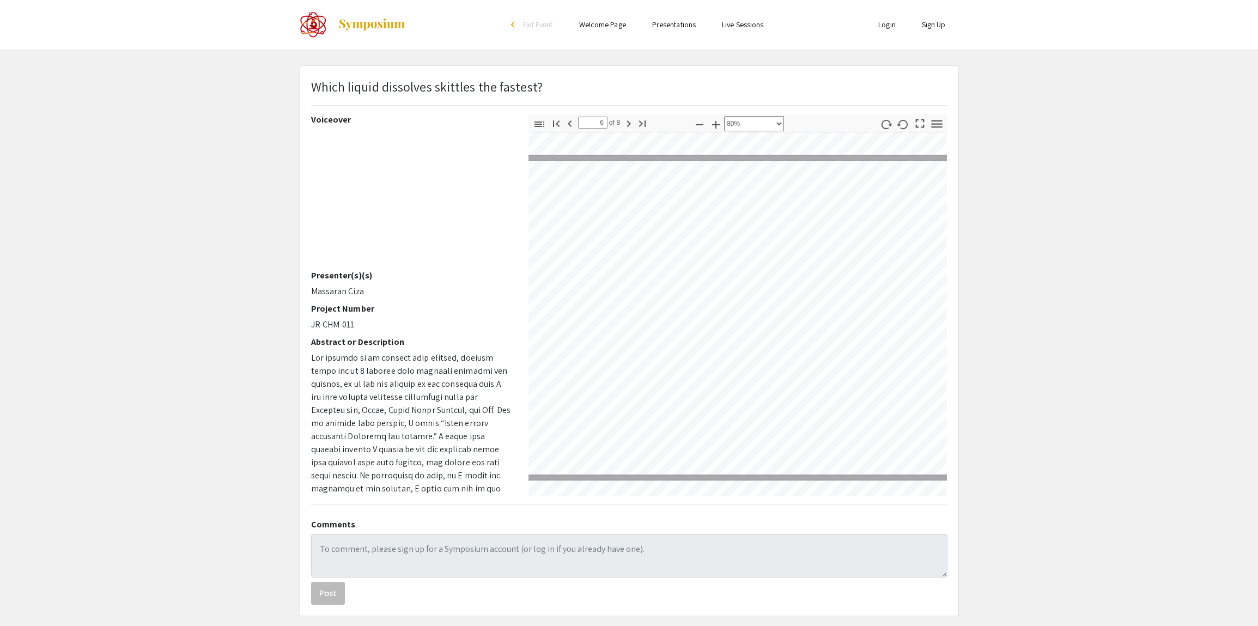
scroll to position [1556, 0]
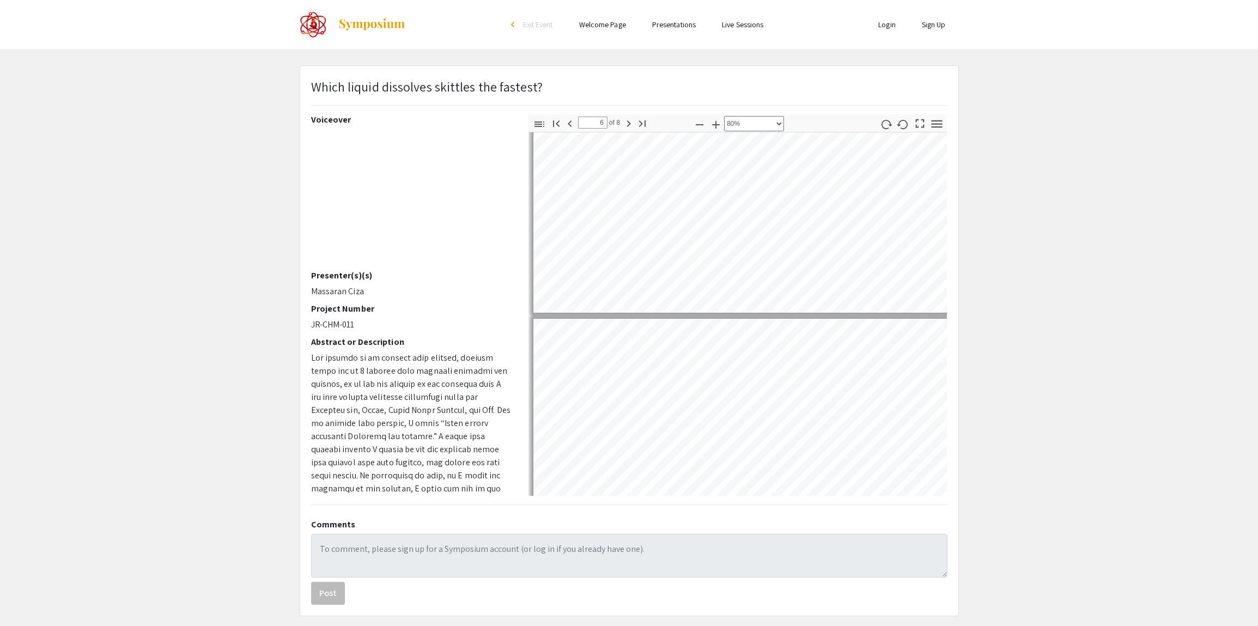
type input "7"
select select "custom"
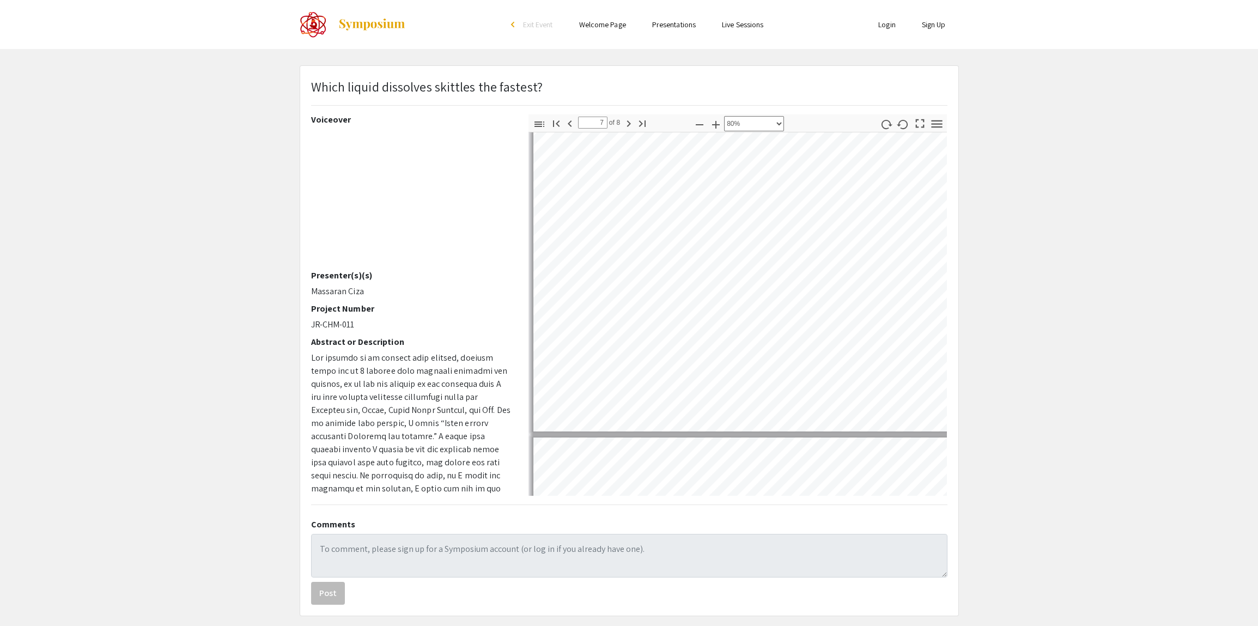
scroll to position [1943, 0]
type input "6"
select select "custom"
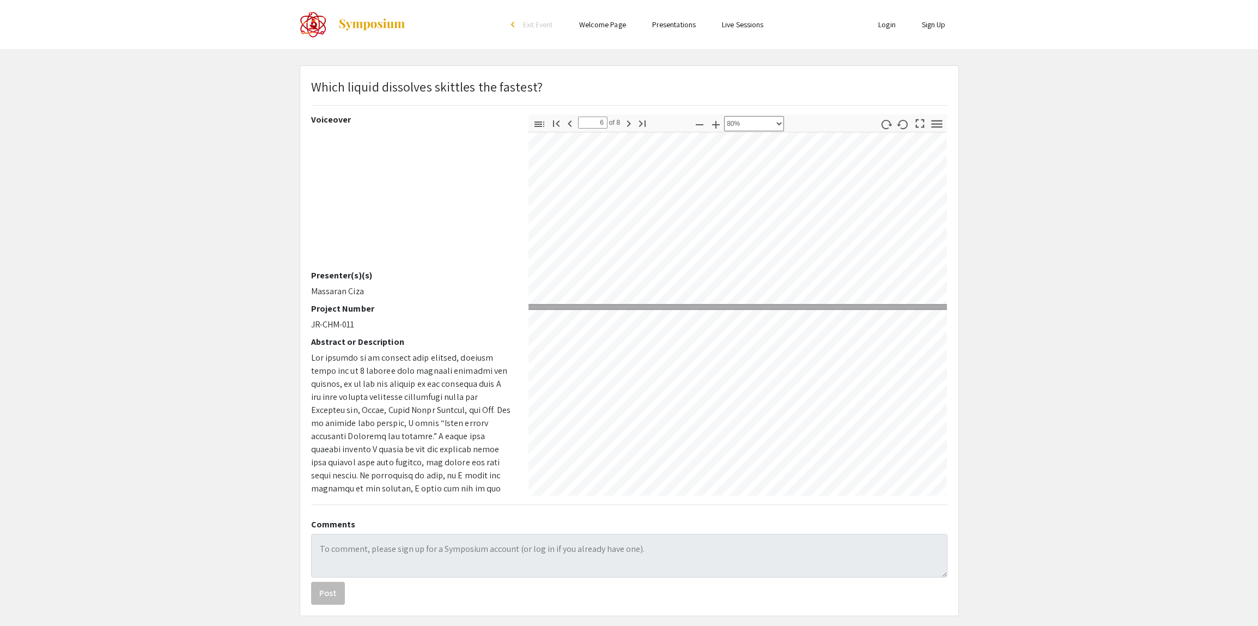
type input "5"
select select "custom"
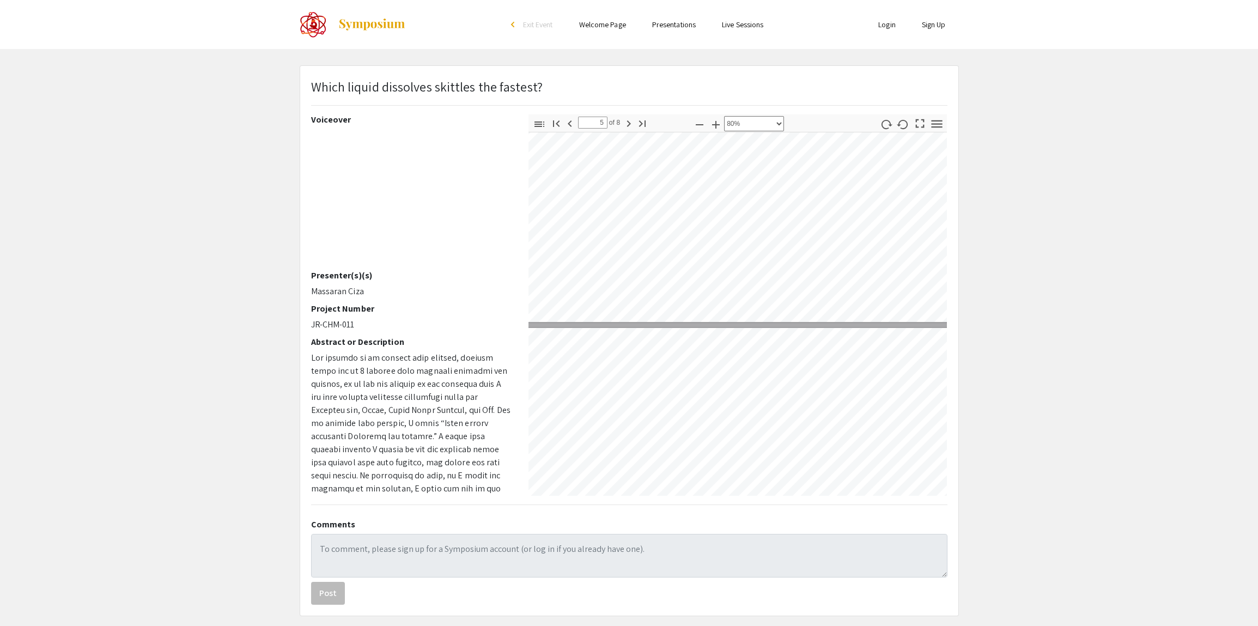
type input "4"
select select "custom"
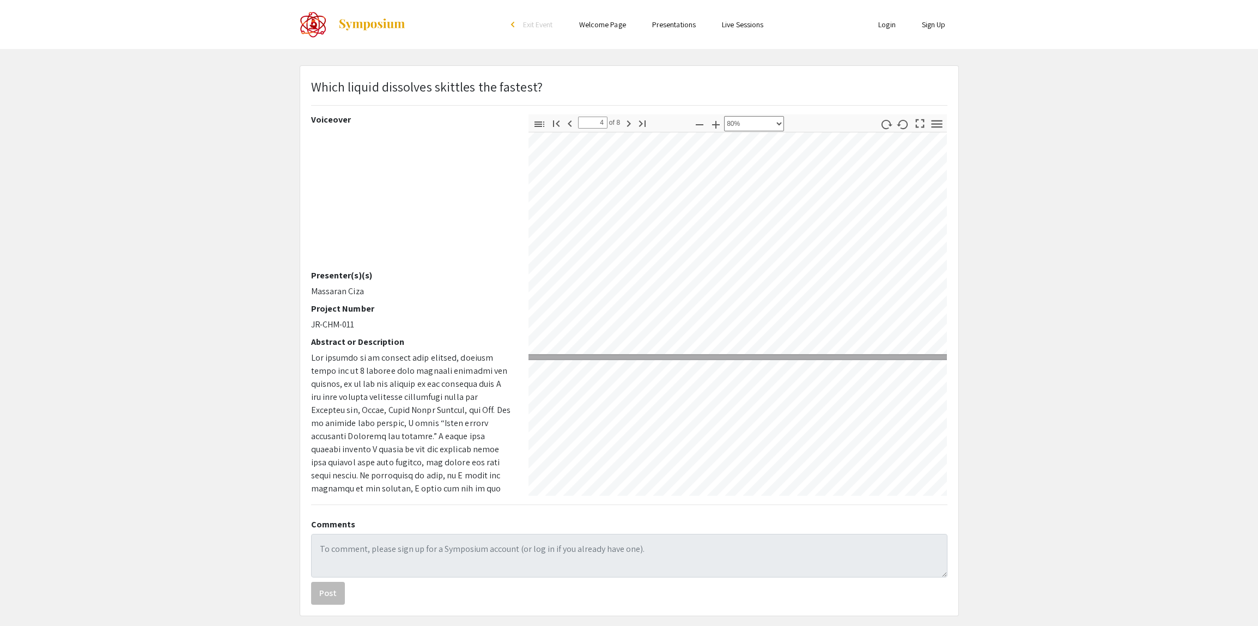
type input "3"
select select "custom"
type input "2"
select select "custom"
type input "1"
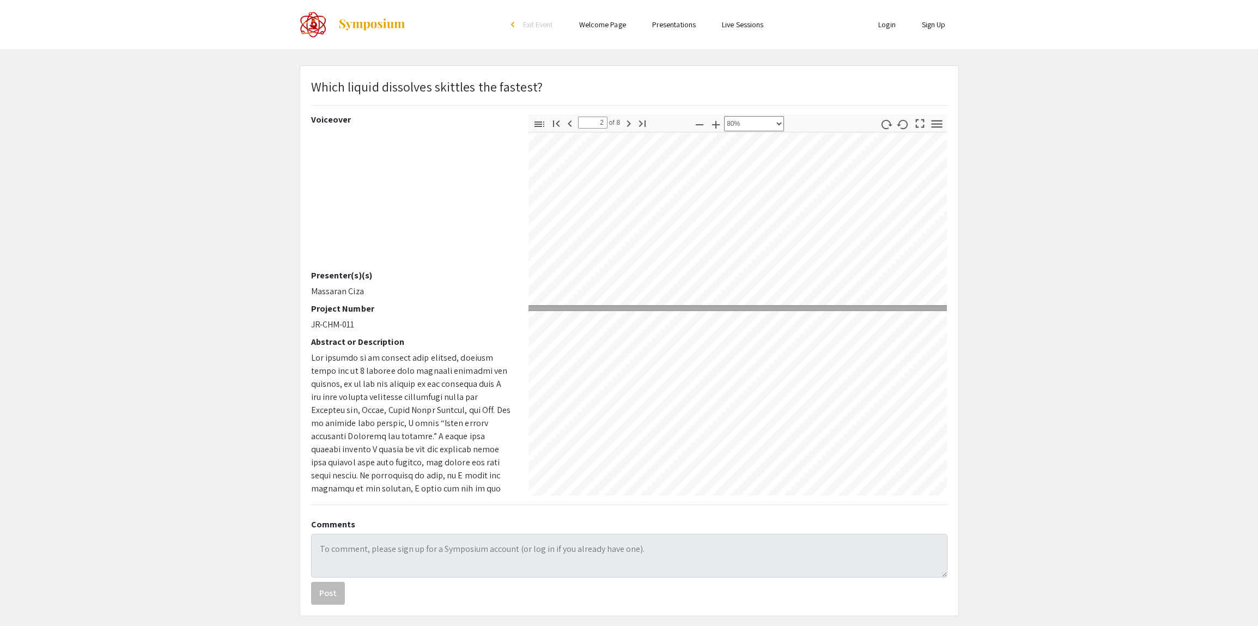
select select "custom"
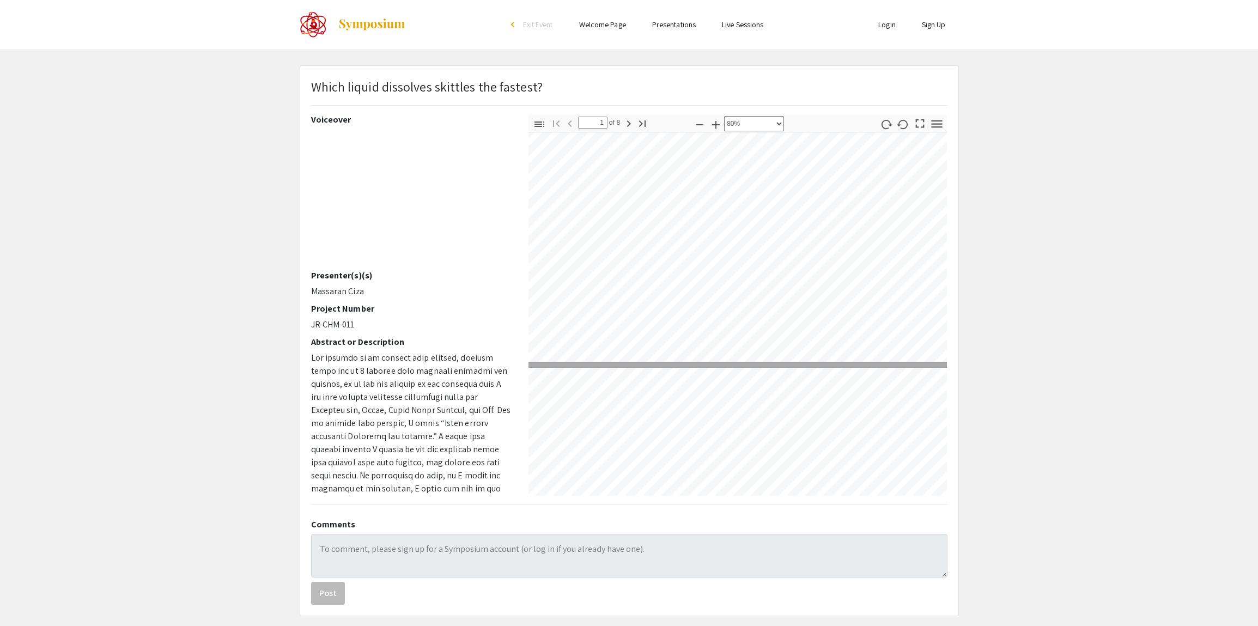
scroll to position [0, 15]
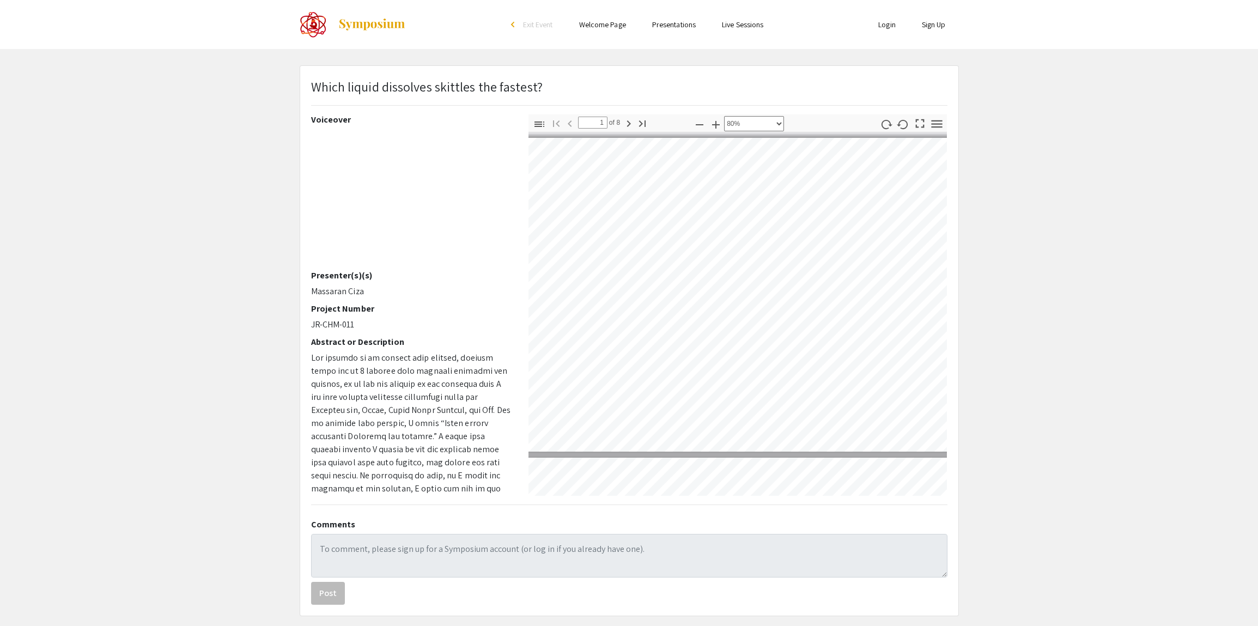
type input "2"
select select "custom"
type input "3"
select select "custom"
type input "4"
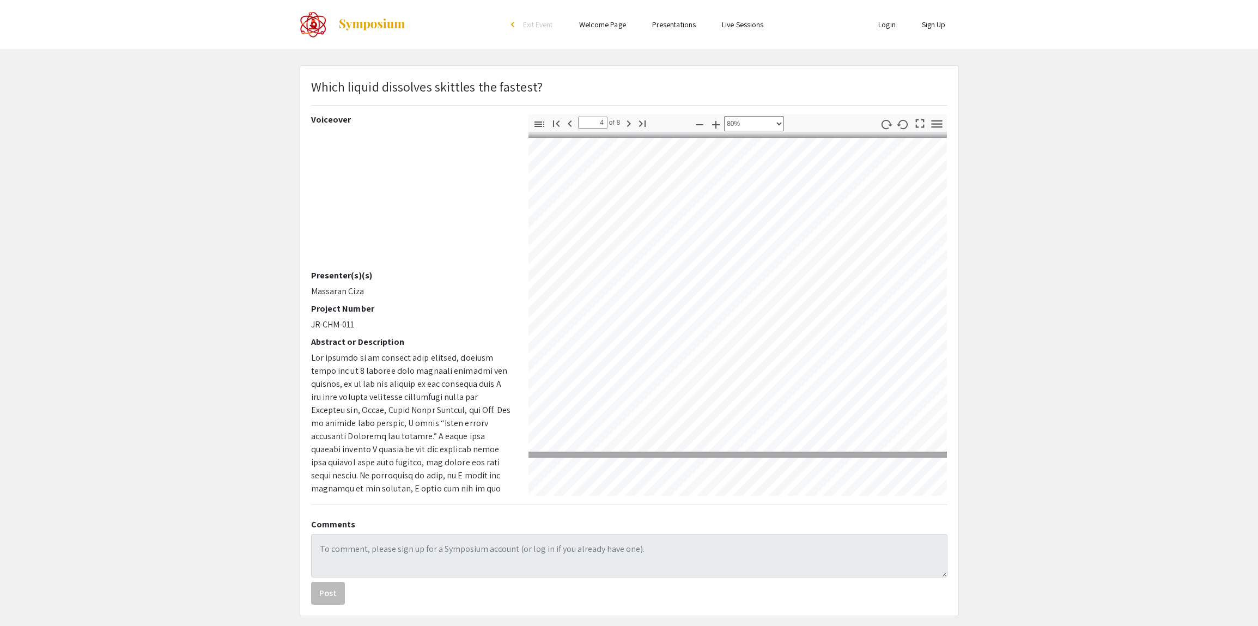
select select "custom"
type input "5"
select select "custom"
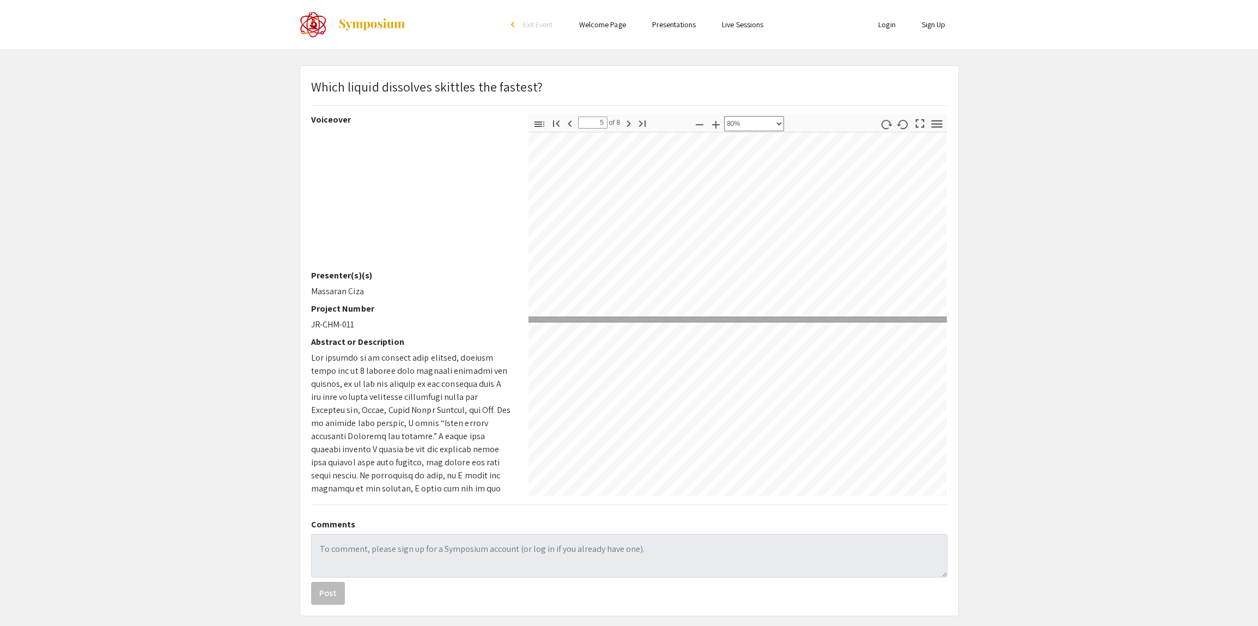
type input "6"
select select "custom"
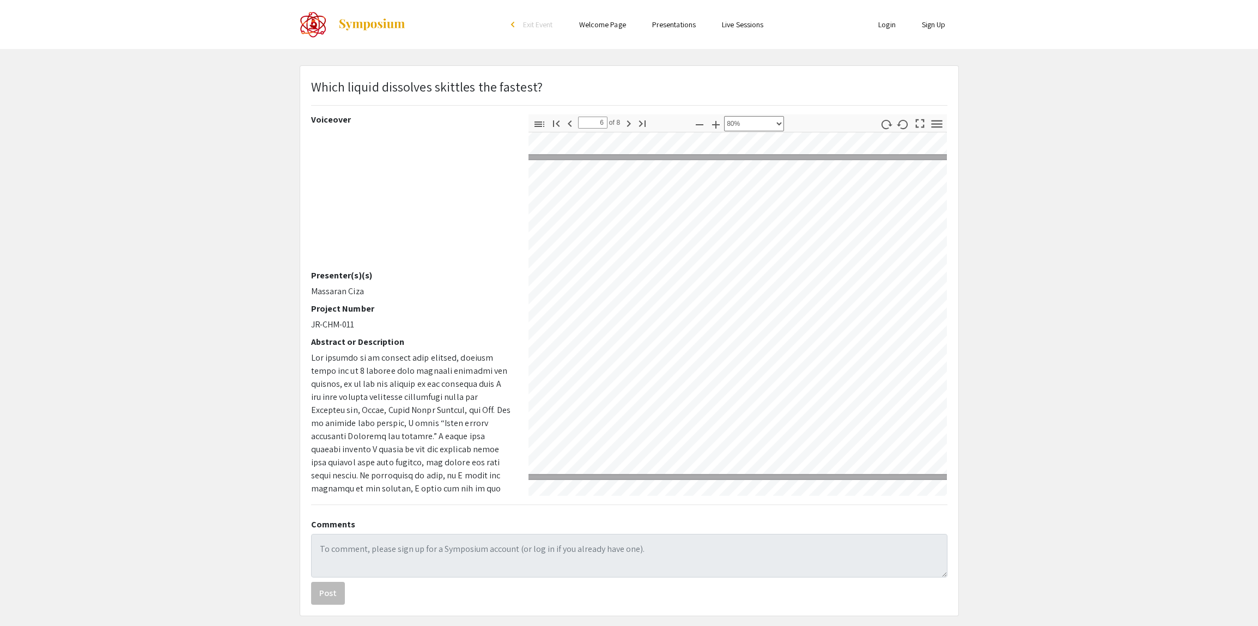
type input "7"
select select "custom"
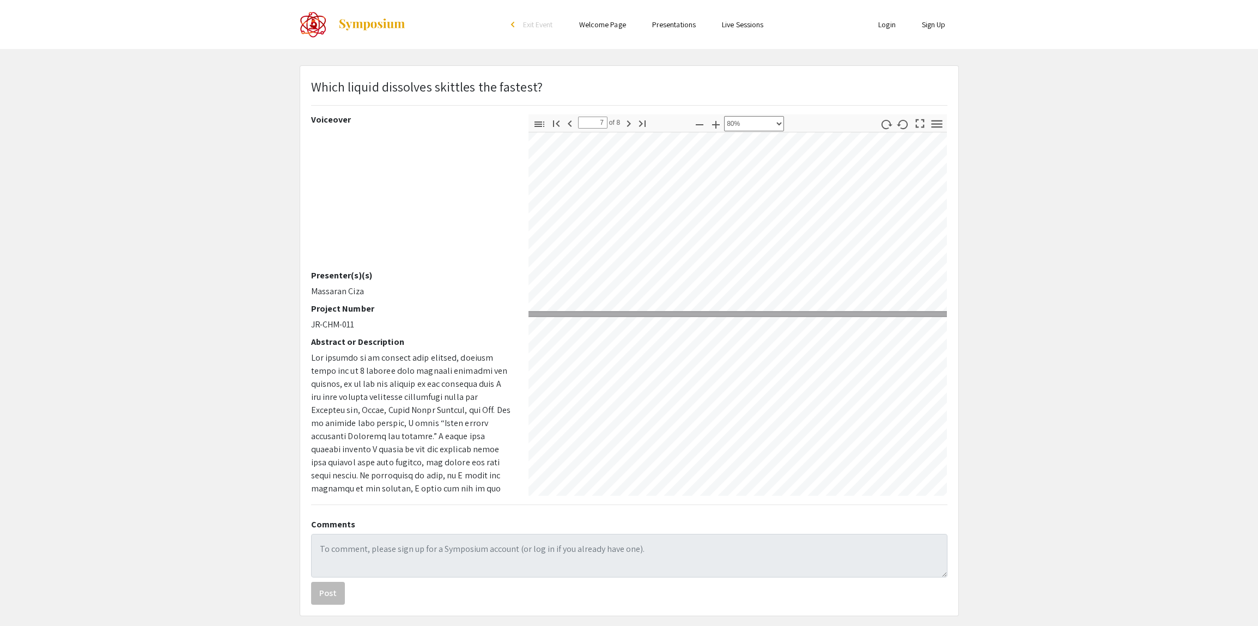
type input "8"
select select "custom"
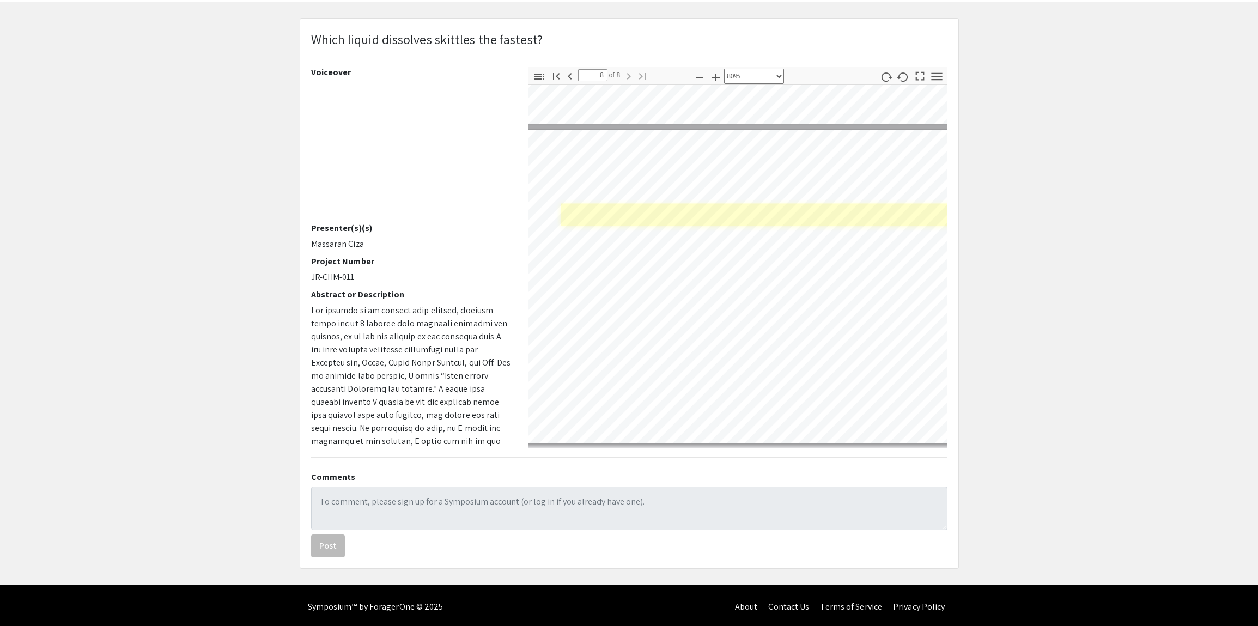
scroll to position [50, 0]
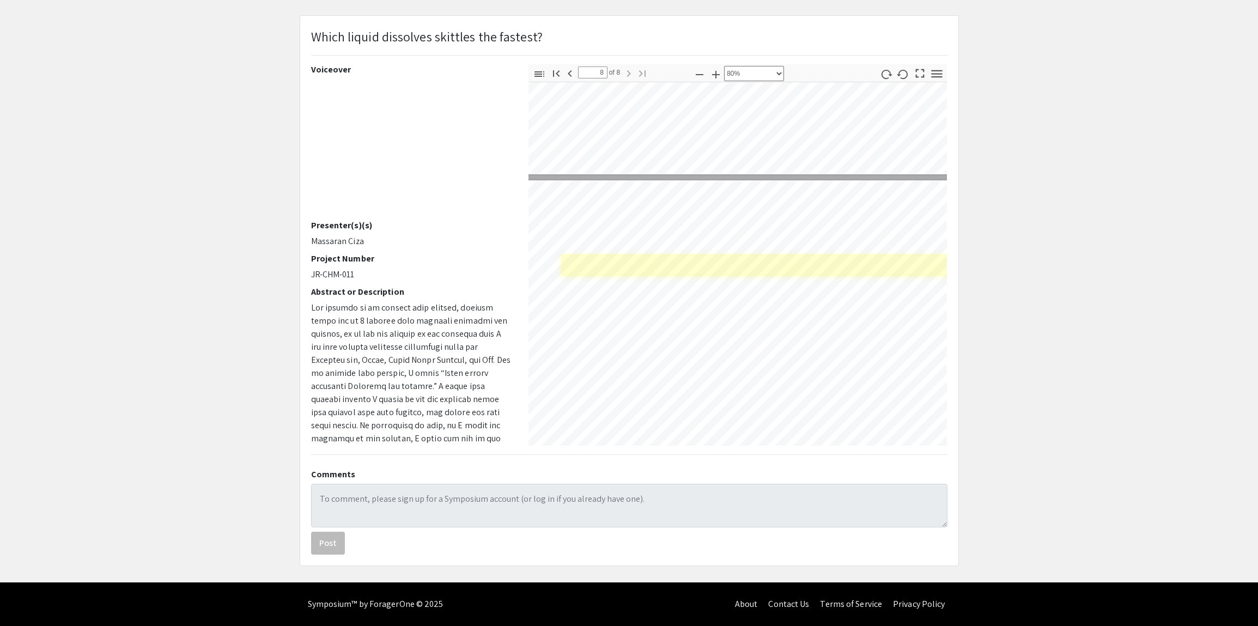
type input "7"
select select "custom"
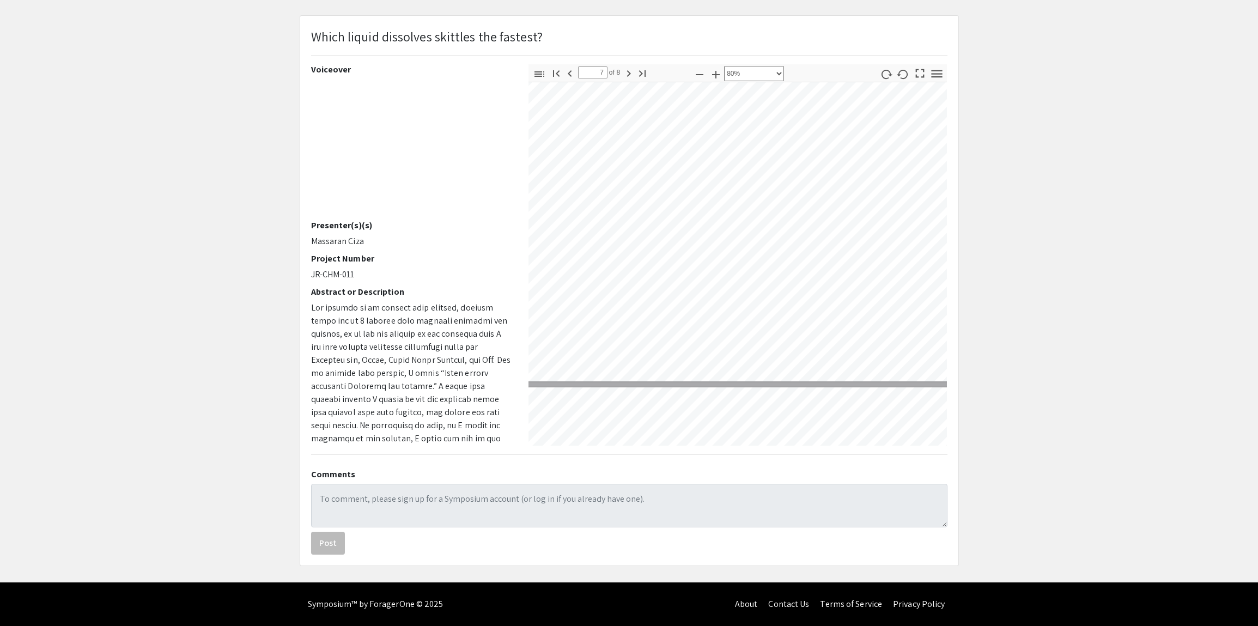
scroll to position [1804, 15]
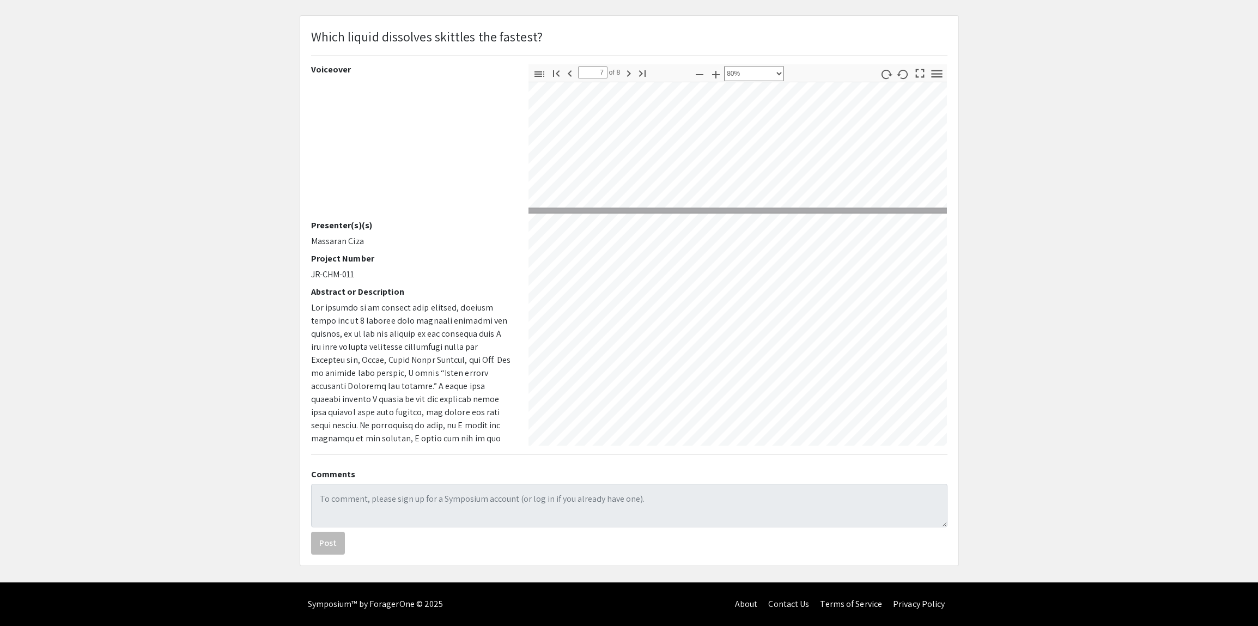
type input "6"
select select "custom"
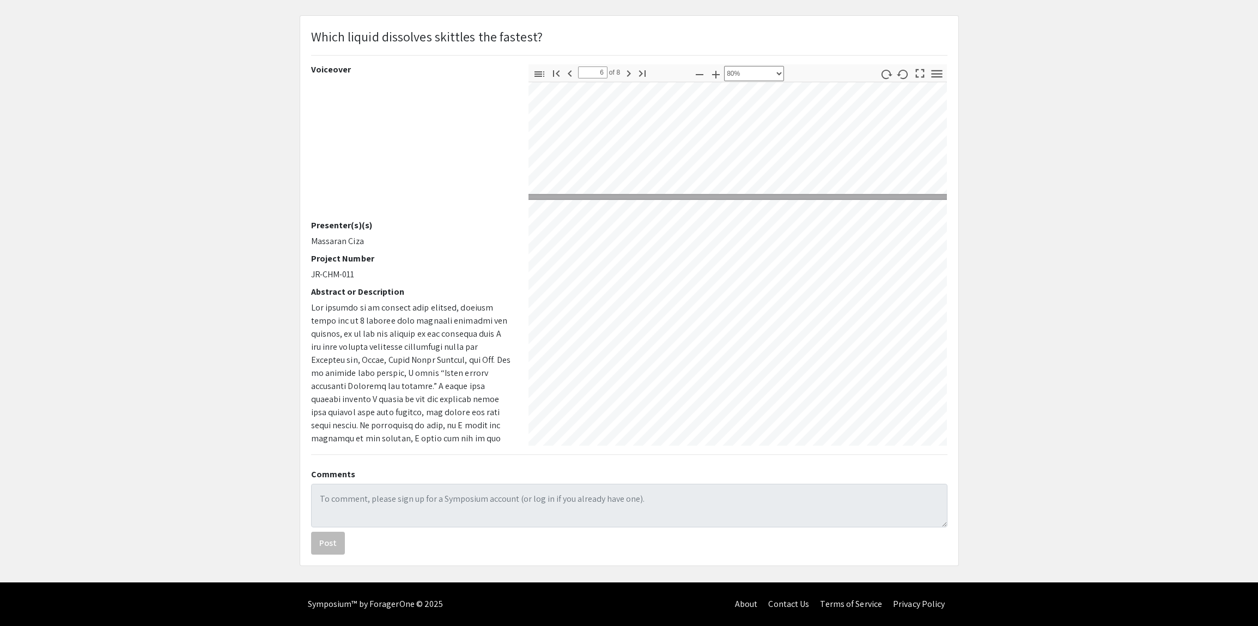
type input "5"
select select "custom"
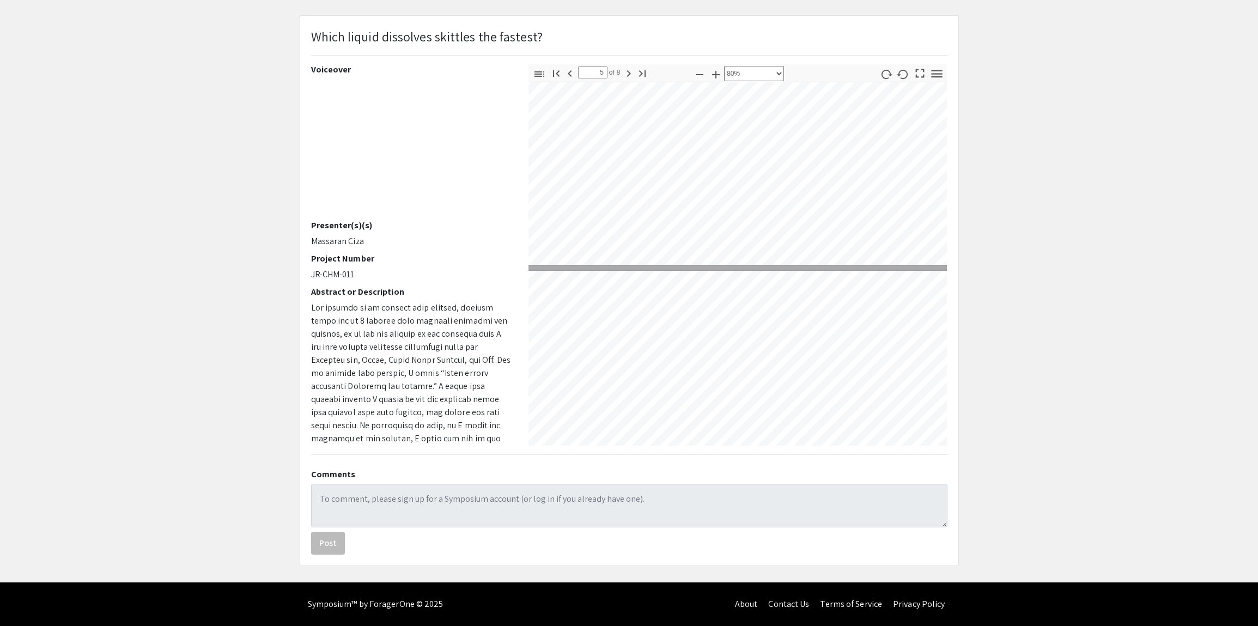
type input "6"
select select "custom"
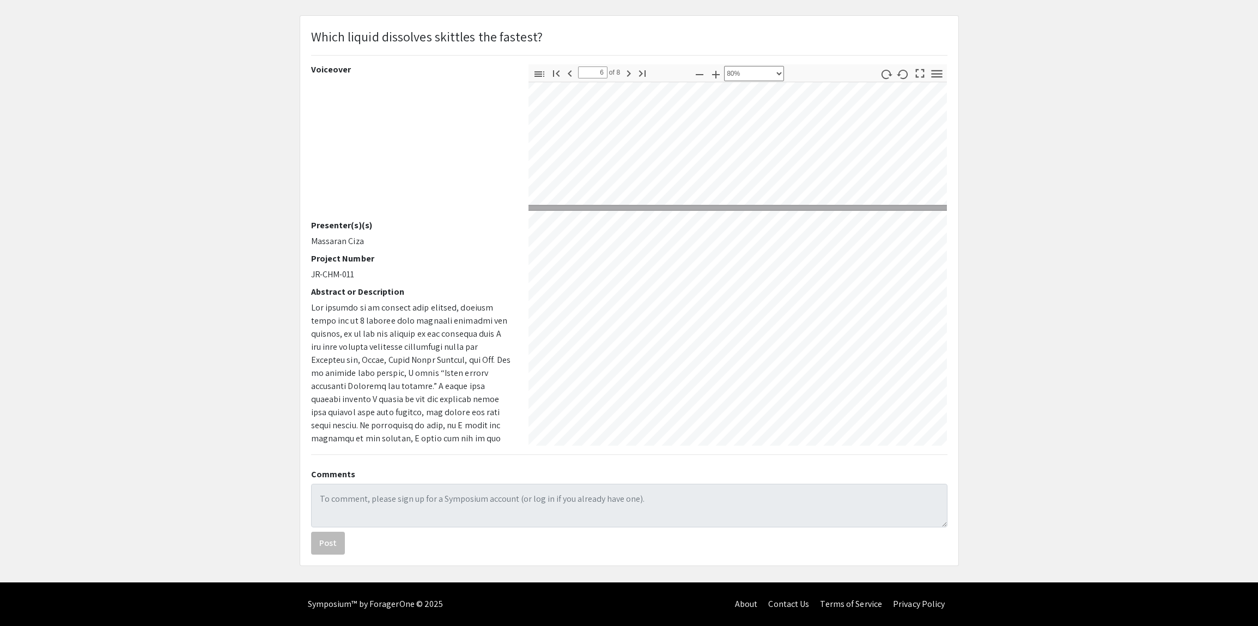
type input "5"
select select "custom"
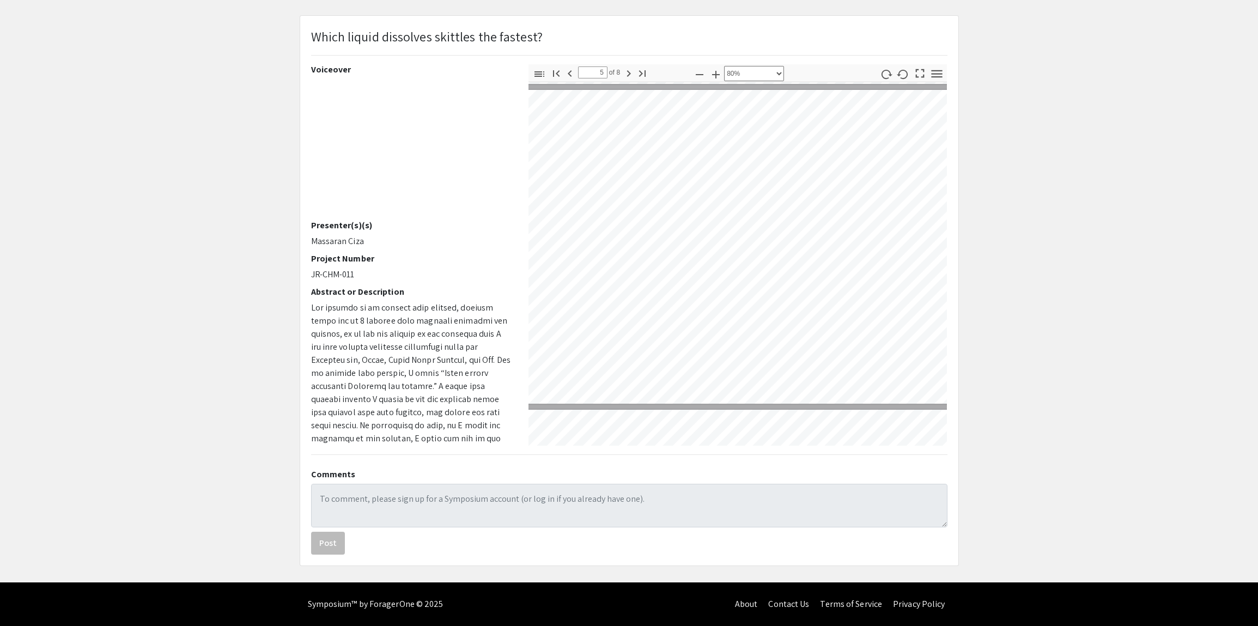
type input "4"
select select "custom"
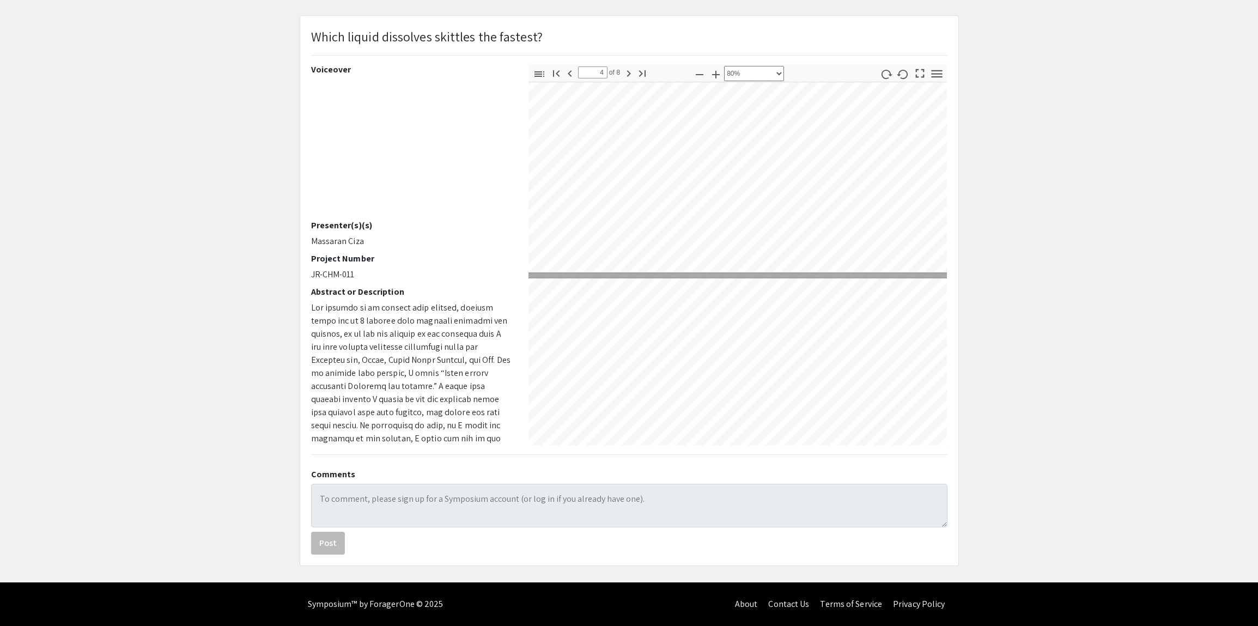
type input "3"
select select "custom"
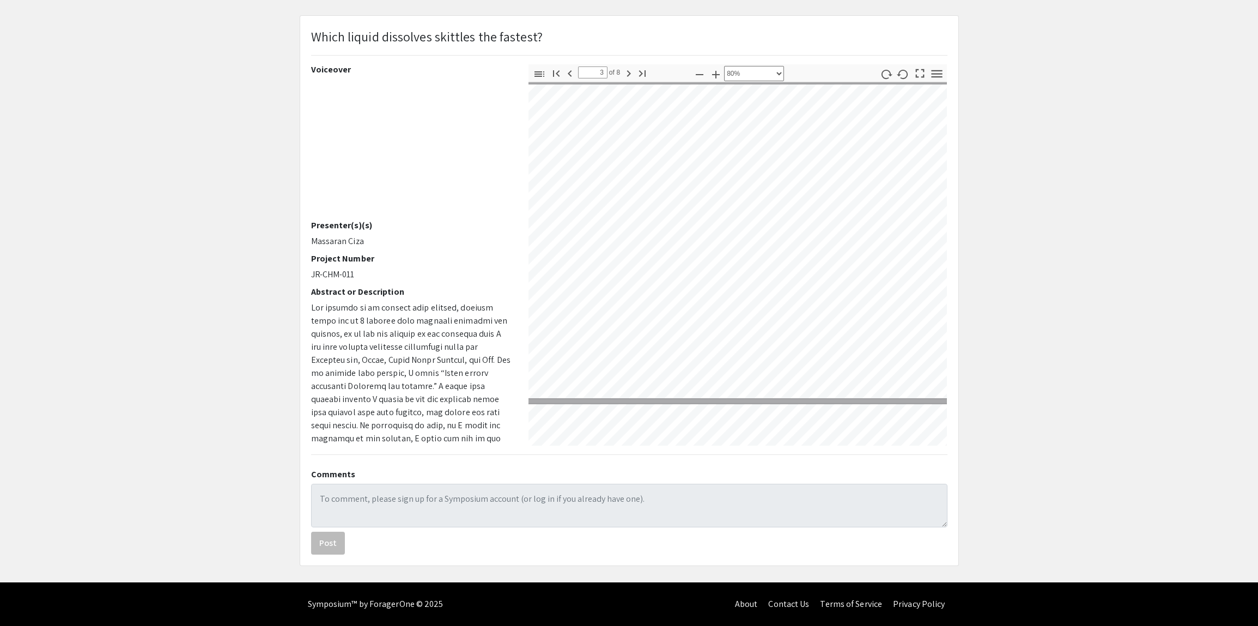
type input "2"
select select "custom"
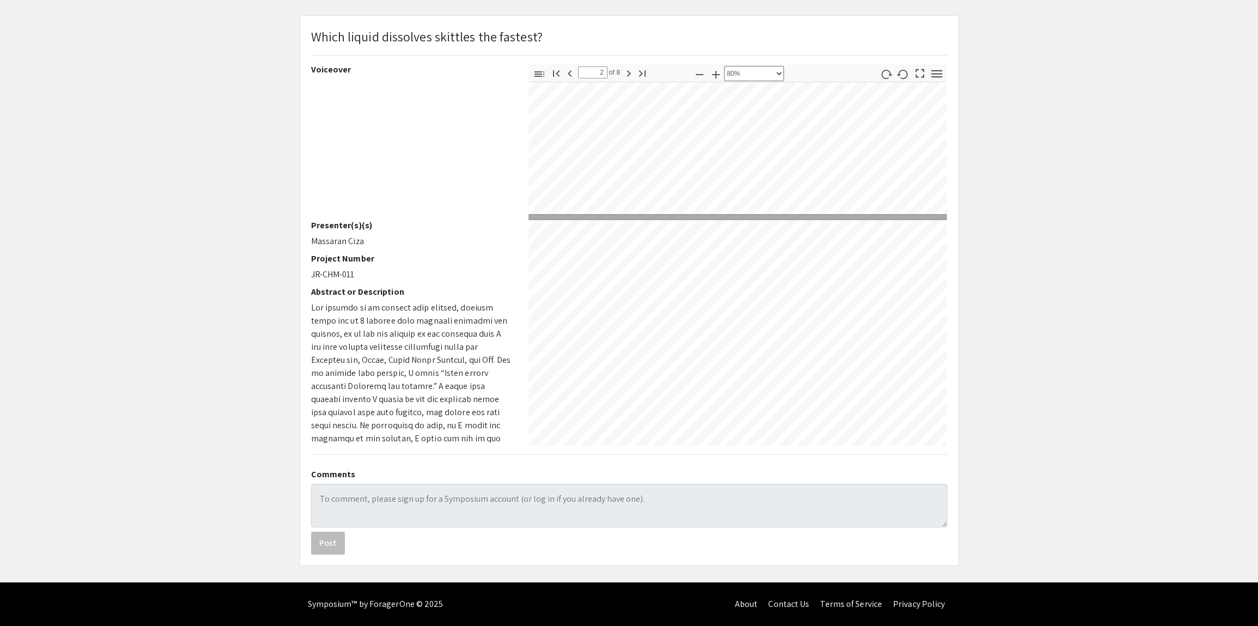
type input "1"
select select "custom"
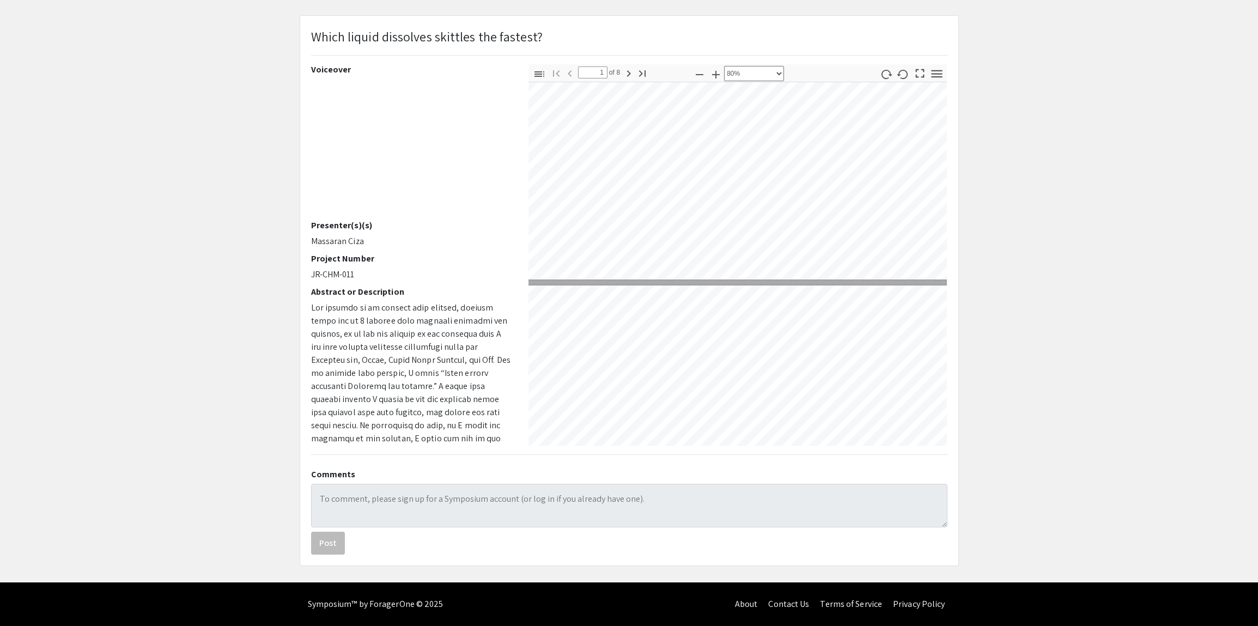
type input "2"
select select "custom"
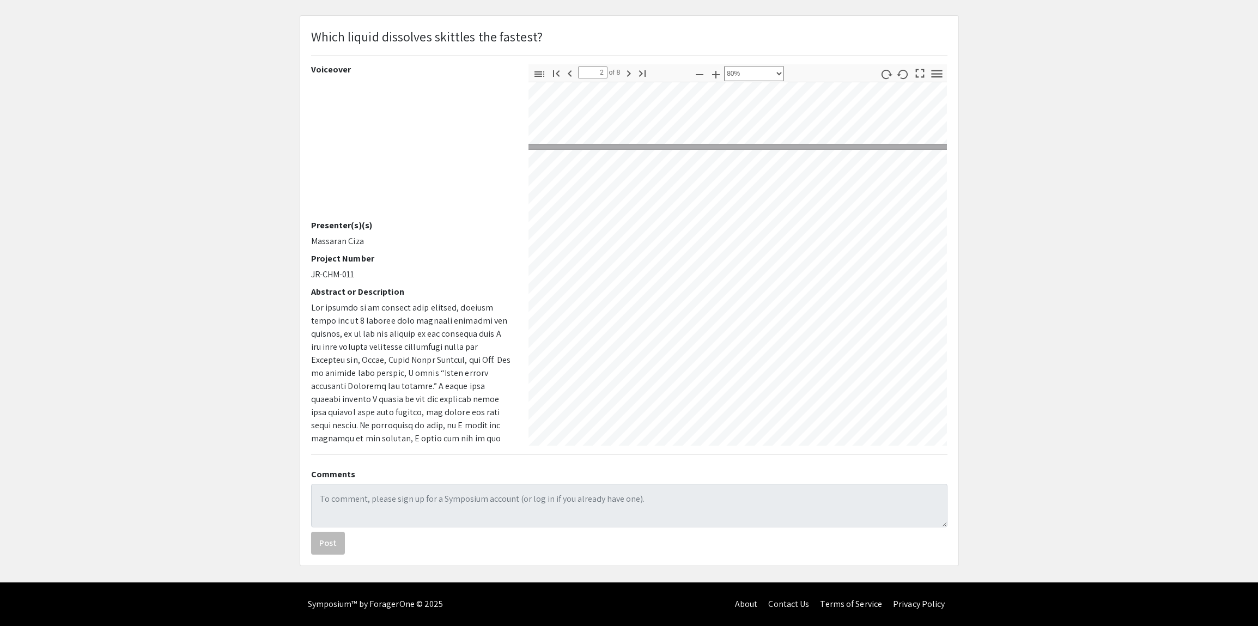
scroll to position [475, 15]
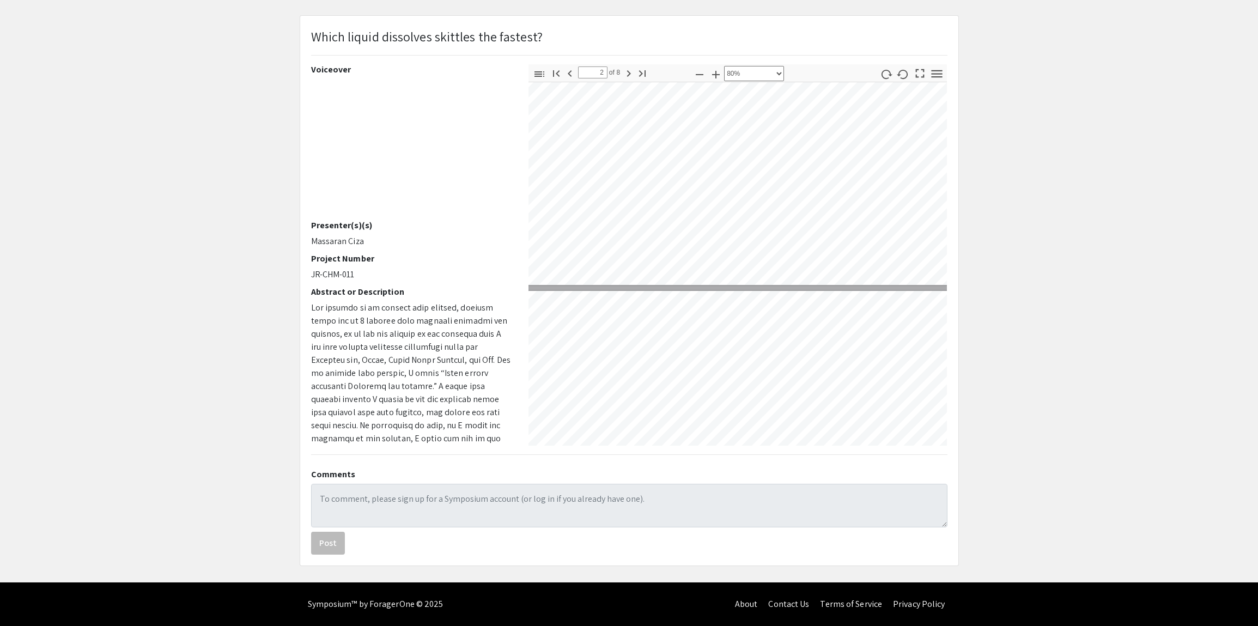
type input "3"
select select "custom"
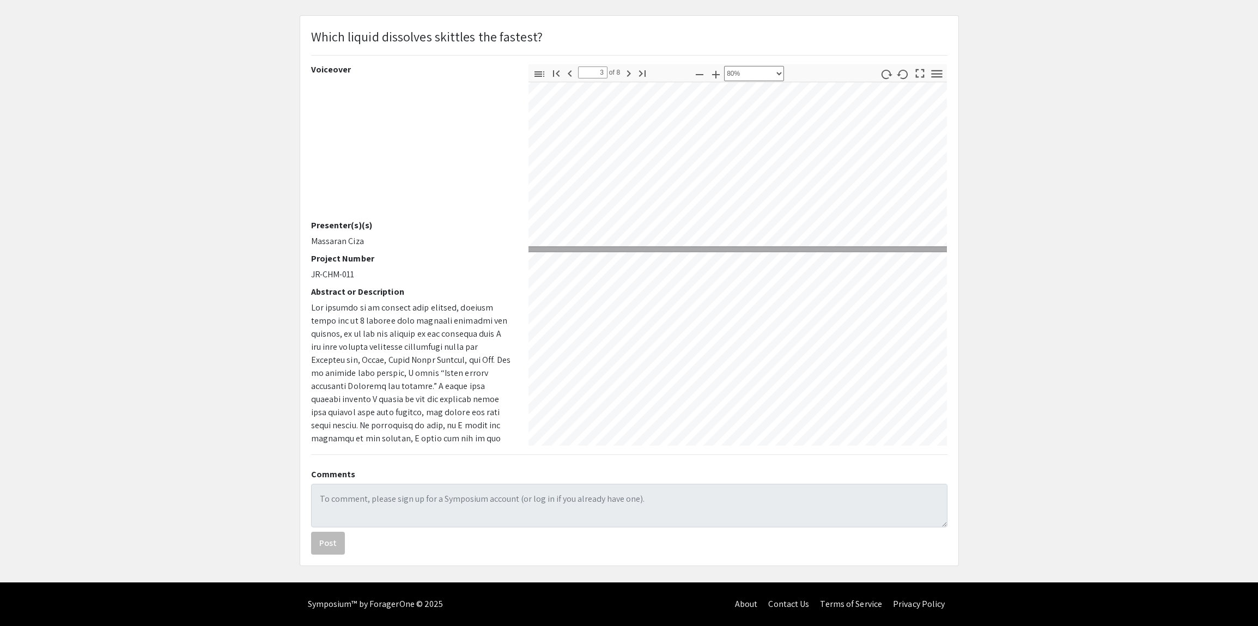
type input "2"
select select "custom"
type input "1"
select select "custom"
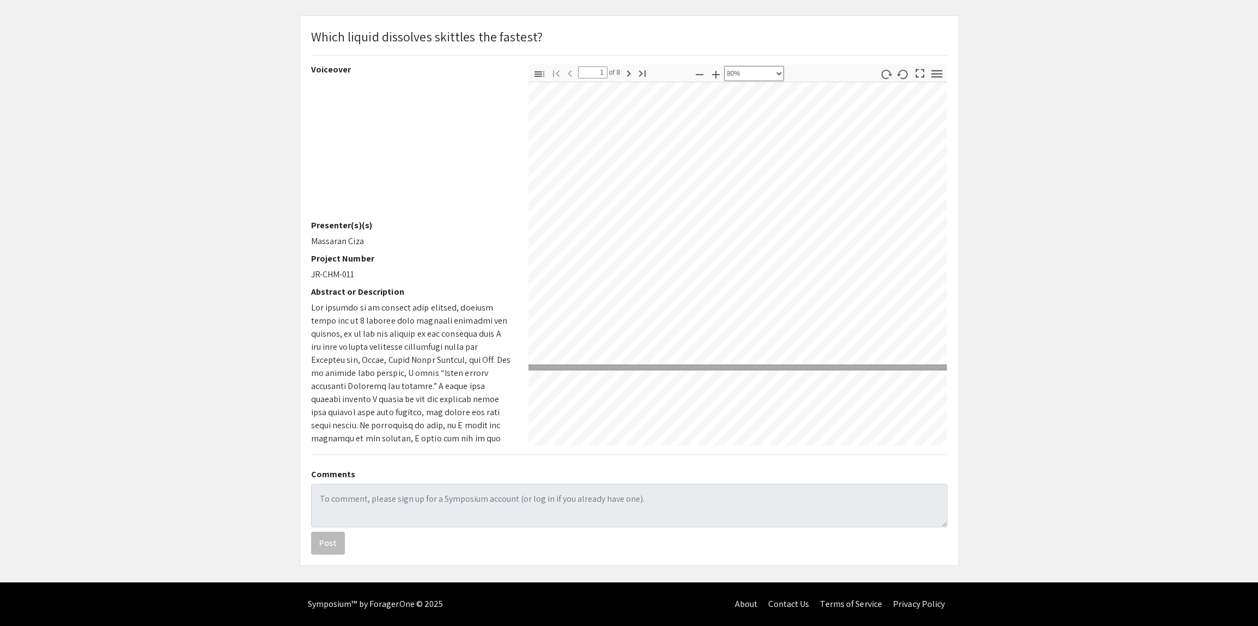
type input "2"
select select "custom"
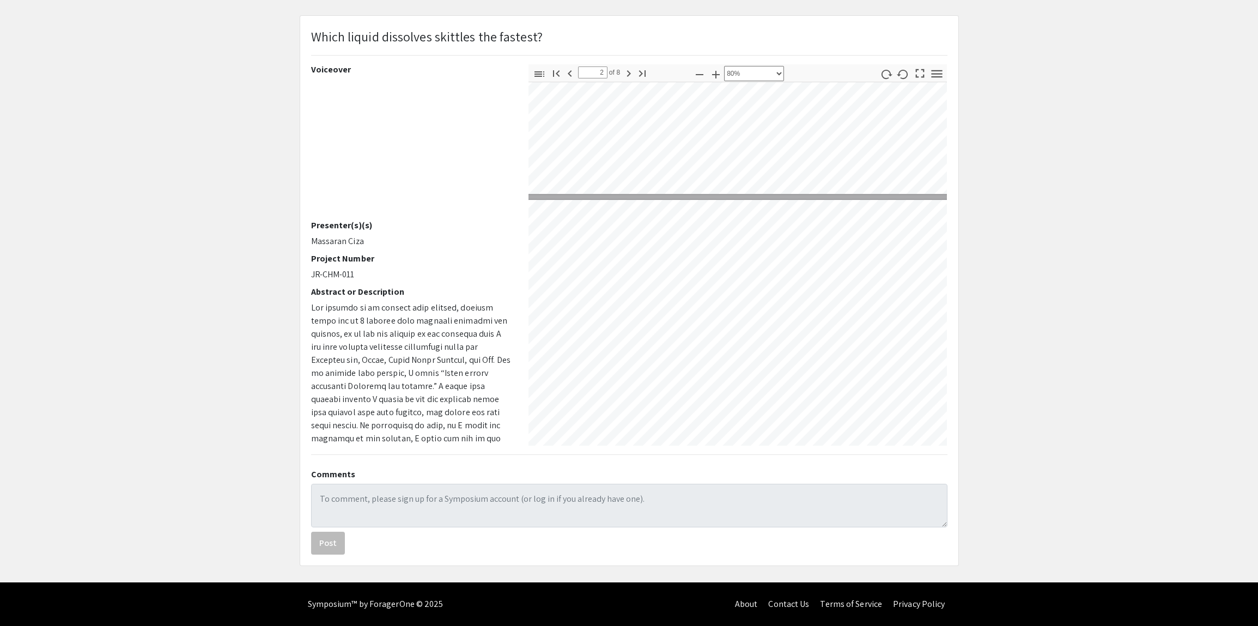
type input "3"
select select "custom"
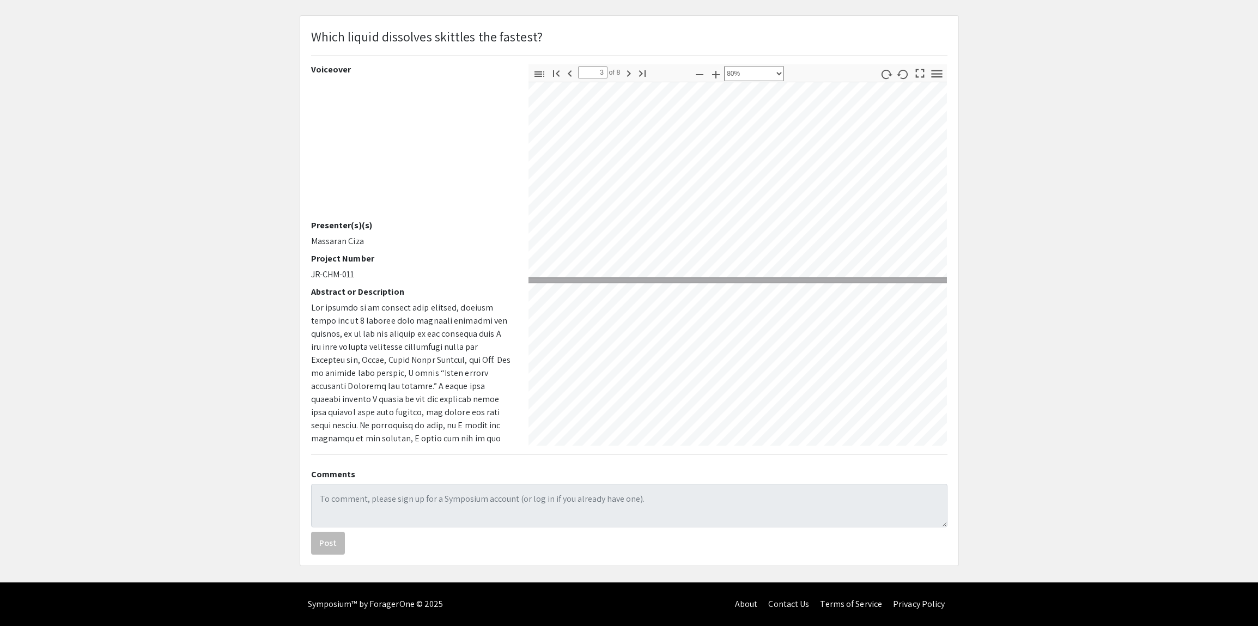
type input "4"
select select "custom"
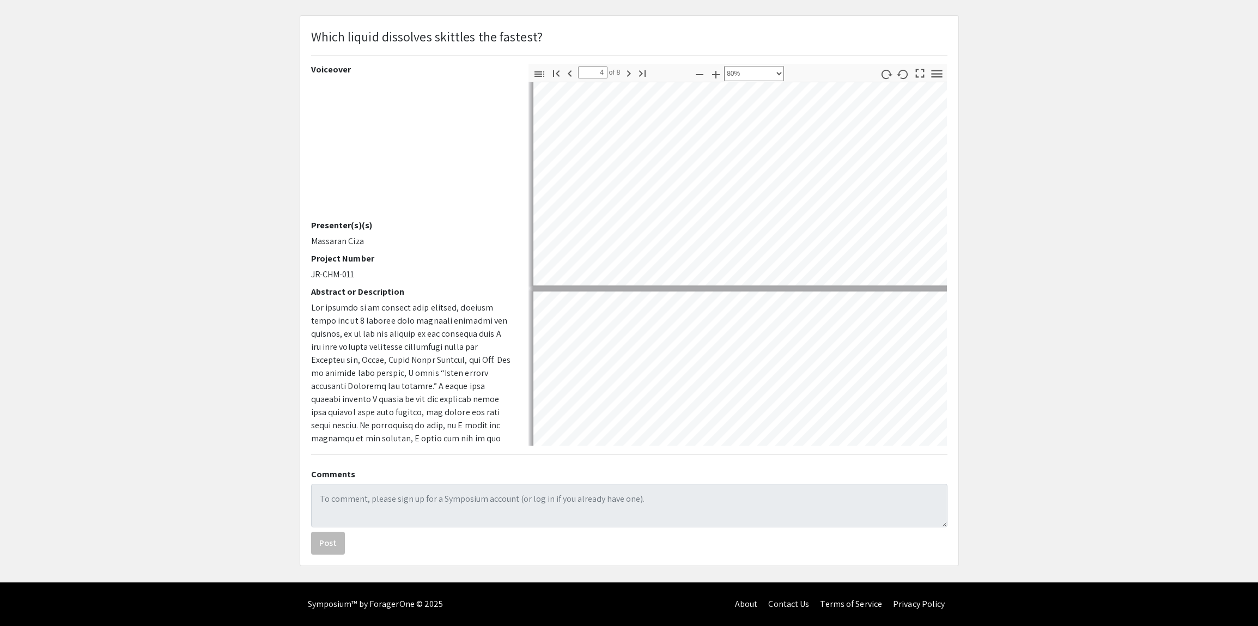
scroll to position [1075, 0]
type input "5"
select select "custom"
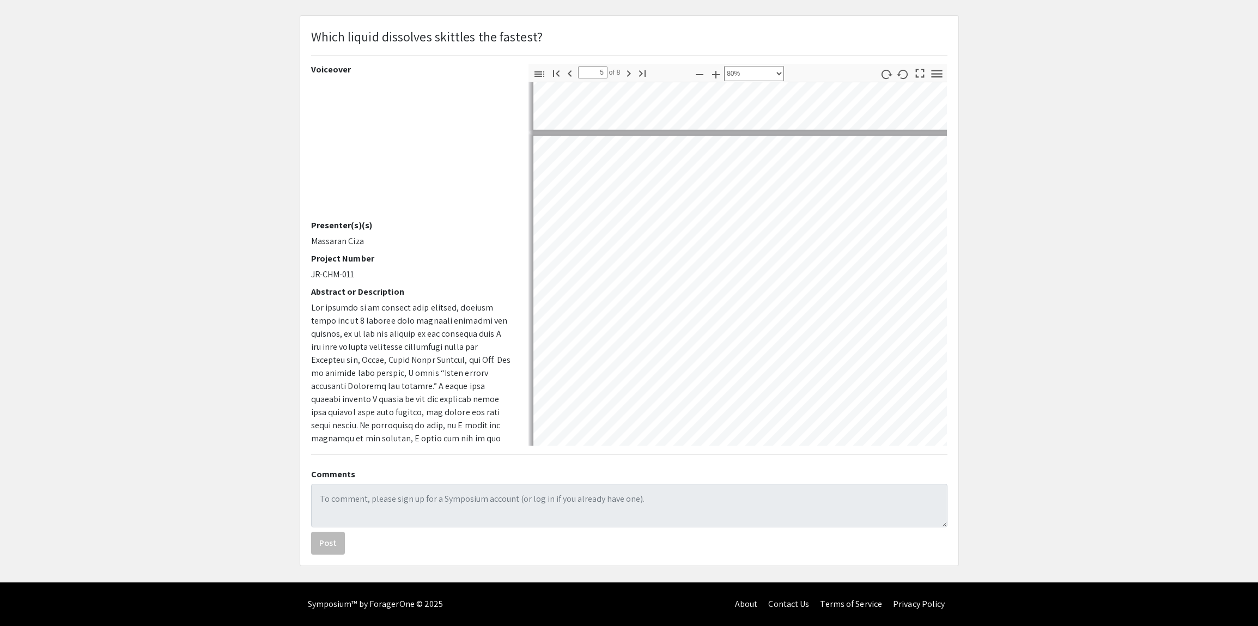
scroll to position [1235, 0]
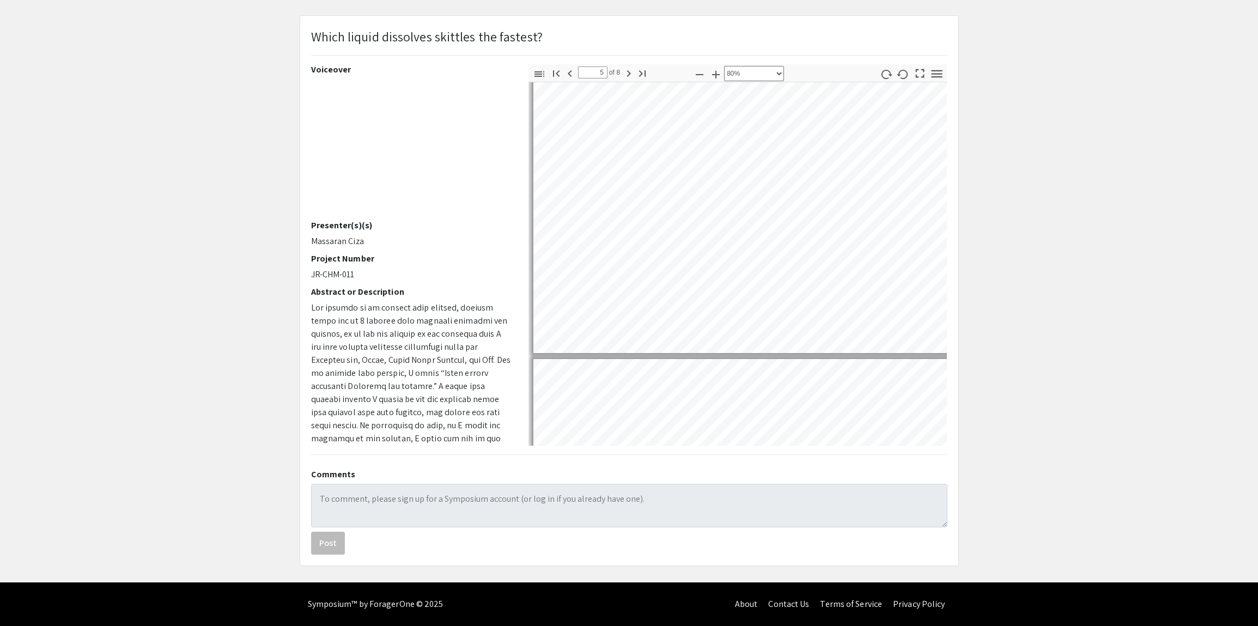
type input "6"
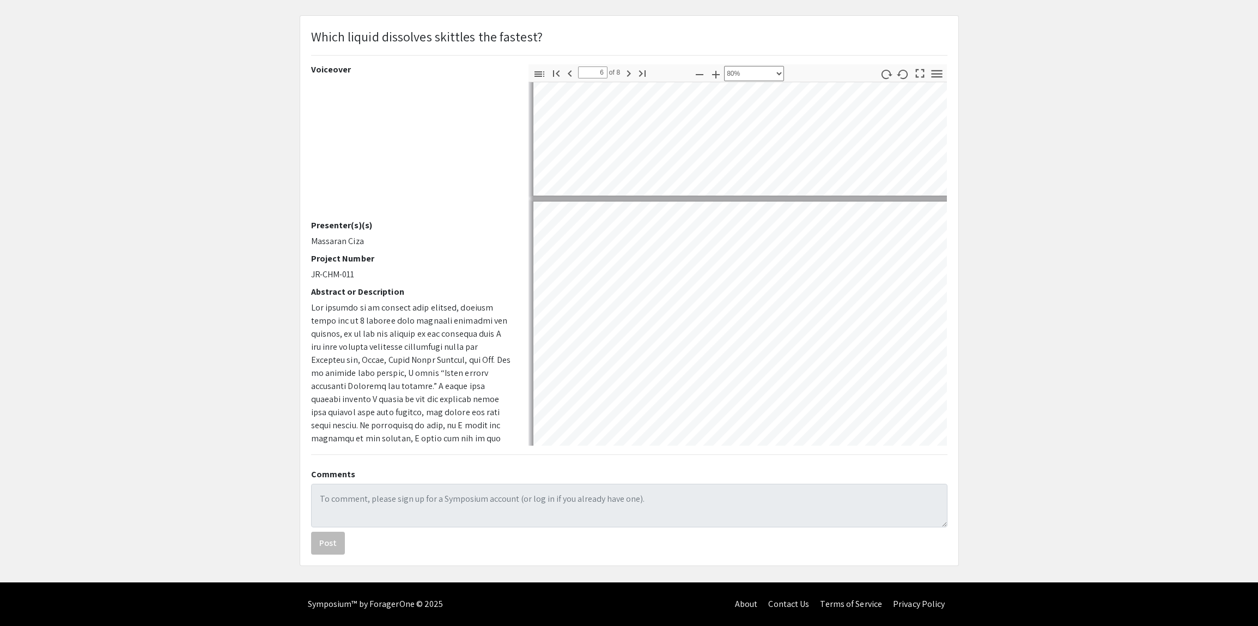
scroll to position [1485, 0]
click at [776, 75] on select "Automatic Zoom Actual Size Page Fit Page Width 50% 100% 125% 150% 200% 300% 400…" at bounding box center [754, 73] width 60 height 15
select select "0.5"
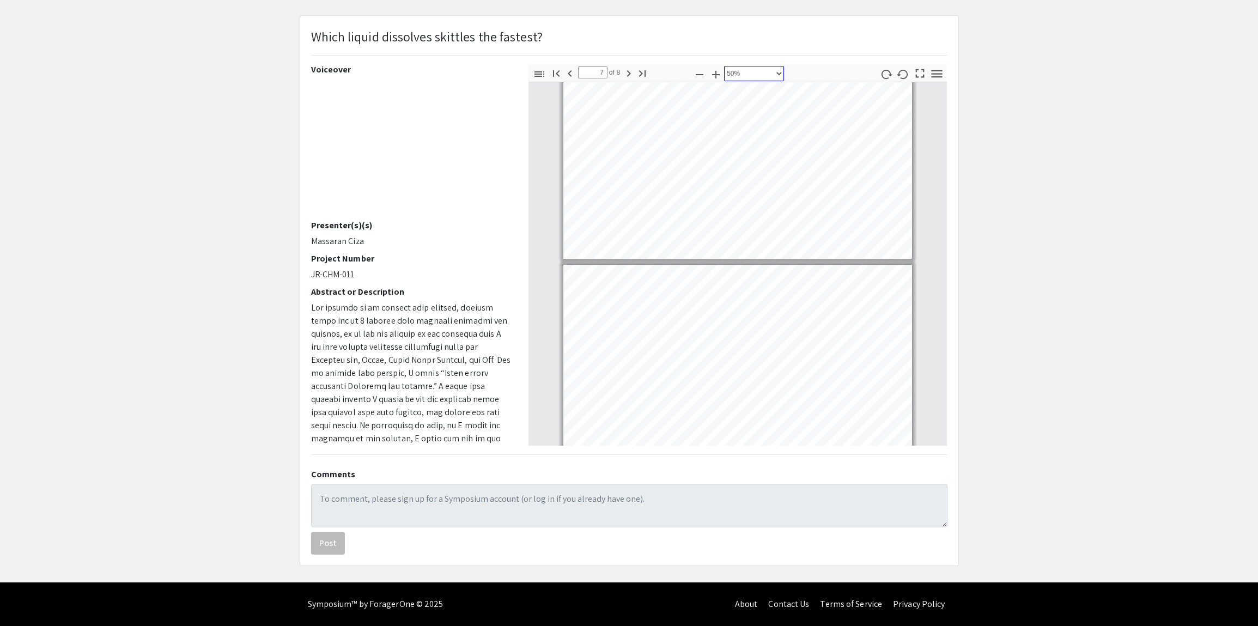
scroll to position [1034, 0]
type input "7"
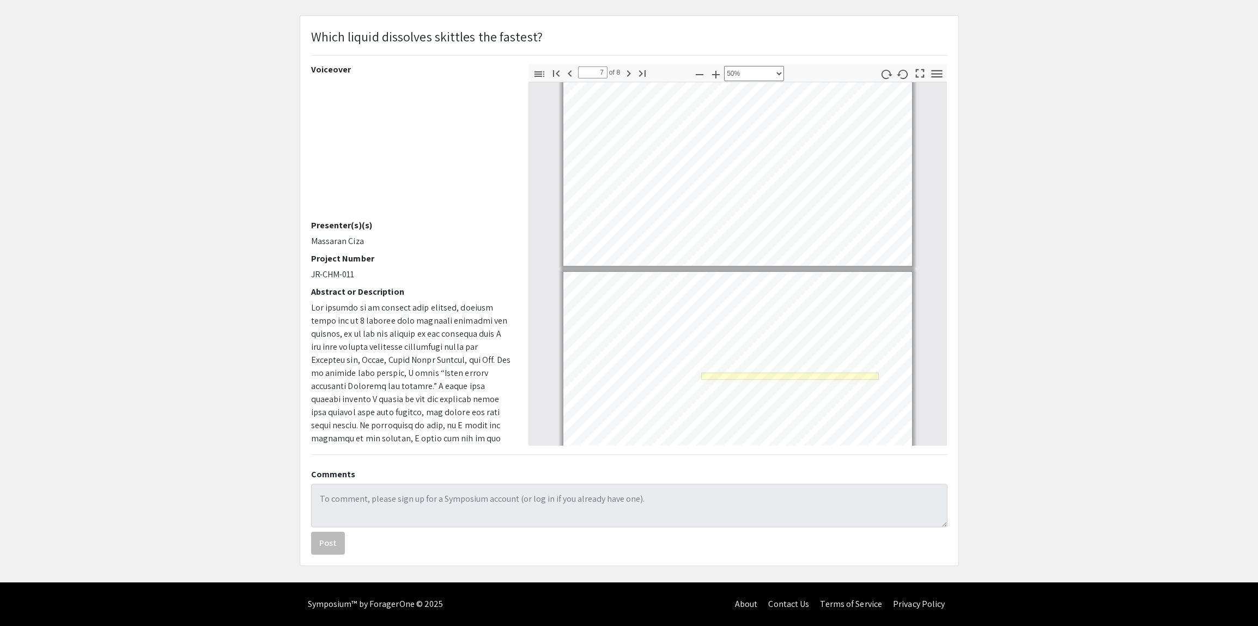
click at [741, 378] on link "Page 8" at bounding box center [789, 376] width 177 height 7
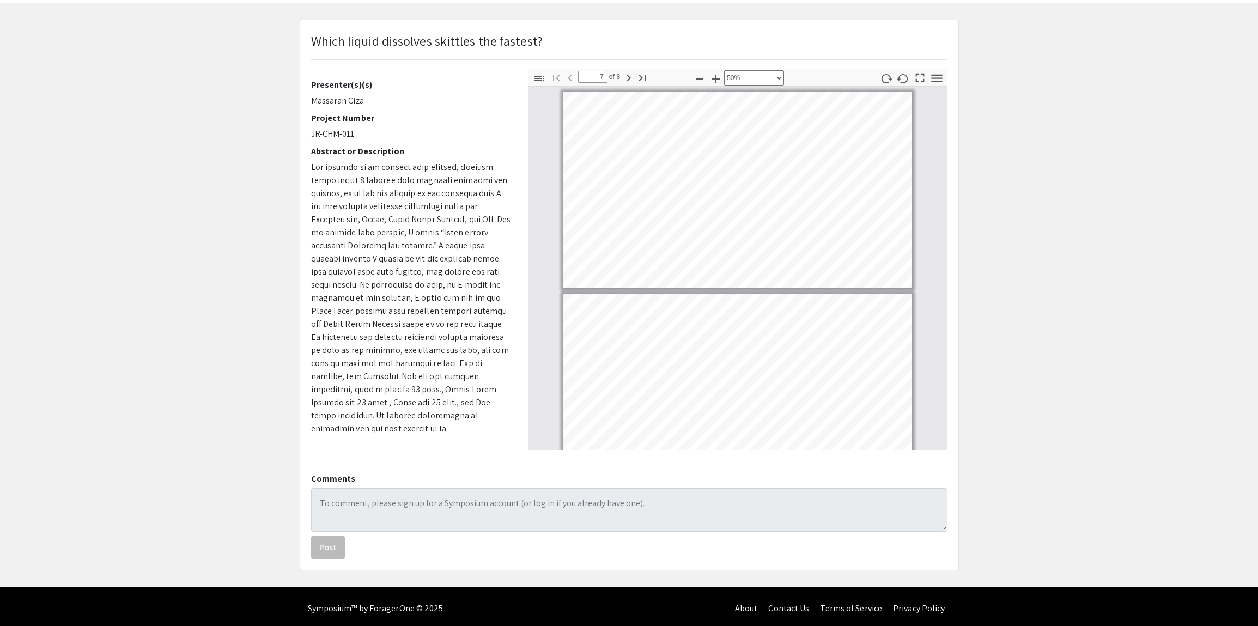
scroll to position [45, 0]
